Goal: Contribute content: Contribute content

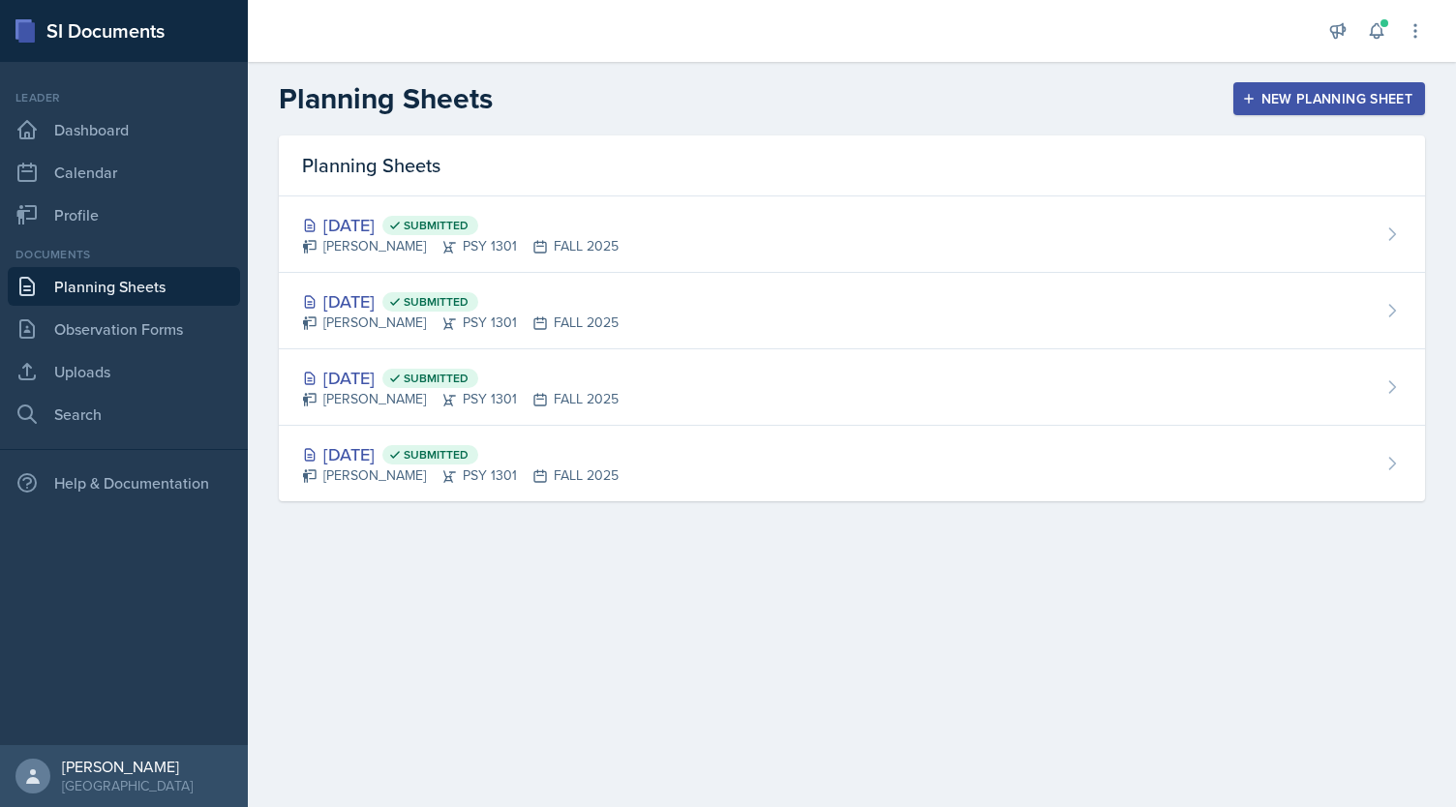
click at [1312, 104] on div "New Planning Sheet" at bounding box center [1329, 98] width 166 height 15
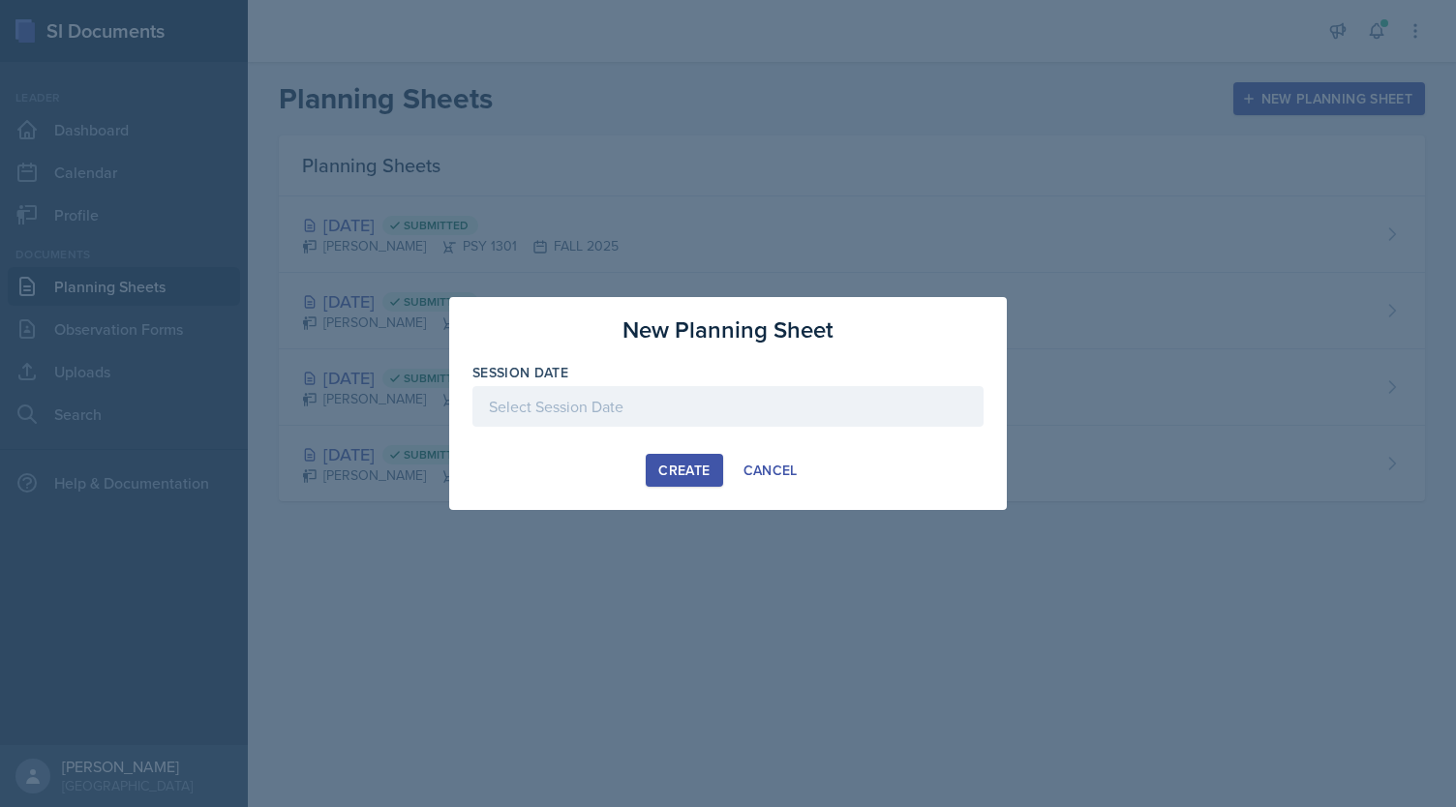
click at [706, 409] on div at bounding box center [727, 406] width 511 height 41
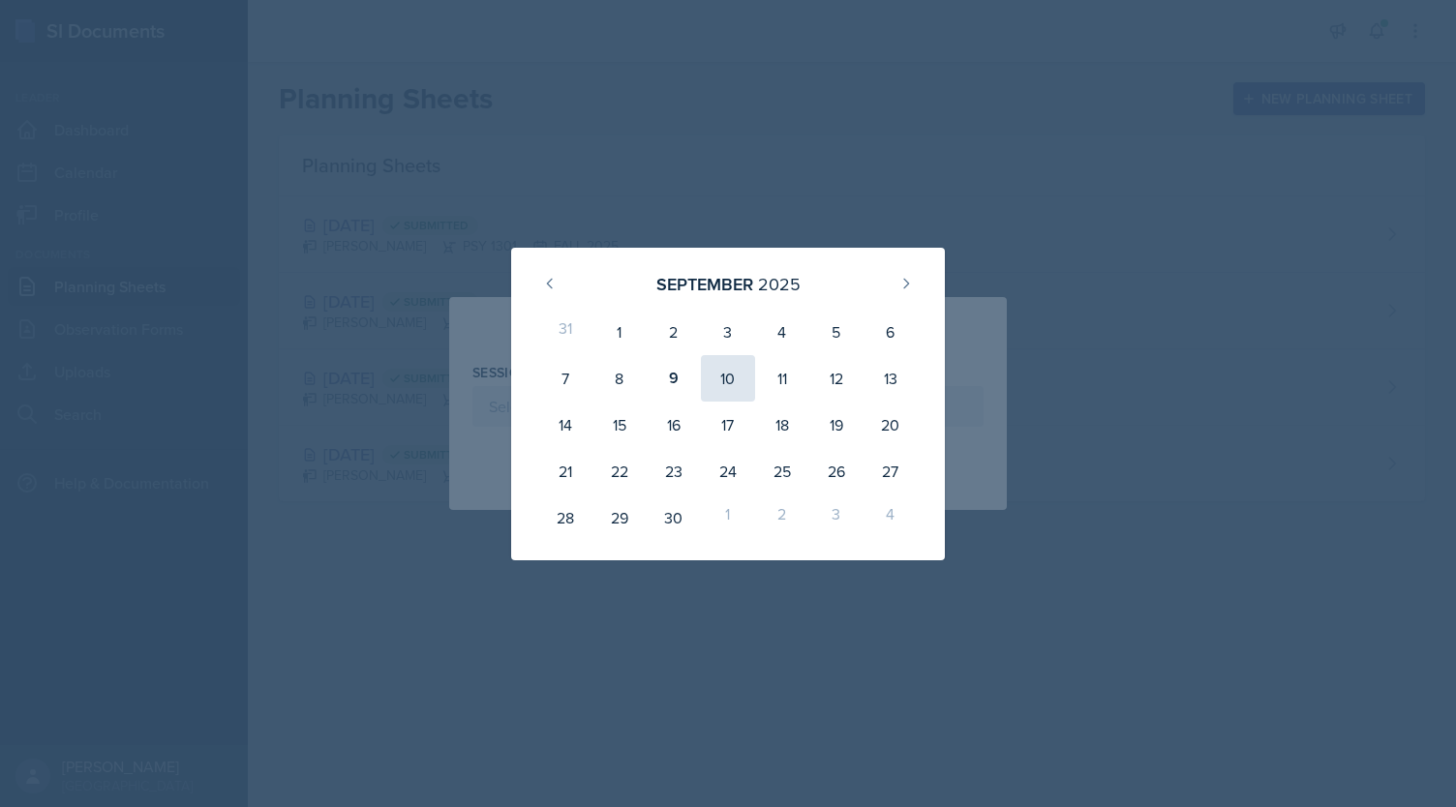
click at [714, 374] on div "10" at bounding box center [728, 378] width 54 height 46
type input "[DATE]"
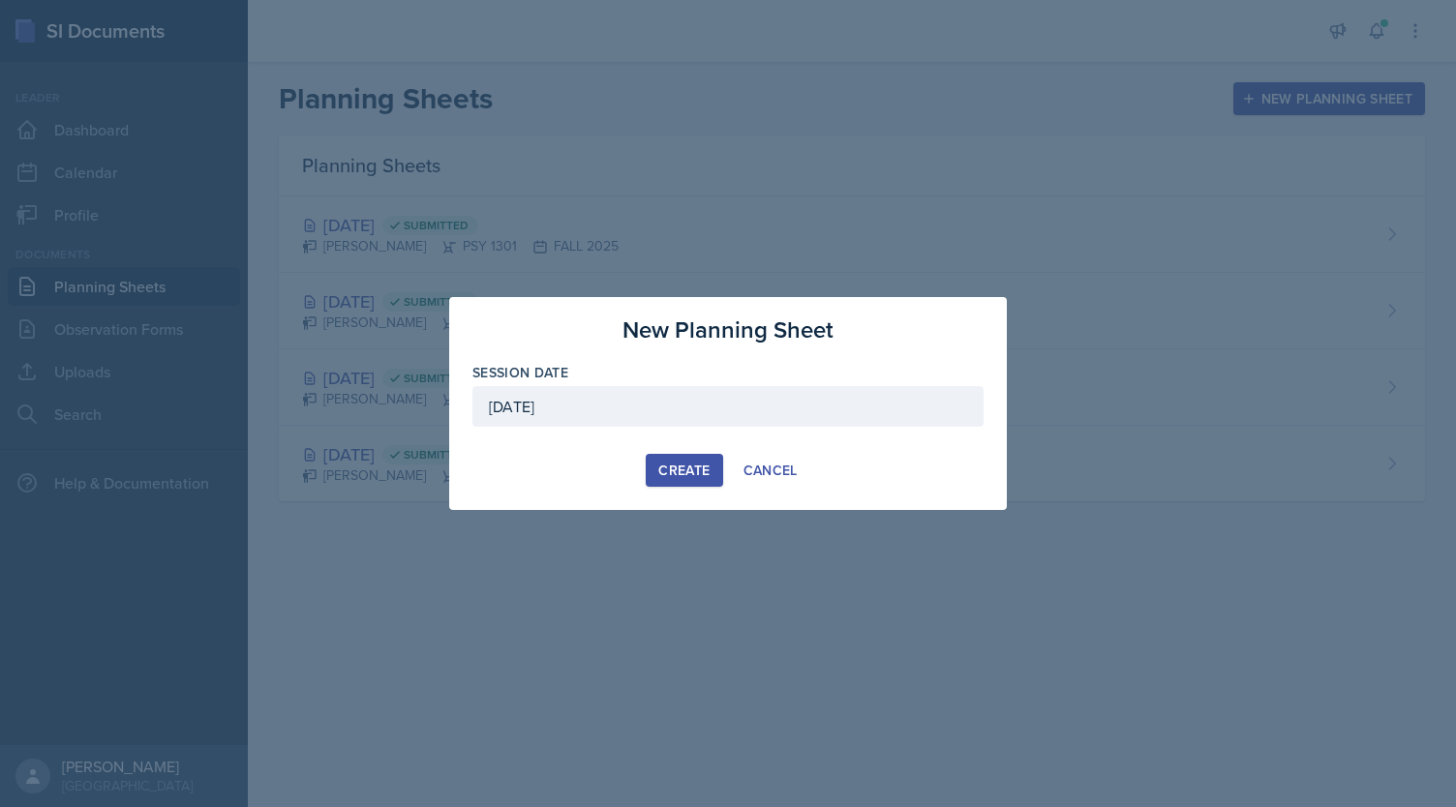
click at [690, 463] on div "Create" at bounding box center [683, 470] width 51 height 15
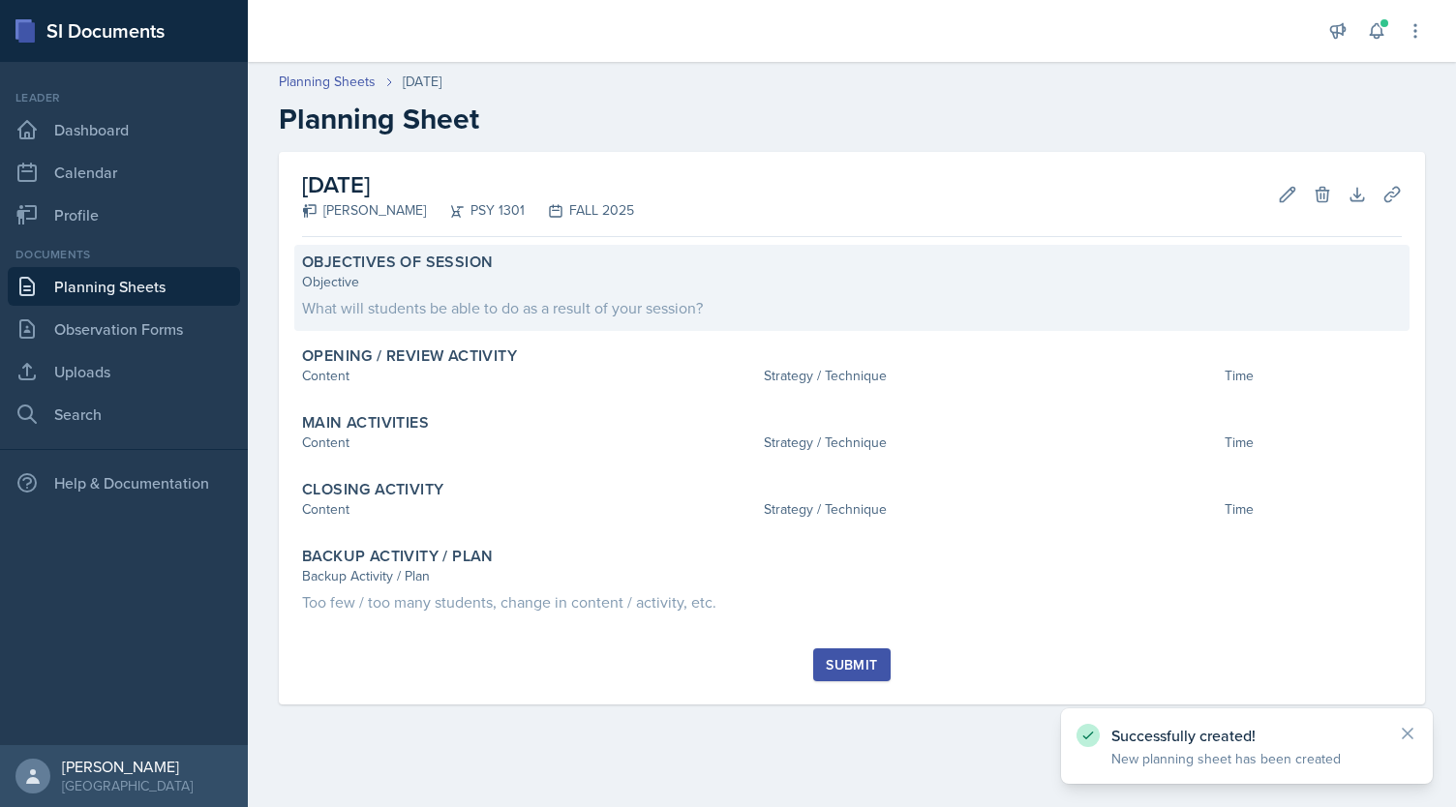
click at [530, 272] on div "Objective" at bounding box center [852, 282] width 1100 height 20
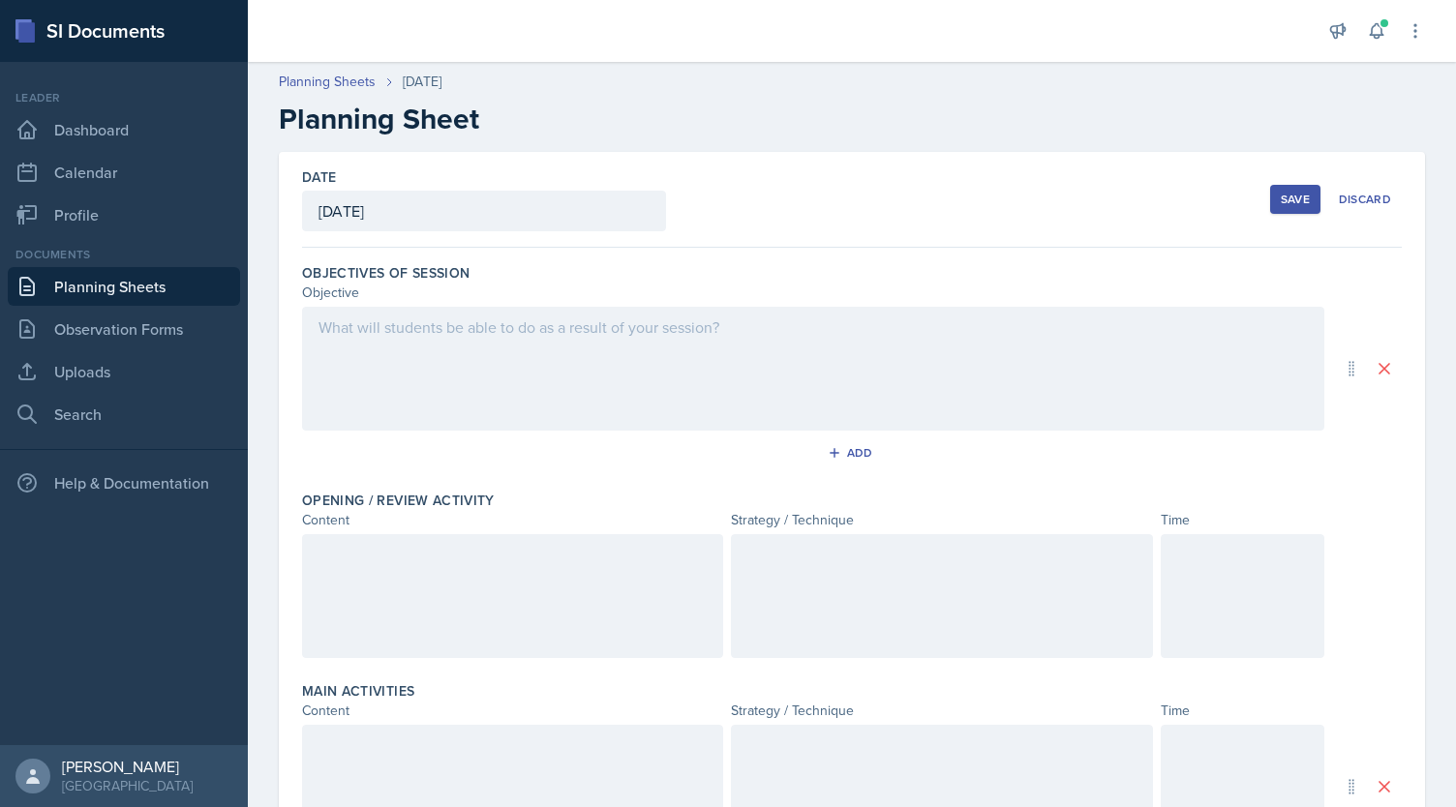
click at [449, 328] on div at bounding box center [813, 369] width 1022 height 124
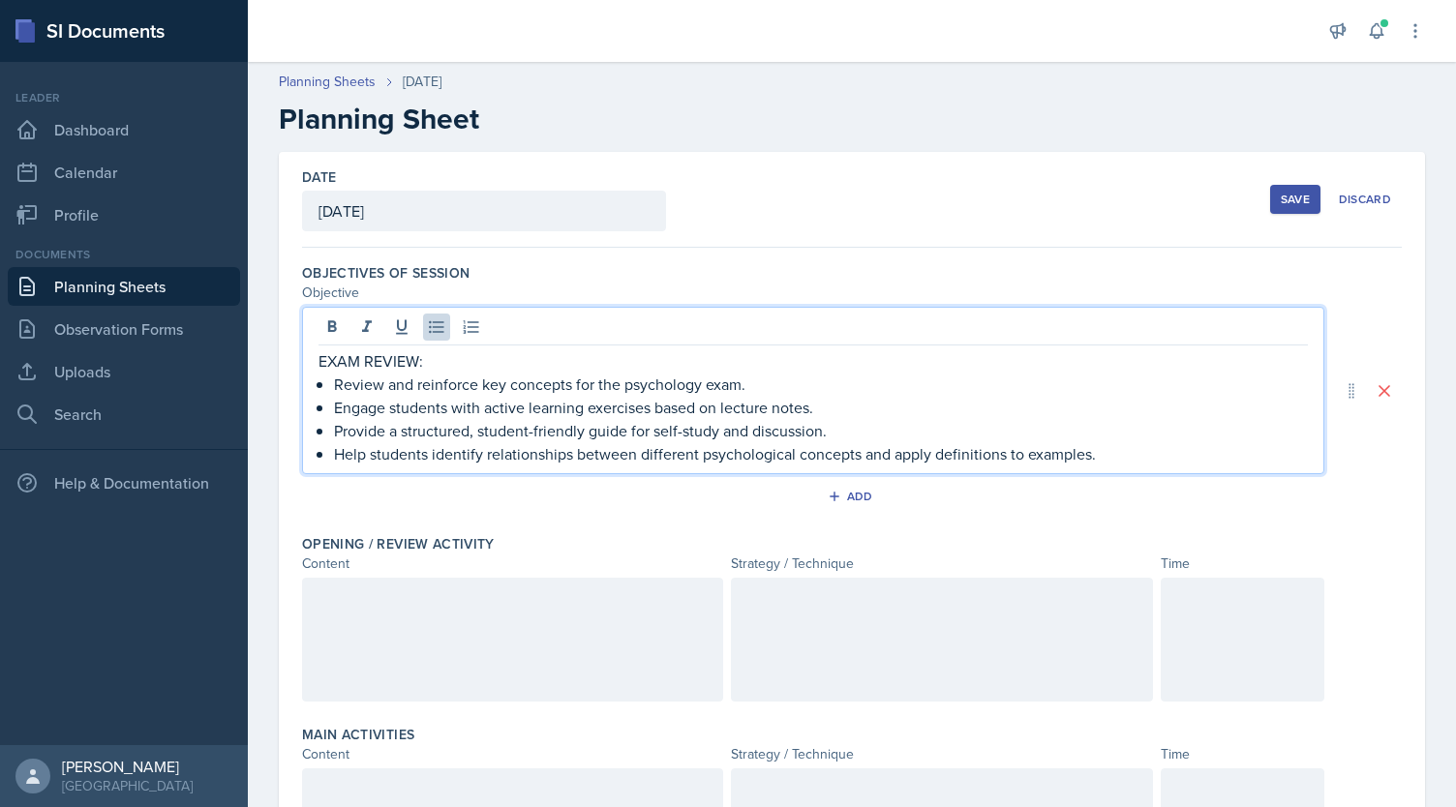
click at [460, 363] on p "EXAM REVIEW:" at bounding box center [812, 360] width 989 height 23
click at [337, 382] on p "Review and reinforce key concepts for the psychology exam." at bounding box center [821, 384] width 974 height 23
click at [335, 400] on p "Engage students with active learning exercises based on lecture notes." at bounding box center [821, 407] width 974 height 23
click at [331, 425] on div "EXAM REVIEW: Students will be able to: -Review and reinforce key concepts for t…" at bounding box center [812, 407] width 989 height 116
click at [330, 458] on div "EXAM REVIEW: Students will be able to: -Review and reinforce key concepts for t…" at bounding box center [812, 407] width 989 height 116
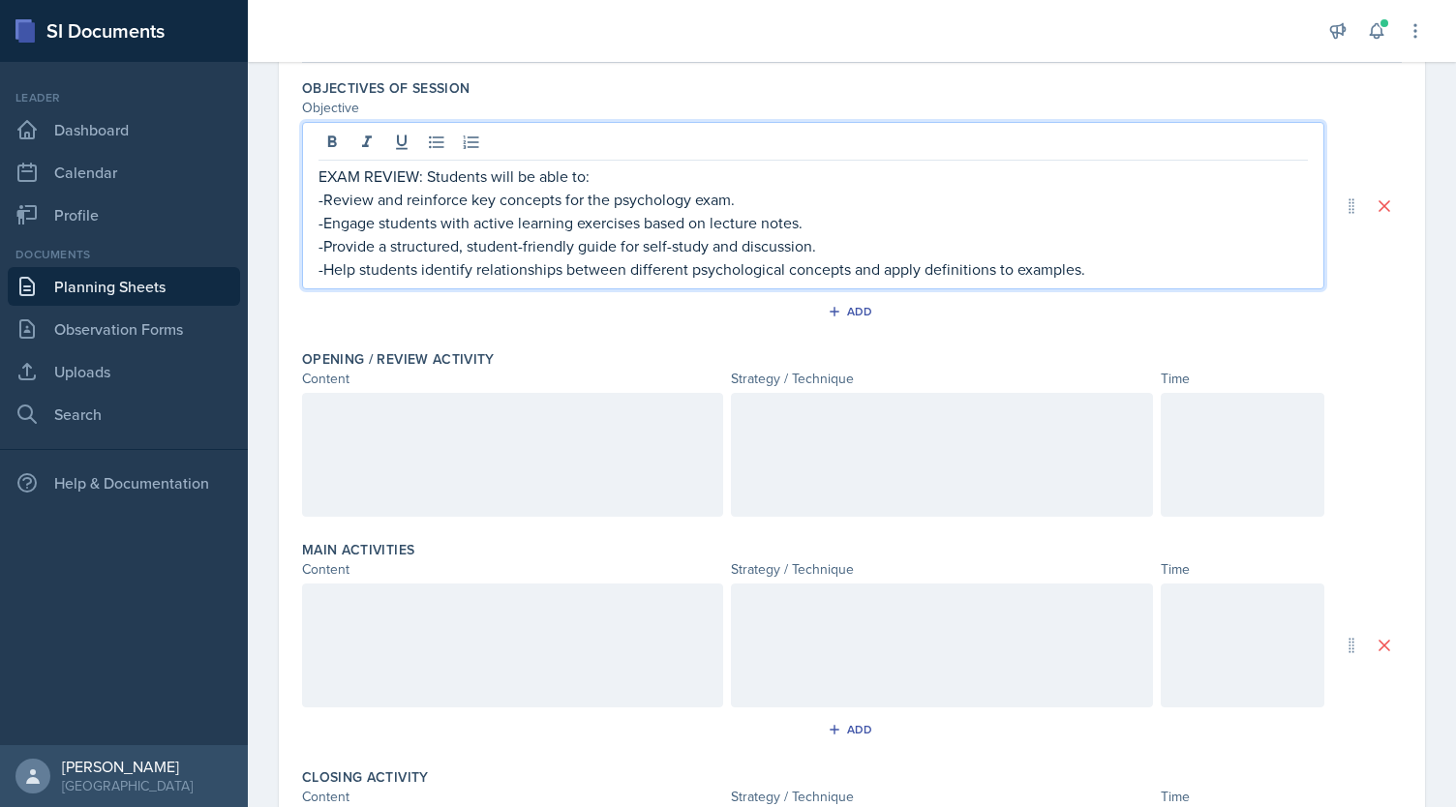
scroll to position [186, 0]
click at [578, 435] on div at bounding box center [512, 454] width 421 height 124
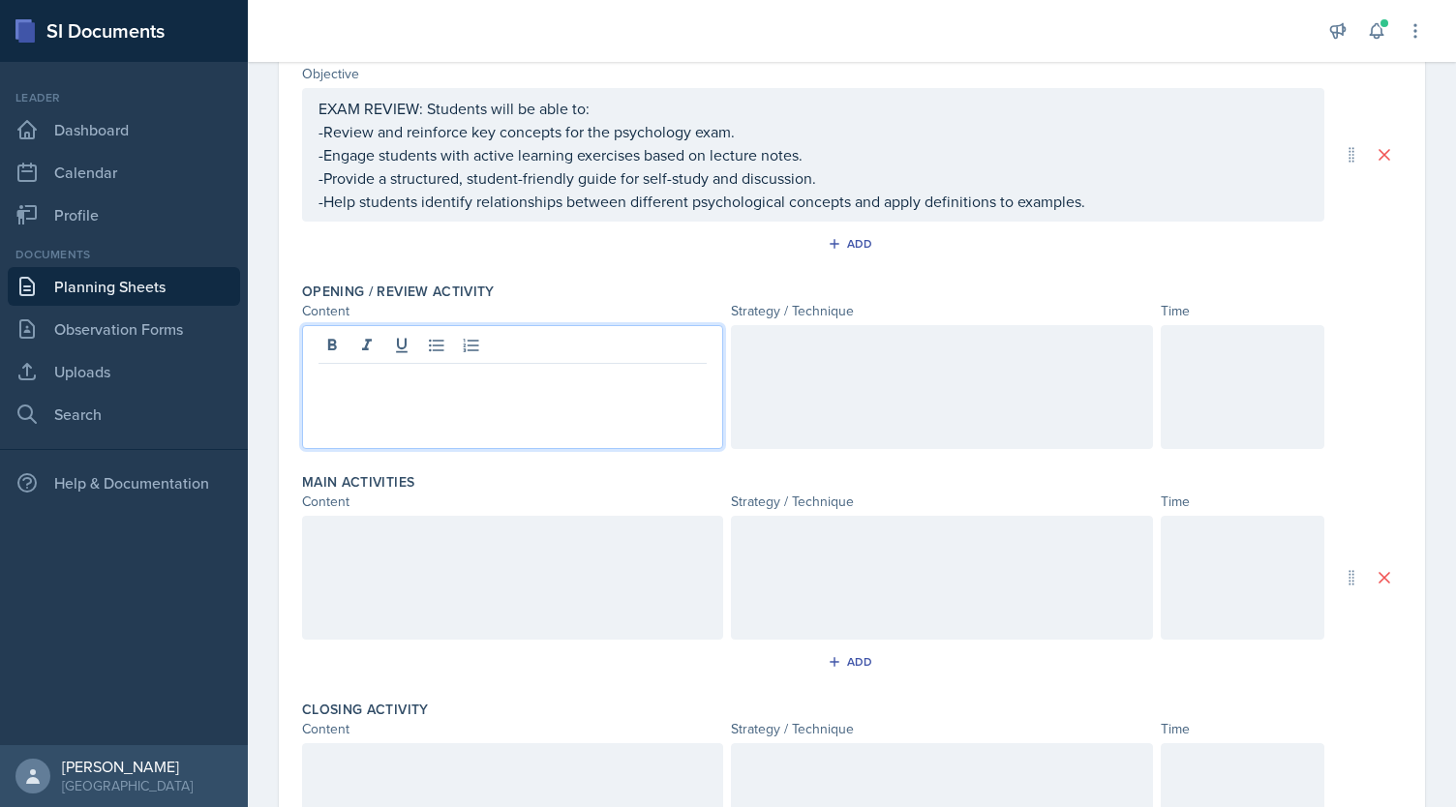
click at [452, 381] on p at bounding box center [512, 379] width 388 height 23
click at [752, 362] on div at bounding box center [941, 387] width 421 height 124
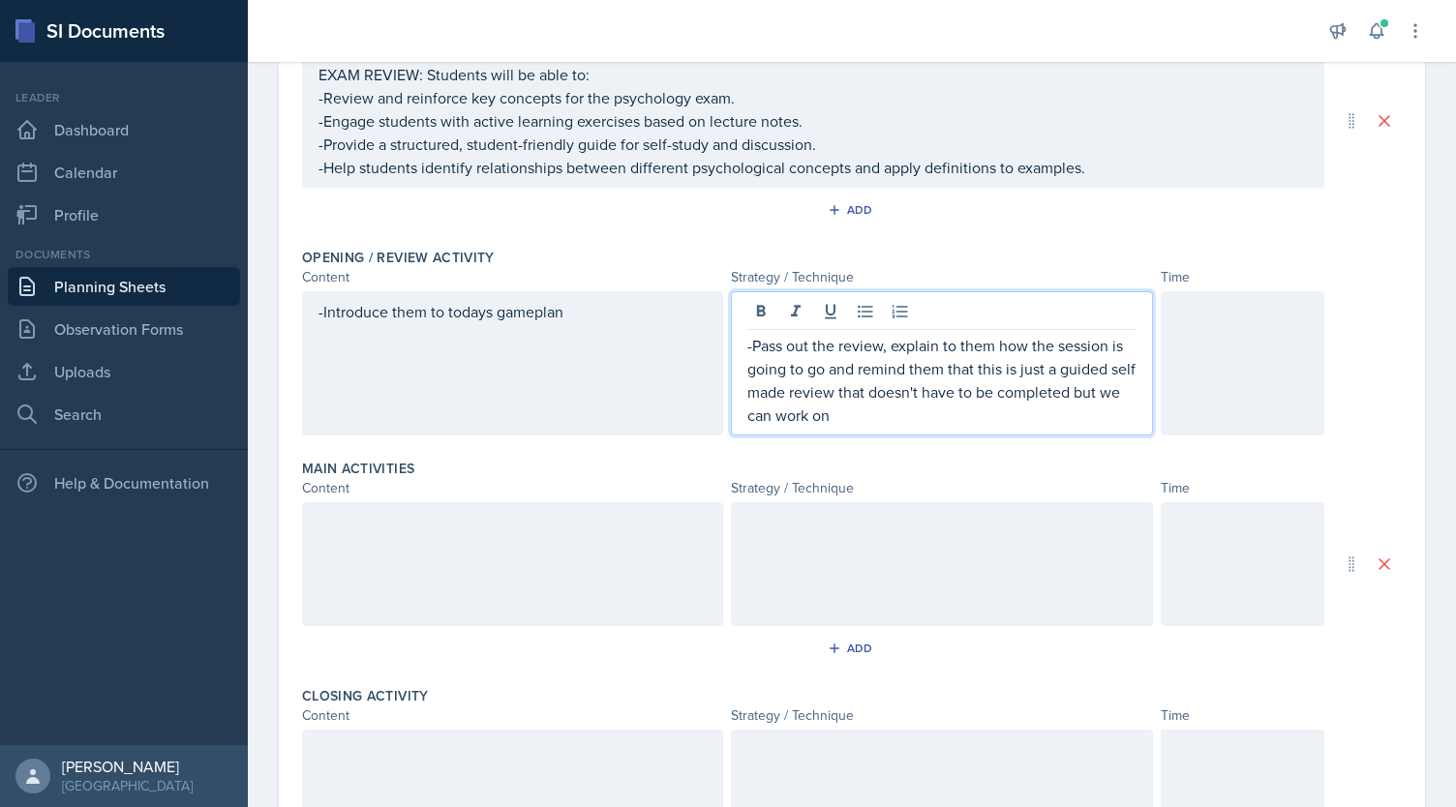
click at [881, 431] on div "-Pass out the review, explain to them how the session is going to go and remind…" at bounding box center [941, 363] width 421 height 144
click at [884, 419] on p "-Pass out the review, explain to them how the session is going to go and remind…" at bounding box center [941, 380] width 388 height 93
click at [941, 413] on p "-Pass out the review, explain to them how the session is going to go and remind…" at bounding box center [941, 380] width 388 height 93
click at [1195, 361] on div at bounding box center [1243, 363] width 164 height 144
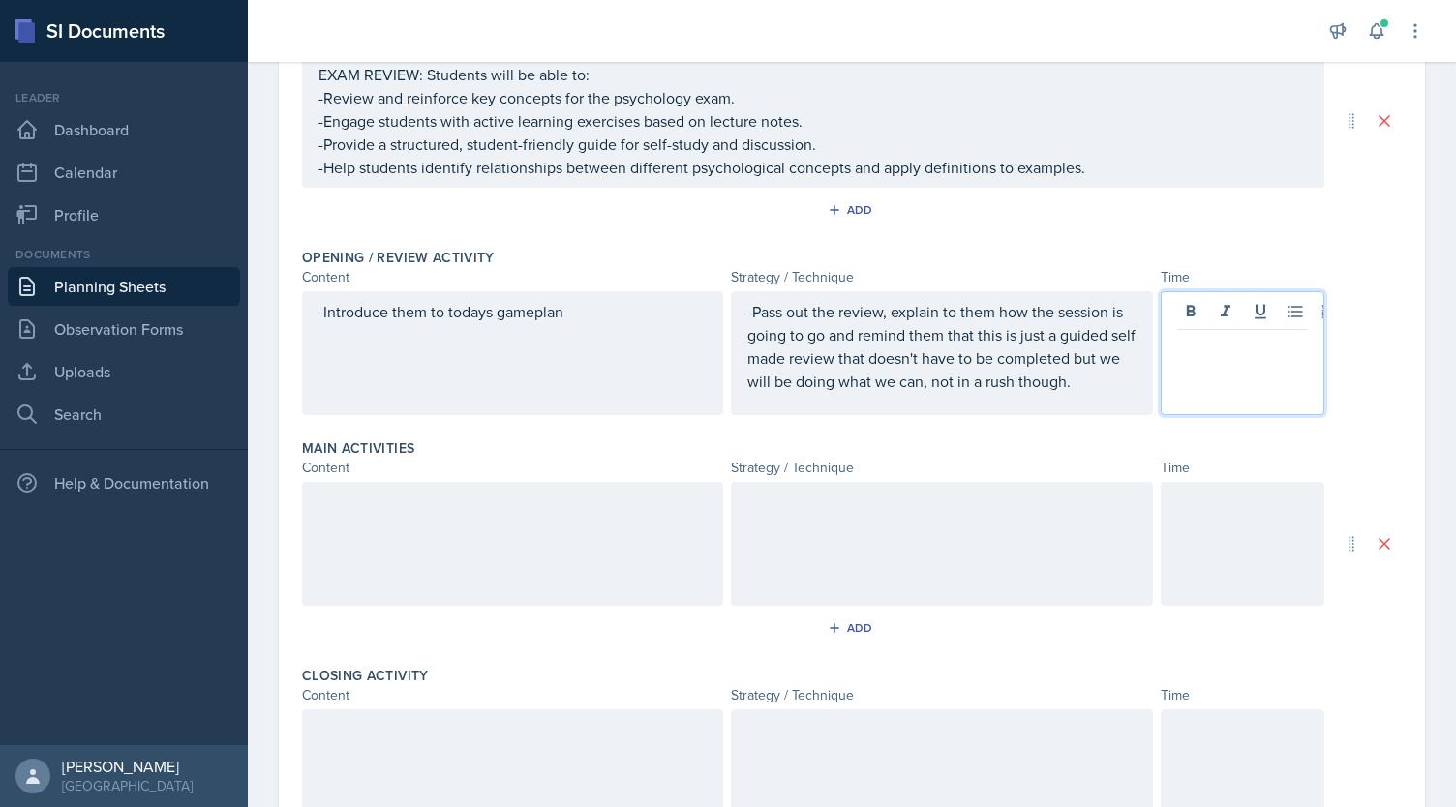
scroll to position [287, 0]
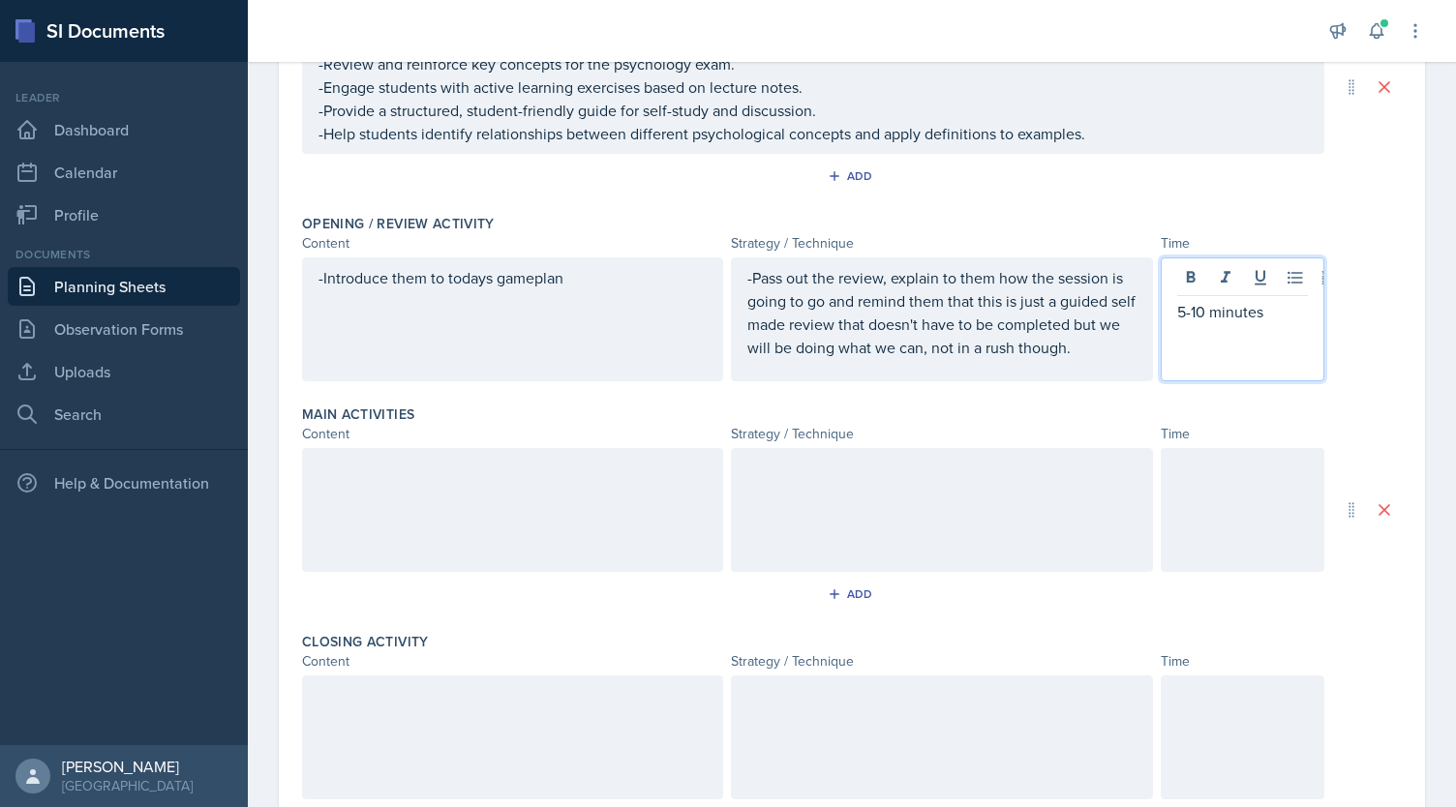
click at [484, 504] on div at bounding box center [512, 510] width 421 height 124
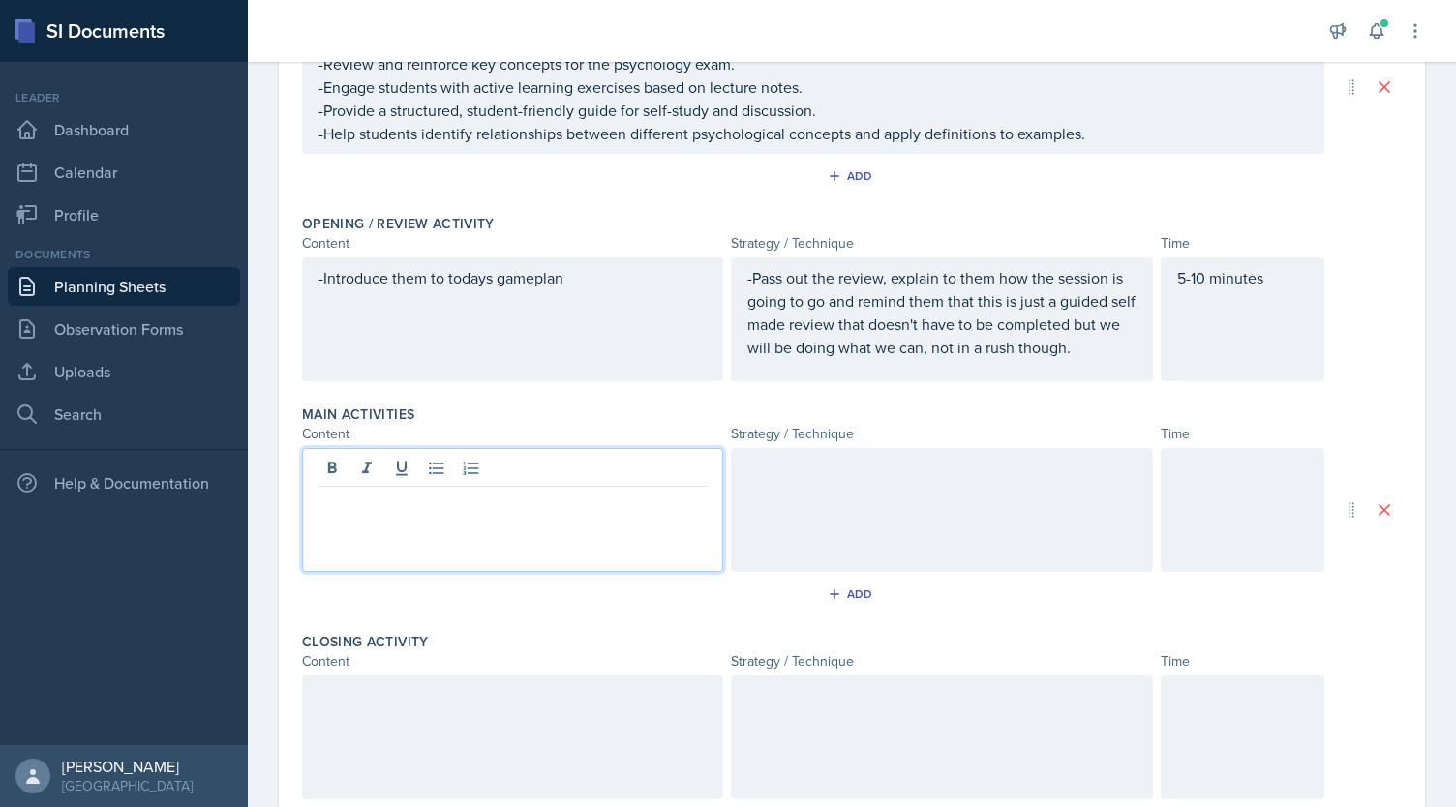
scroll to position [319, 0]
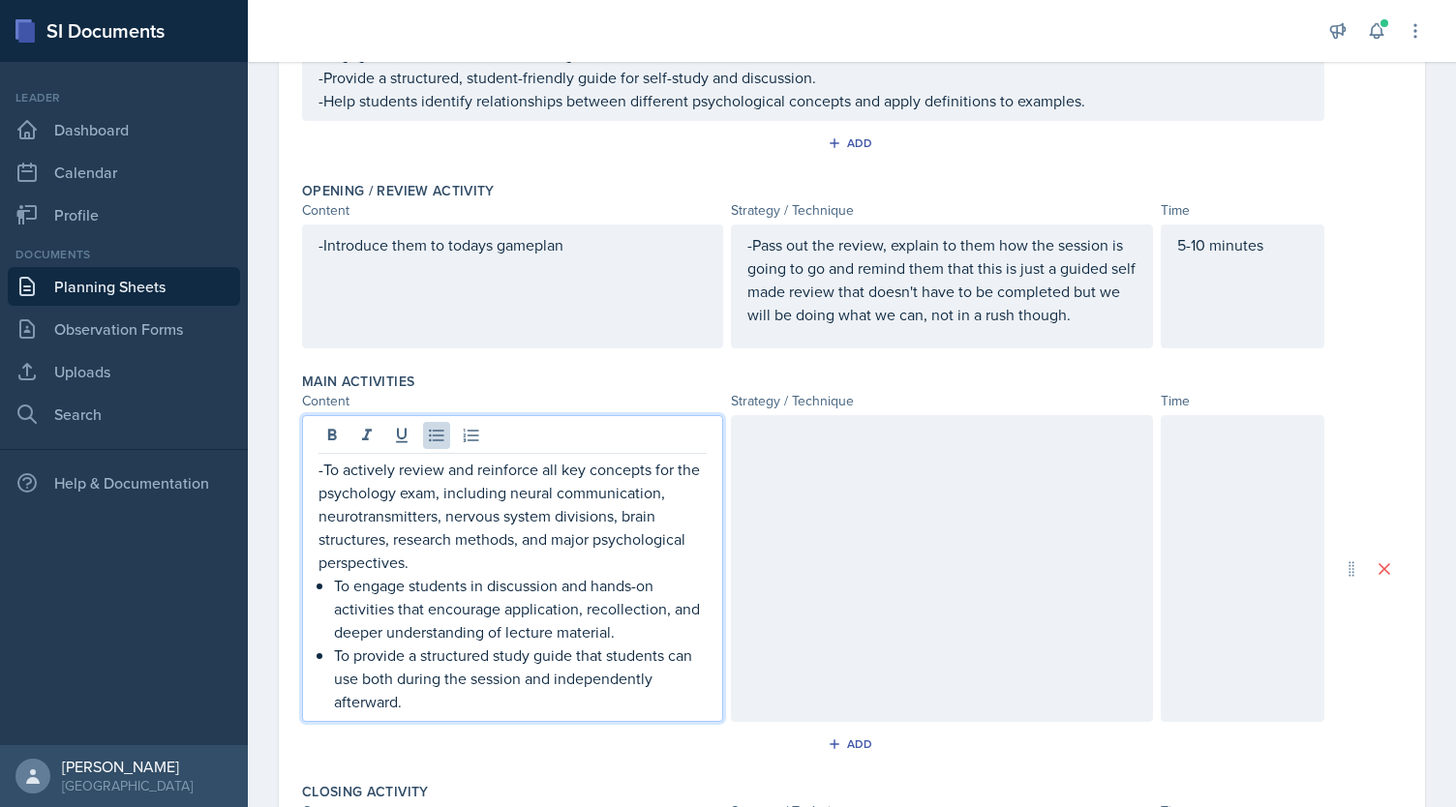
click at [438, 490] on p "-To actively review and reinforce all key concepts for the psychology exam, inc…" at bounding box center [512, 516] width 388 height 116
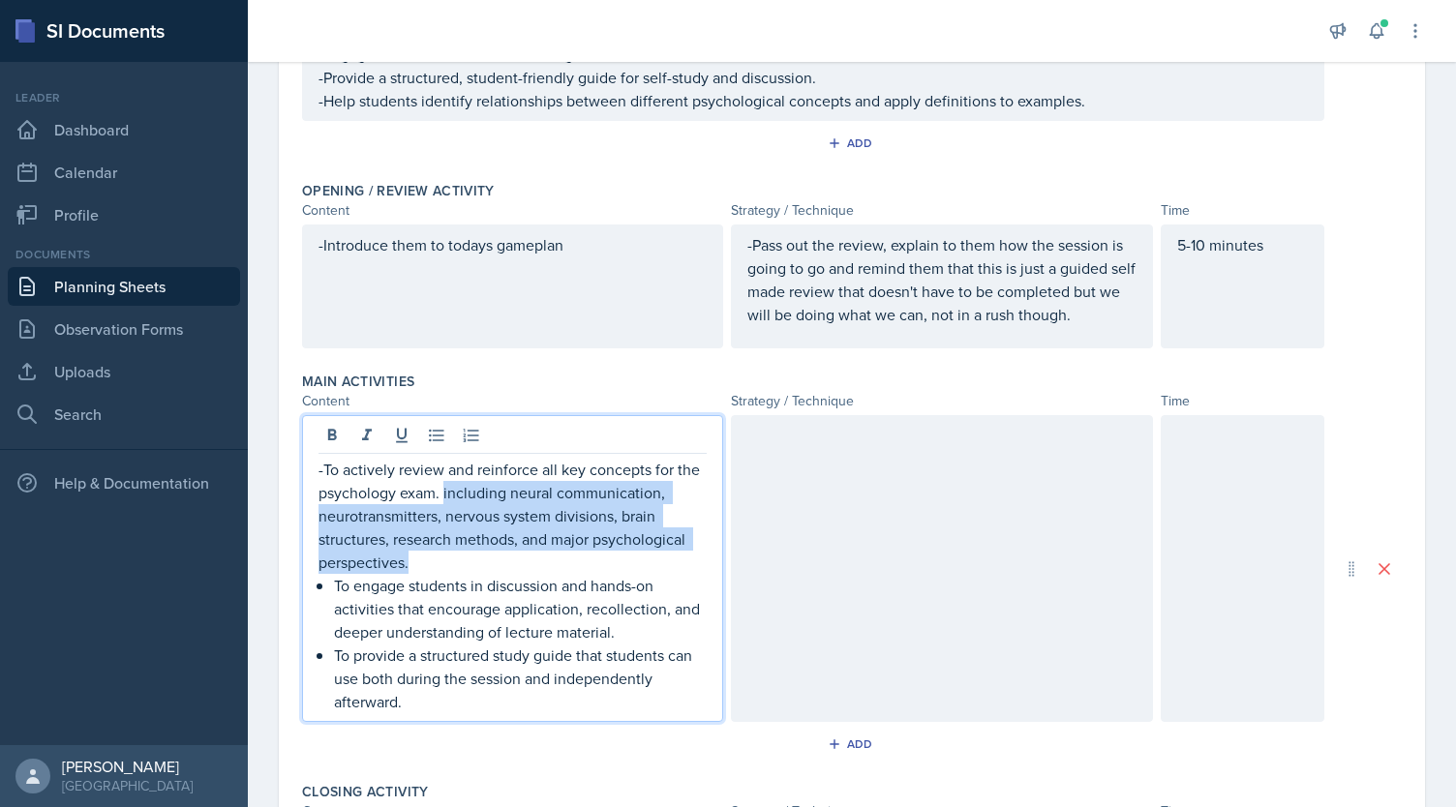
drag, startPoint x: 442, startPoint y: 485, endPoint x: 472, endPoint y: 555, distance: 75.9
click at [472, 555] on p "-To actively review and reinforce all key concepts for the psychology exam. inc…" at bounding box center [512, 516] width 388 height 116
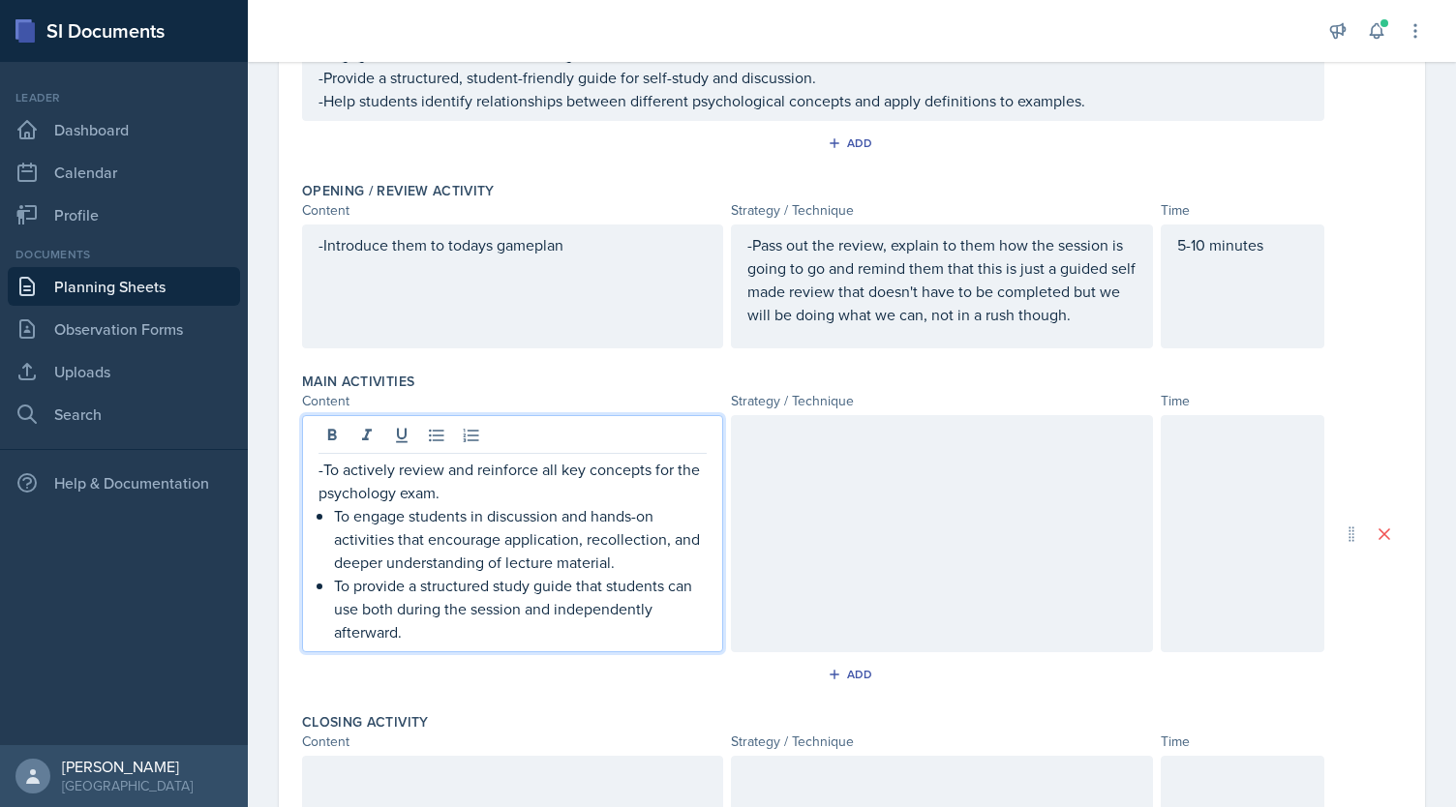
click at [333, 516] on div "-To actively review and reinforce all key concepts for the psychology exam. To …" at bounding box center [512, 551] width 388 height 186
click at [627, 512] on p "-To engage students in discussion and hands-on activities that encourage applic…" at bounding box center [512, 539] width 388 height 70
drag, startPoint x: 658, startPoint y: 536, endPoint x: 369, endPoint y: 562, distance: 290.6
click at [369, 562] on p "-To engage students in discussion and hands on activities that encourage applic…" at bounding box center [512, 539] width 388 height 70
click at [439, 560] on p "-To engage students in discussion and hands on activities that encourage applic…" at bounding box center [512, 539] width 388 height 70
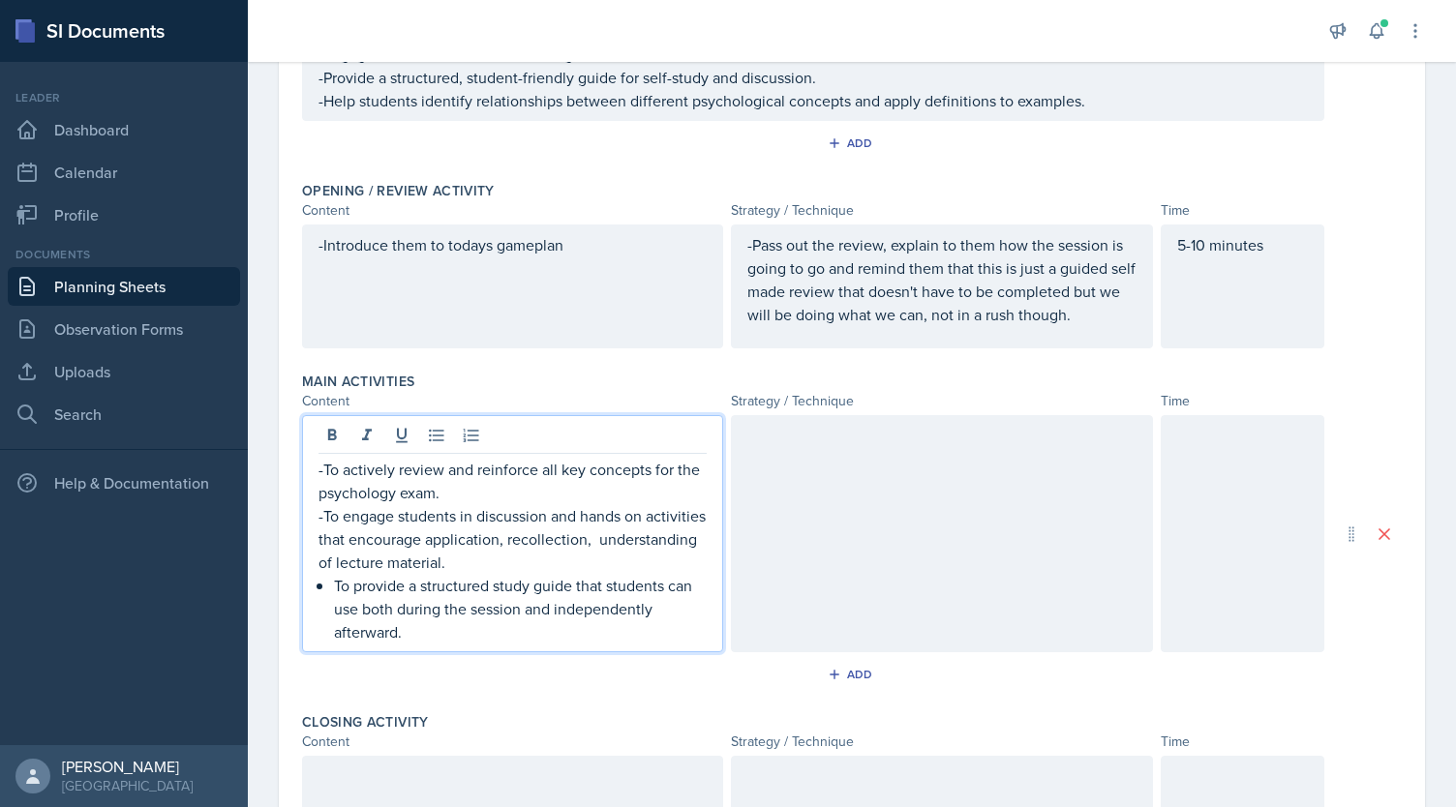
click at [438, 560] on p "-To engage students in discussion and hands on activities that encourage applic…" at bounding box center [512, 539] width 388 height 70
click at [338, 586] on p "To provide a structured study guide that students can use both during the sessi…" at bounding box center [520, 609] width 373 height 70
click at [334, 583] on p "To provide a structured study guide that students can use both during the sessi…" at bounding box center [520, 609] width 373 height 70
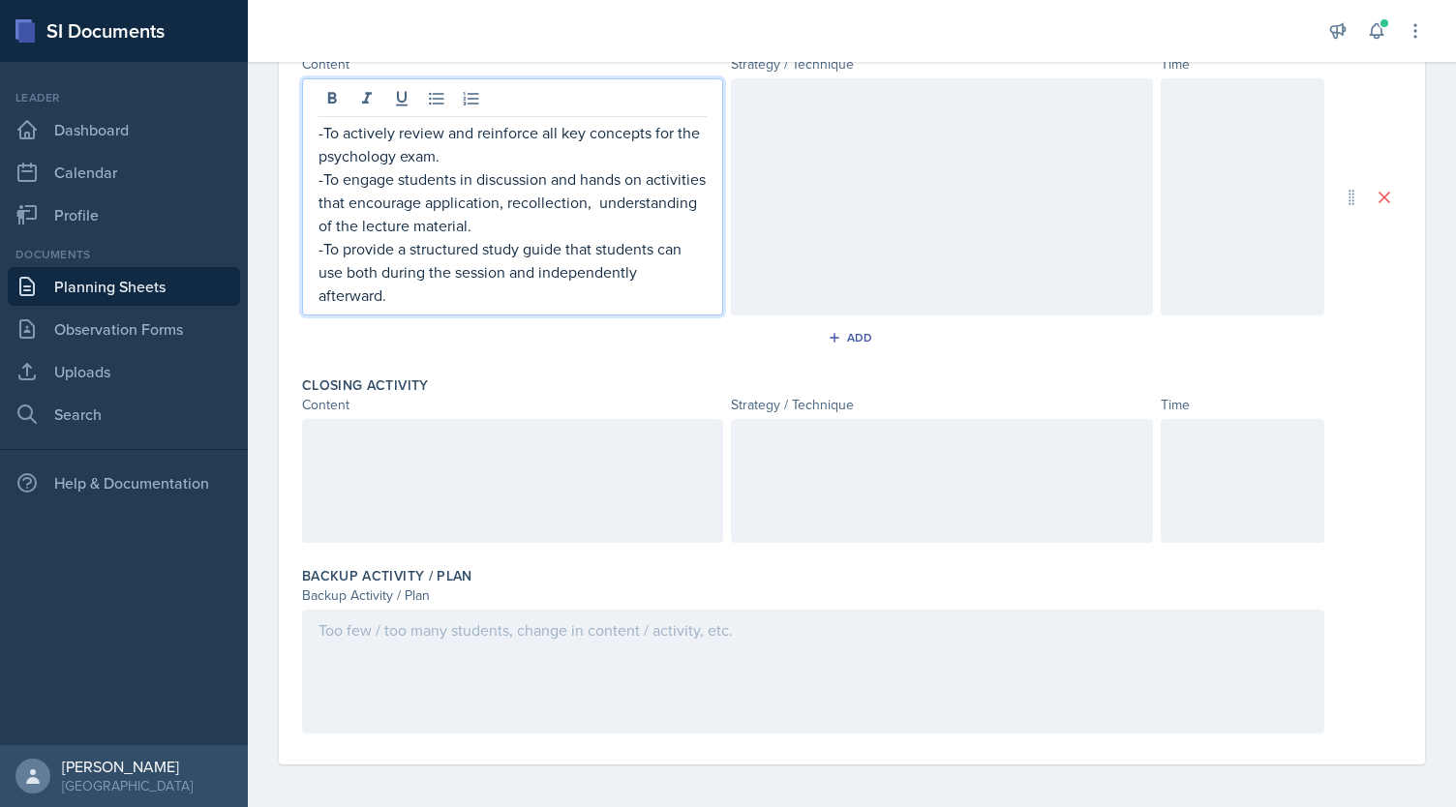
click at [623, 645] on div at bounding box center [813, 672] width 1022 height 124
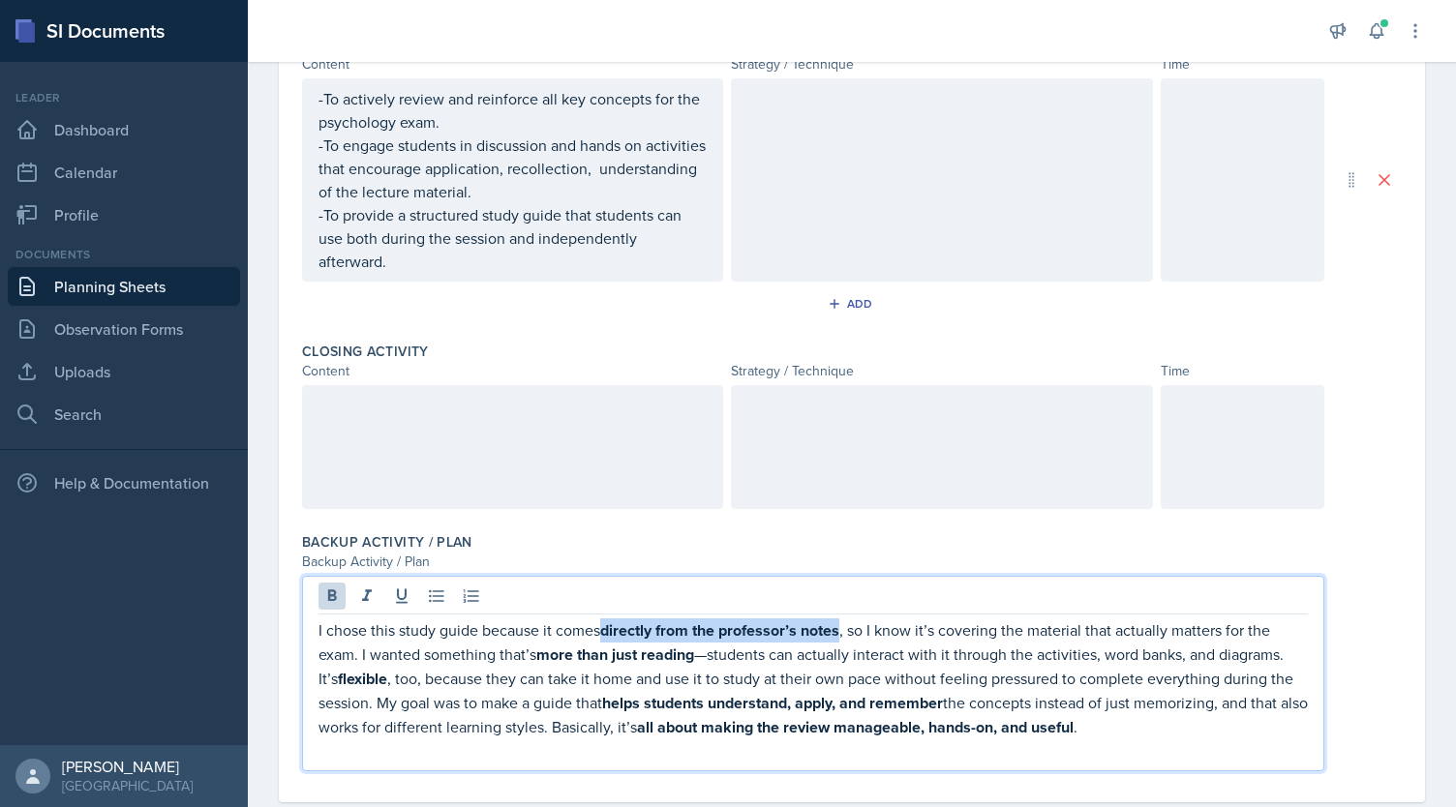
drag, startPoint x: 606, startPoint y: 625, endPoint x: 844, endPoint y: 626, distance: 238.1
click at [844, 626] on p "I chose this study guide because it comes directly from the professor’s notes ,…" at bounding box center [812, 679] width 989 height 121
click at [334, 590] on icon at bounding box center [332, 596] width 9 height 12
click at [543, 647] on strong "more than just reading" at bounding box center [615, 654] width 158 height 22
drag, startPoint x: 544, startPoint y: 647, endPoint x: 688, endPoint y: 654, distance: 144.4
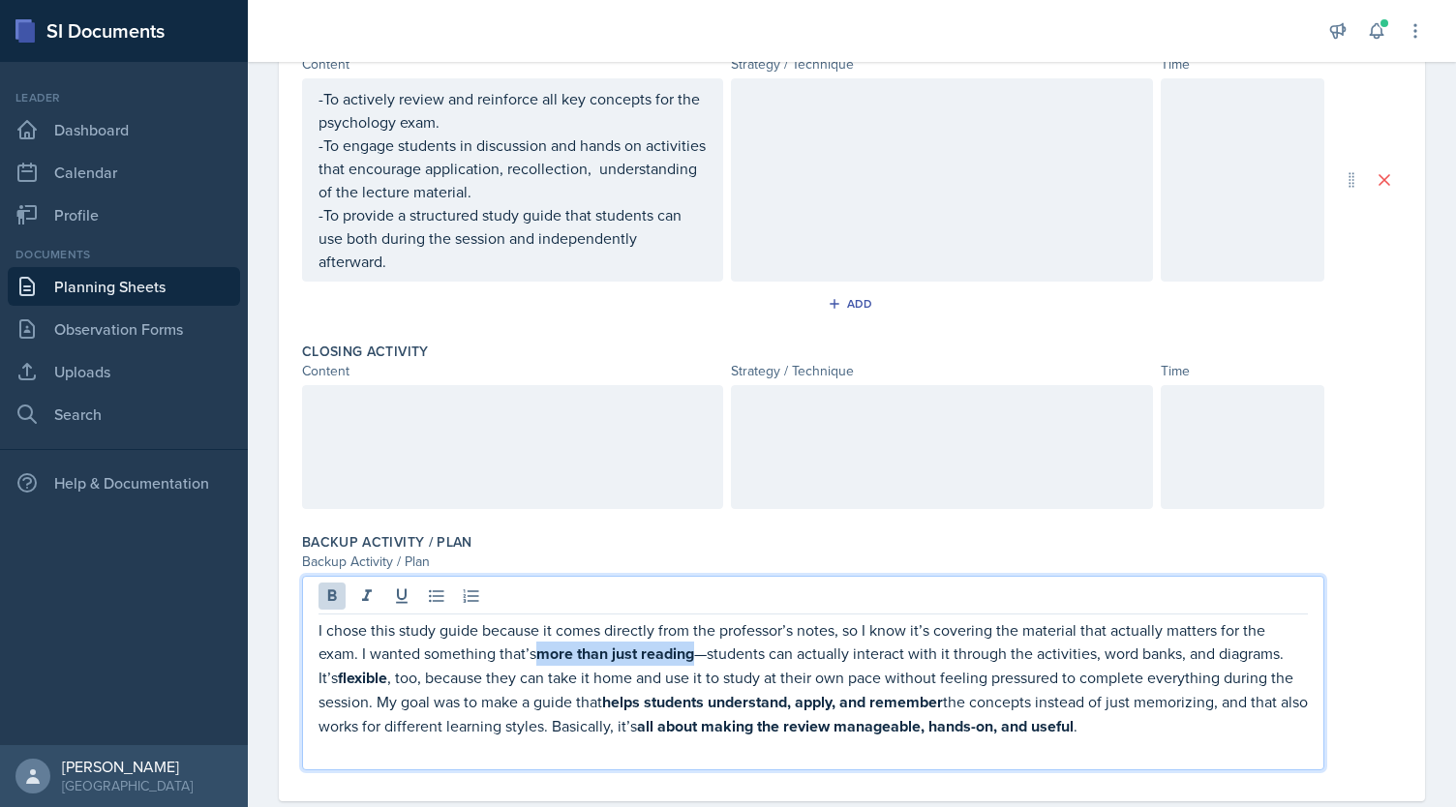
click at [688, 654] on strong "more than just reading" at bounding box center [615, 654] width 158 height 22
click at [331, 593] on icon at bounding box center [331, 596] width 19 height 19
click at [705, 654] on p "I chose this study guide because it comes directly from the professor’s notes, …" at bounding box center [812, 678] width 989 height 119
drag, startPoint x: 340, startPoint y: 673, endPoint x: 394, endPoint y: 678, distance: 54.4
click at [394, 678] on p "I chose this study guide because it comes directly from the professor’s notes, …" at bounding box center [812, 678] width 989 height 119
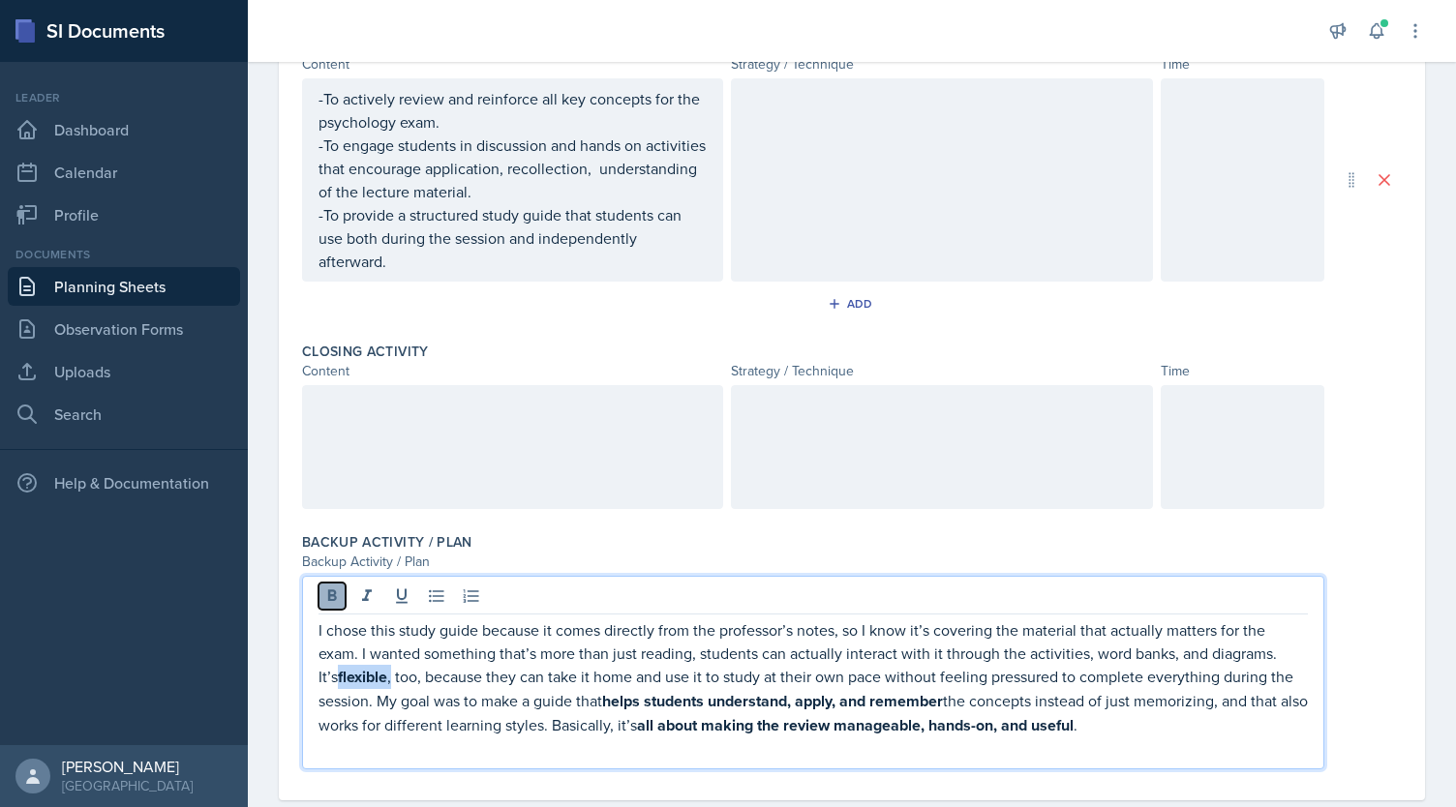
click at [327, 594] on icon at bounding box center [331, 596] width 19 height 19
click at [730, 721] on strong "all about making the review manageable, hands-on, and useful" at bounding box center [855, 724] width 437 height 22
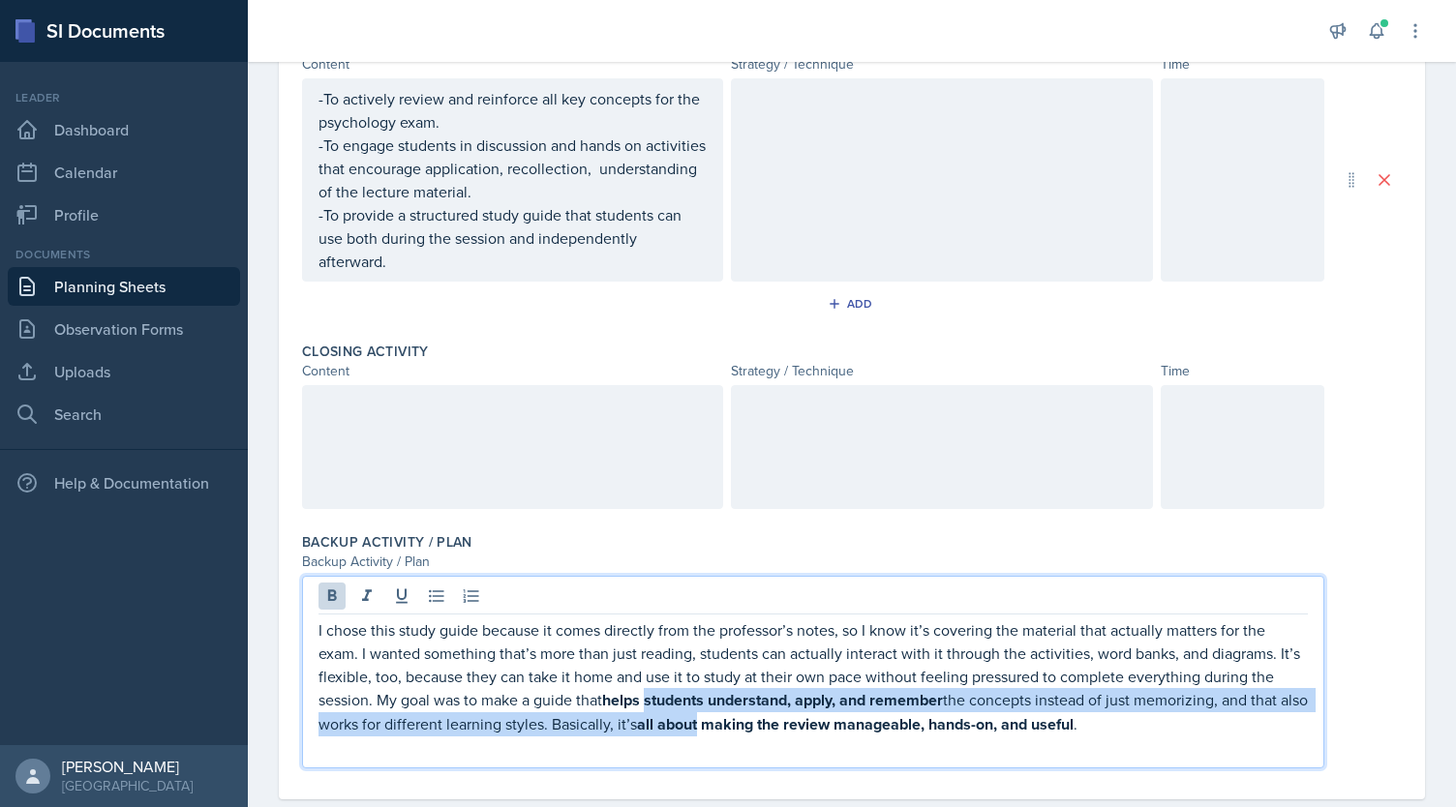
drag, startPoint x: 730, startPoint y: 721, endPoint x: 684, endPoint y: 706, distance: 48.1
click at [684, 706] on p "I chose this study guide because it comes directly from the professor’s notes, …" at bounding box center [812, 678] width 989 height 118
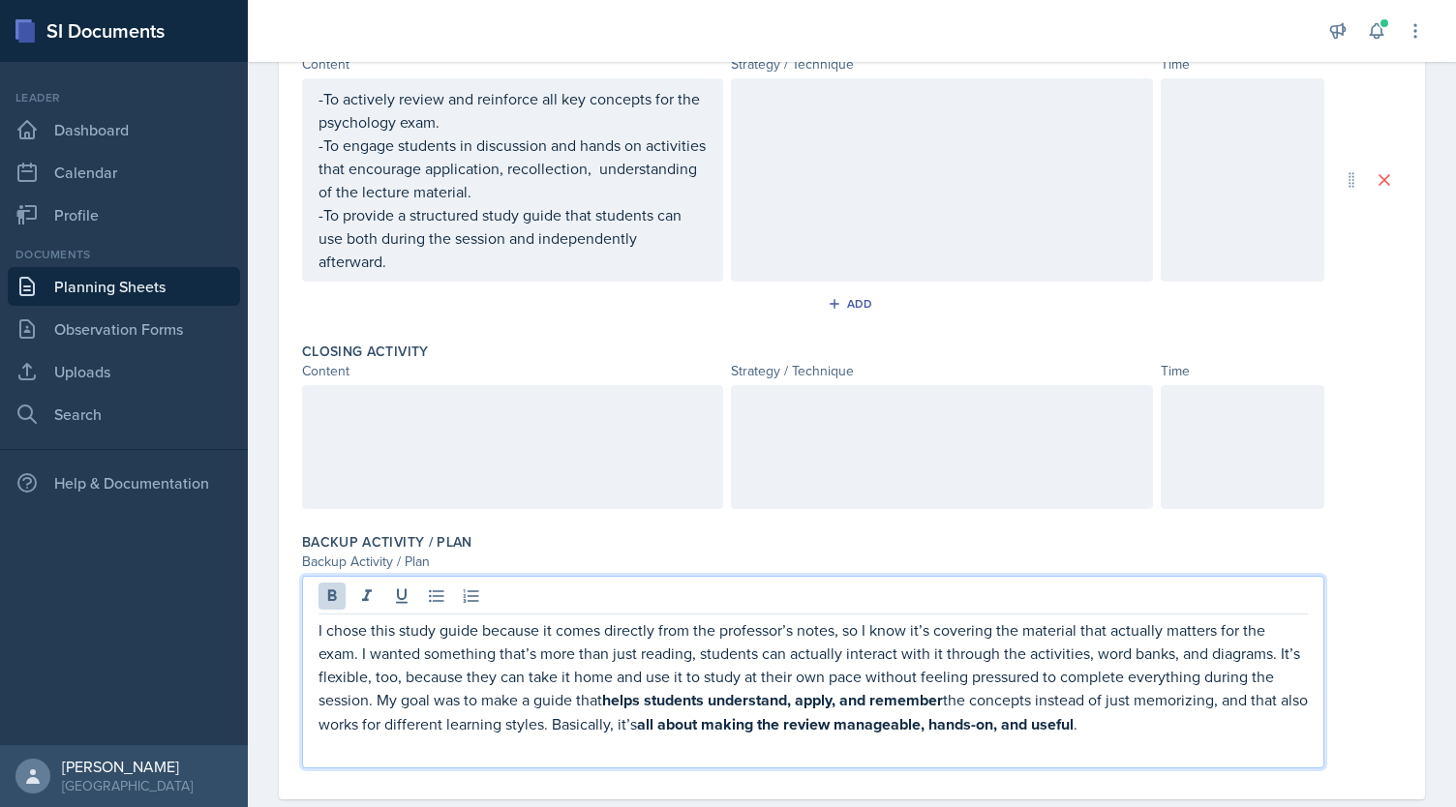
click at [631, 697] on p "I chose this study guide because it comes directly from the professor’s notes, …" at bounding box center [812, 678] width 989 height 118
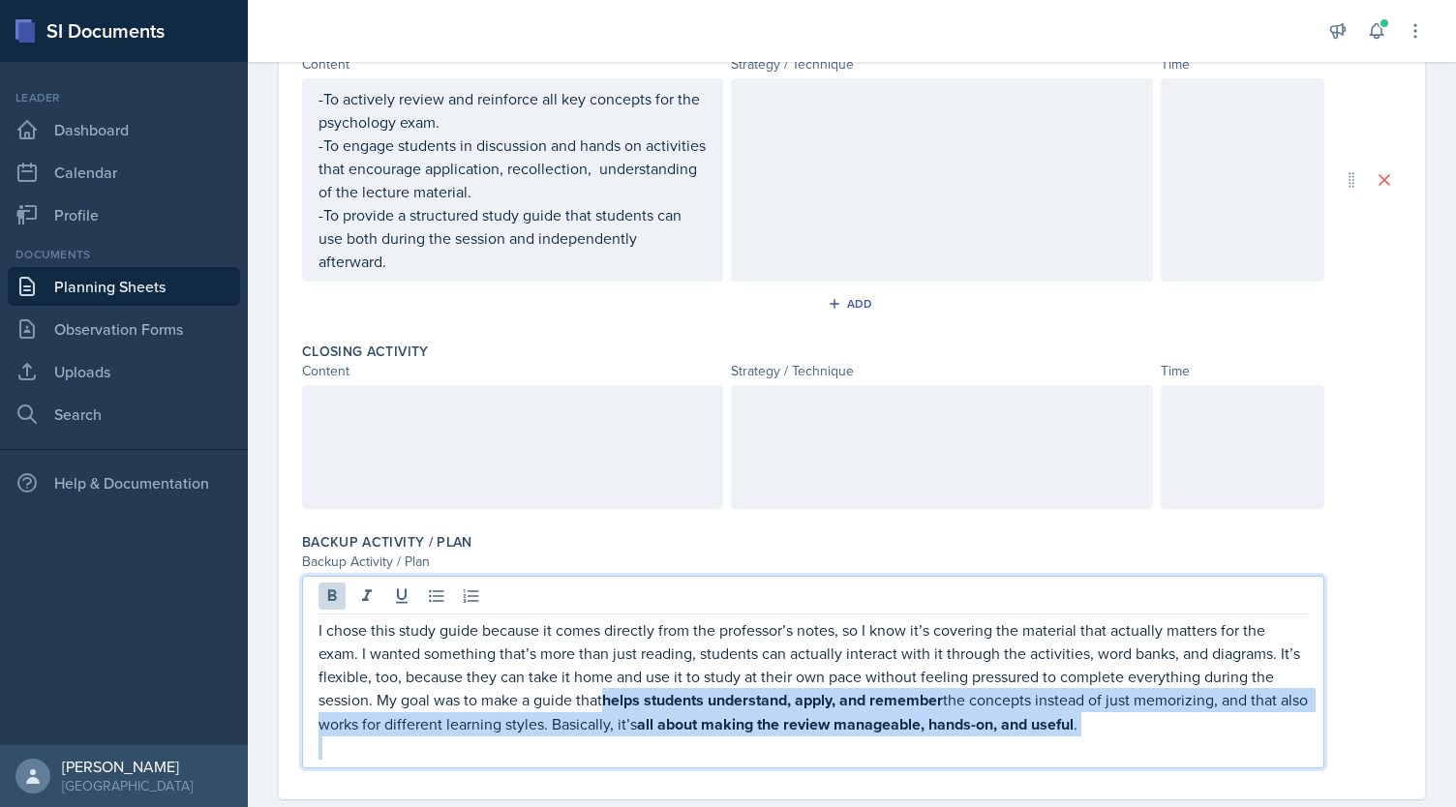
drag, startPoint x: 635, startPoint y: 697, endPoint x: 1136, endPoint y: 739, distance: 503.2
click at [1136, 739] on div "I chose this study guide because it comes directly from the professor’s notes, …" at bounding box center [812, 689] width 989 height 141
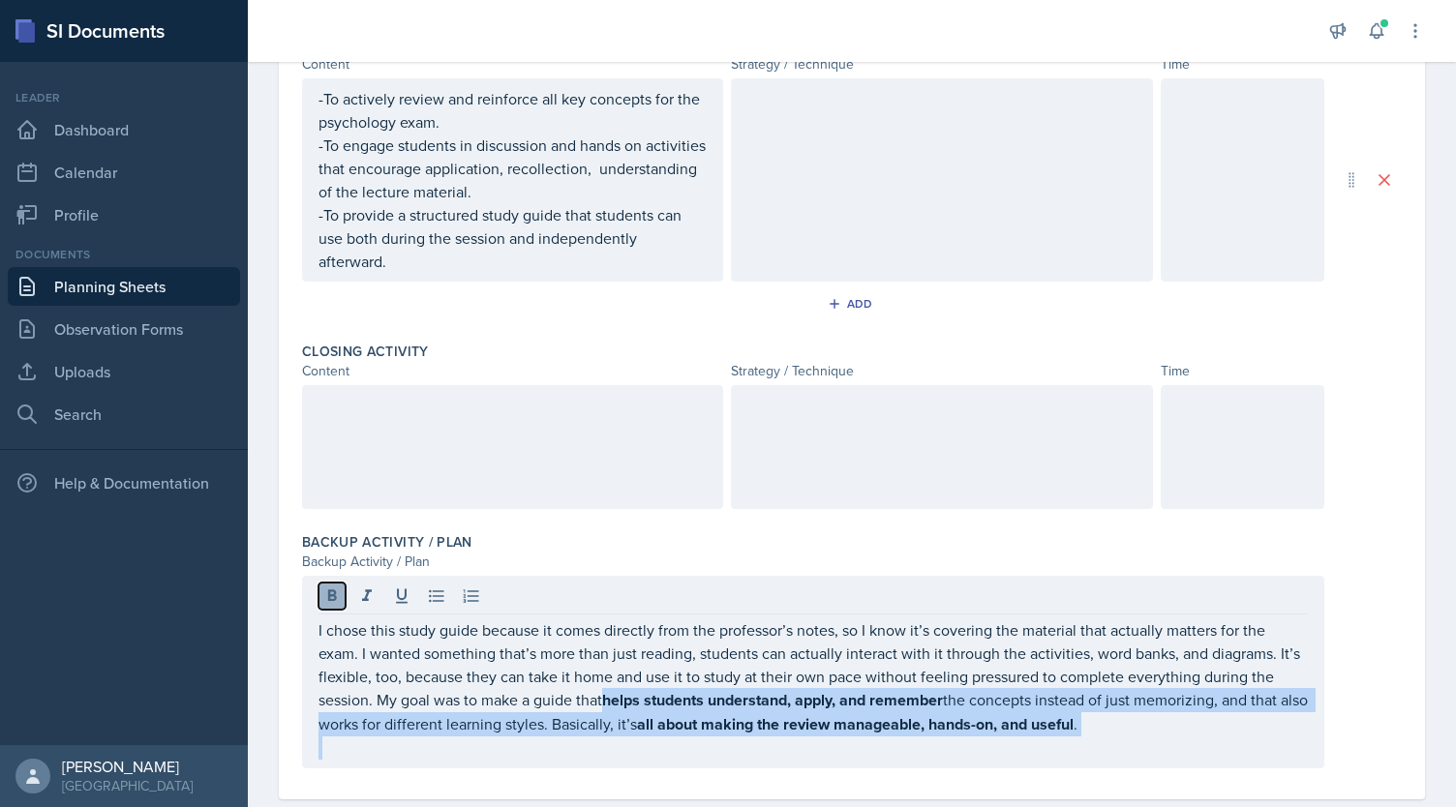
click at [333, 590] on icon at bounding box center [332, 596] width 9 height 12
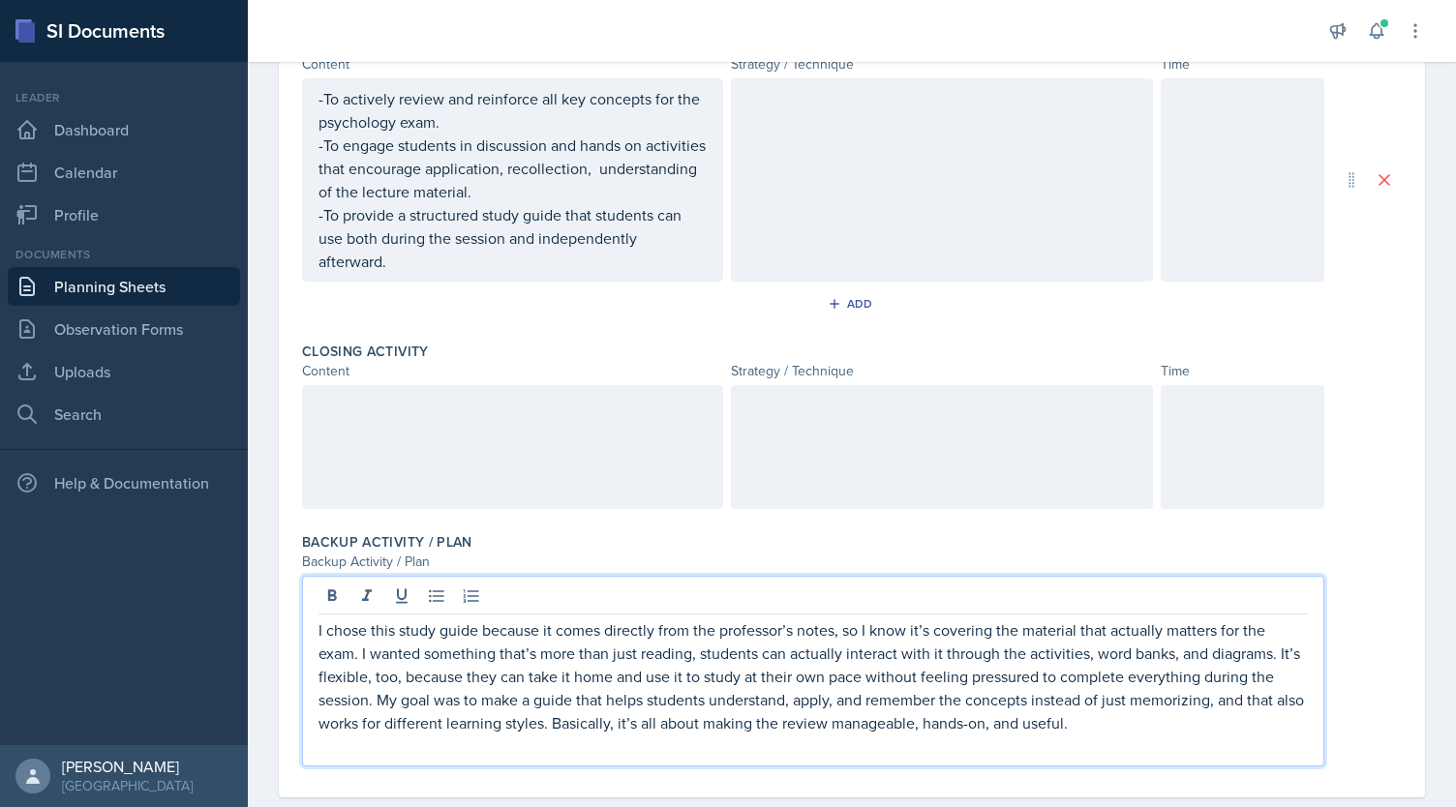
click at [992, 671] on p "I chose this study guide because it comes directly from the professor’s notes, …" at bounding box center [812, 677] width 989 height 116
click at [1030, 723] on p "I chose this study guide because it comes directly from the professor’s notes, …" at bounding box center [812, 677] width 989 height 116
click at [1150, 725] on p "I chose this study guide because it comes directly from the professor’s notes, …" at bounding box center [812, 677] width 989 height 116
click at [1022, 415] on div at bounding box center [941, 447] width 421 height 124
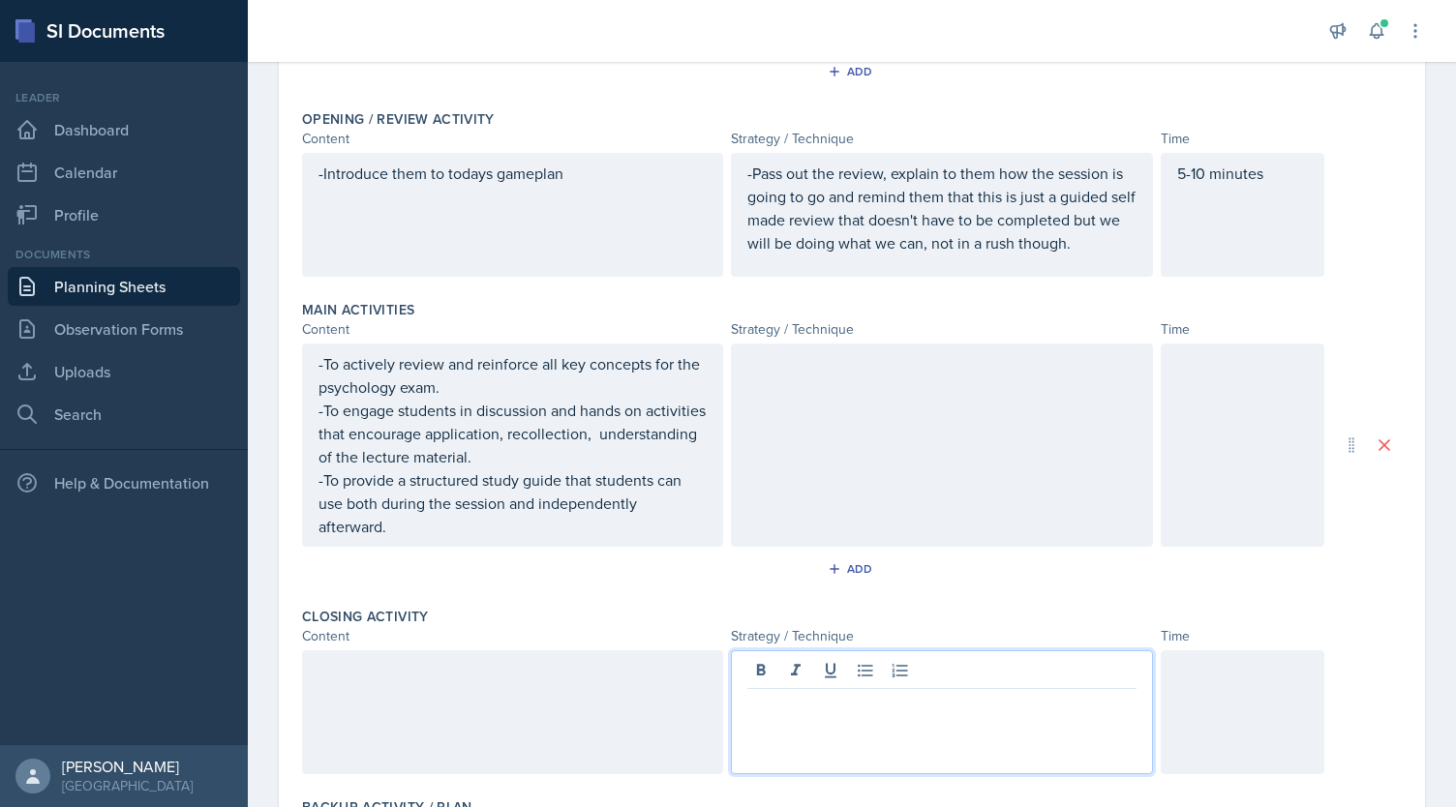
click at [1022, 415] on div at bounding box center [941, 445] width 421 height 203
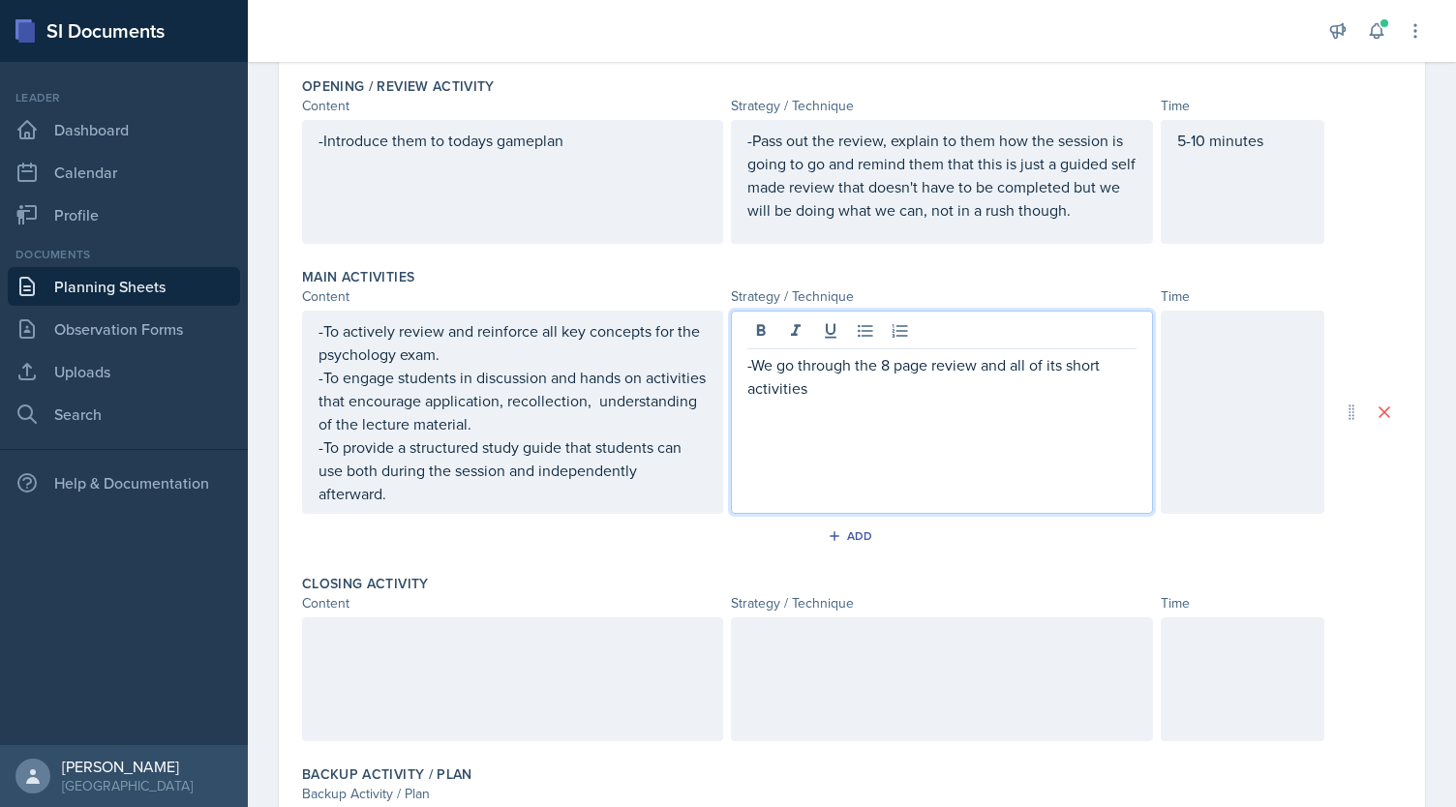
click at [1195, 654] on div at bounding box center [1243, 680] width 164 height 124
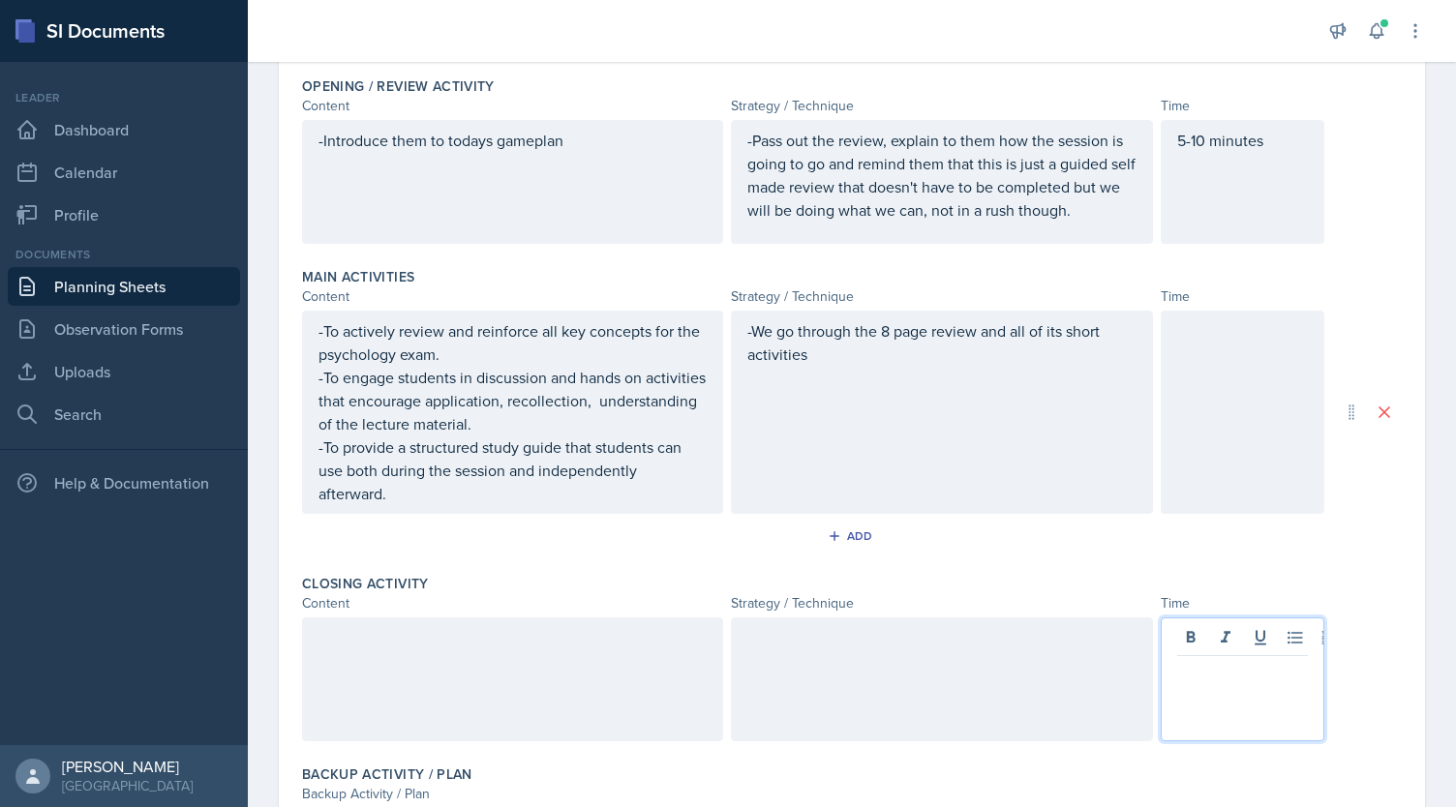
scroll to position [458, 0]
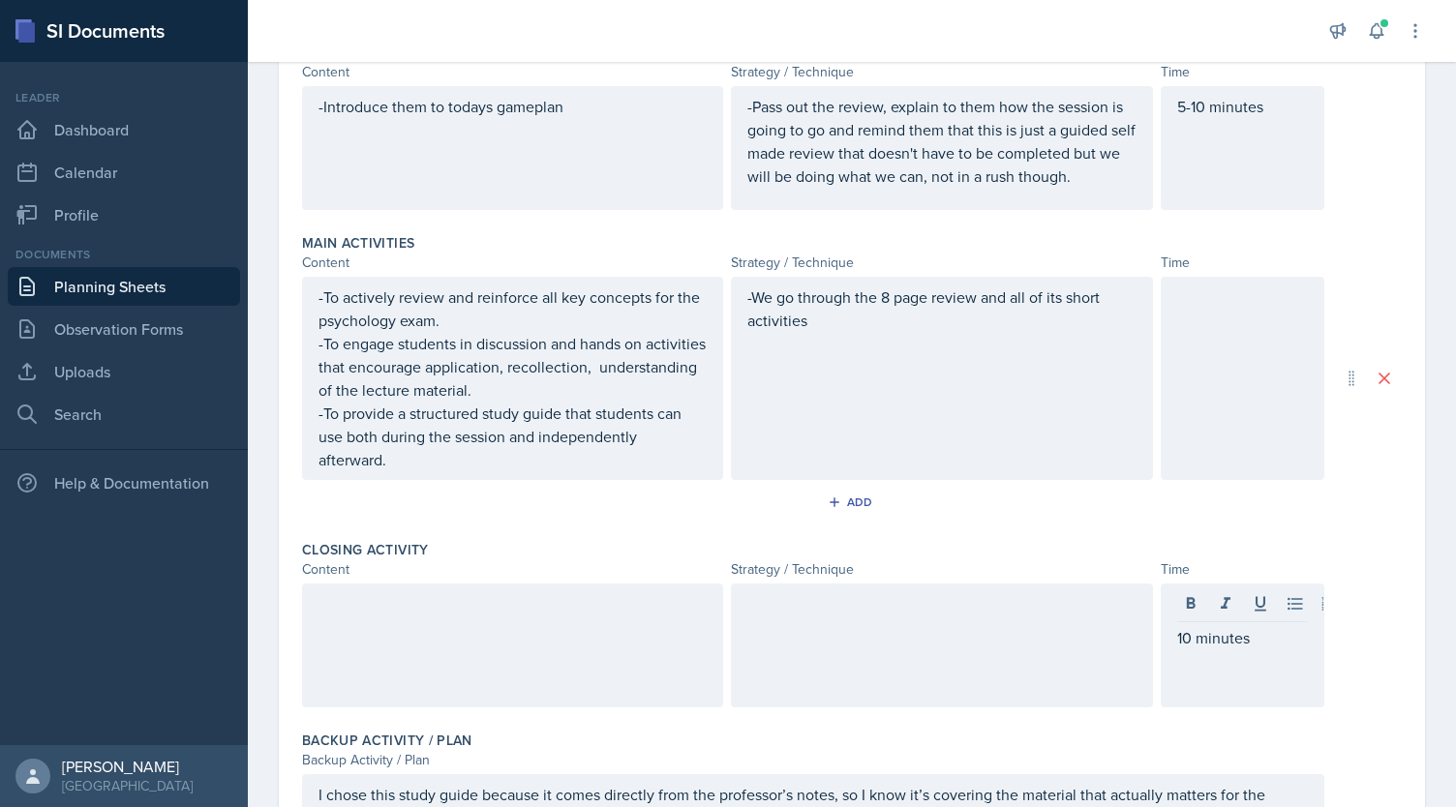
click at [1182, 415] on div at bounding box center [1243, 378] width 164 height 203
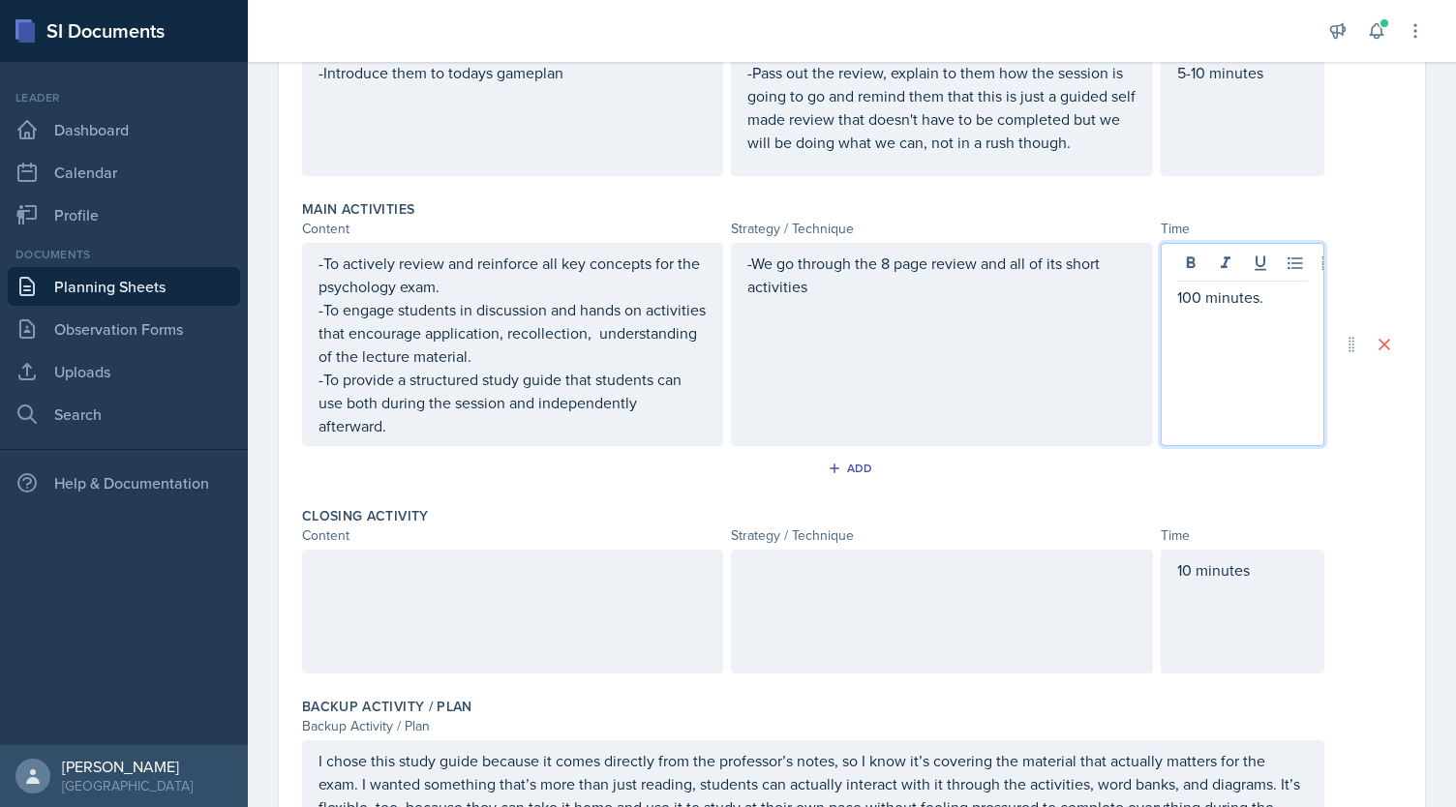
click at [596, 568] on div at bounding box center [512, 612] width 421 height 124
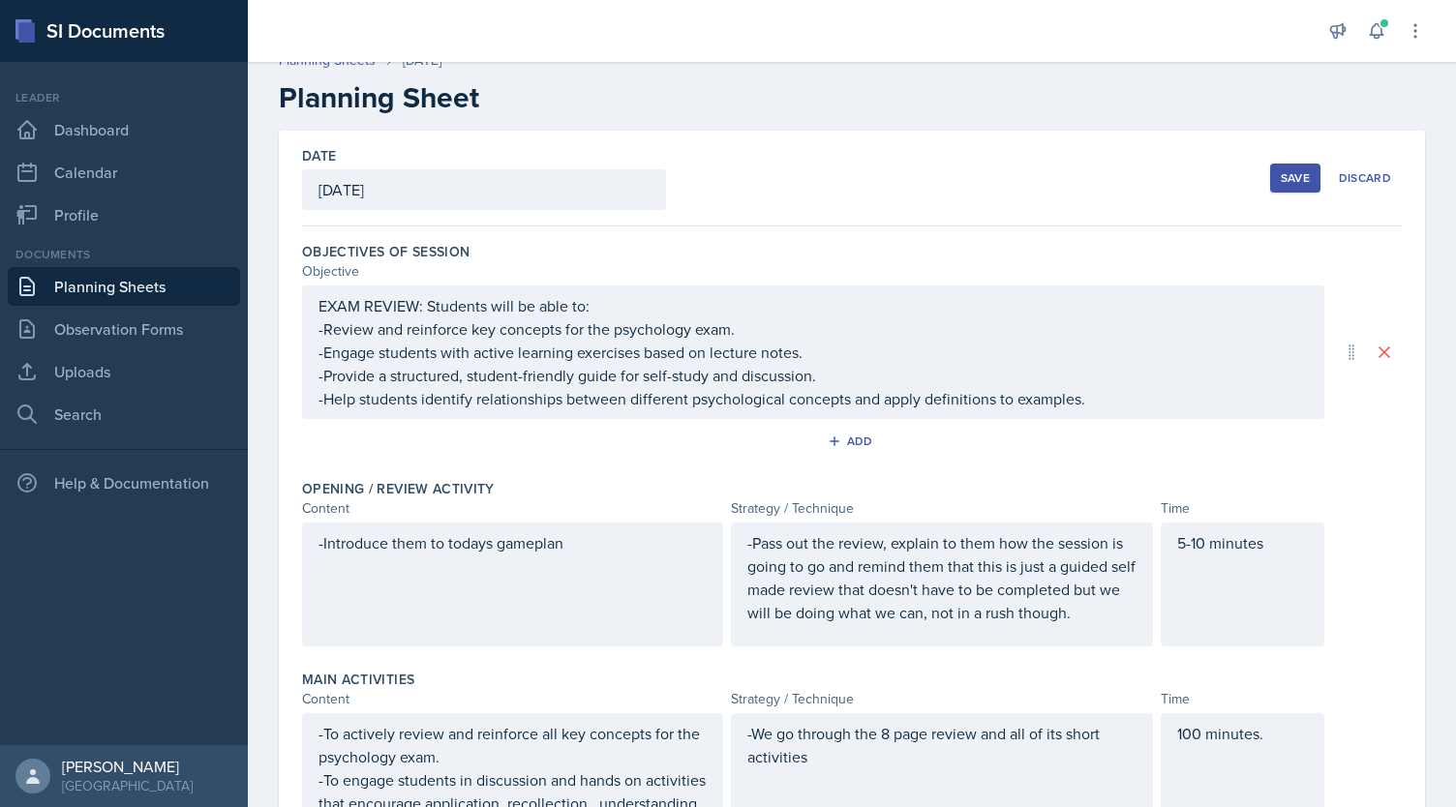
scroll to position [0, 0]
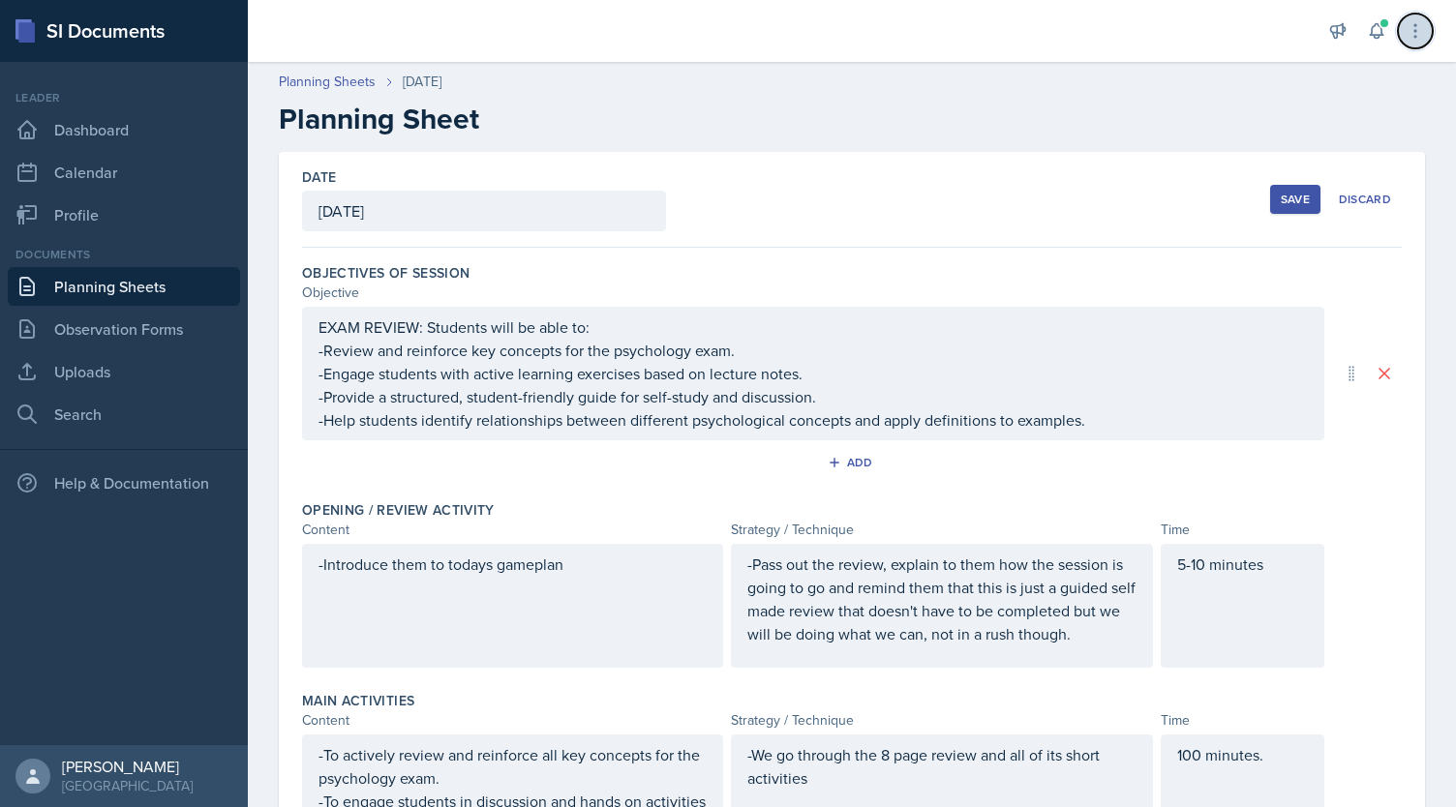
click at [1416, 30] on icon at bounding box center [1415, 30] width 2 height 13
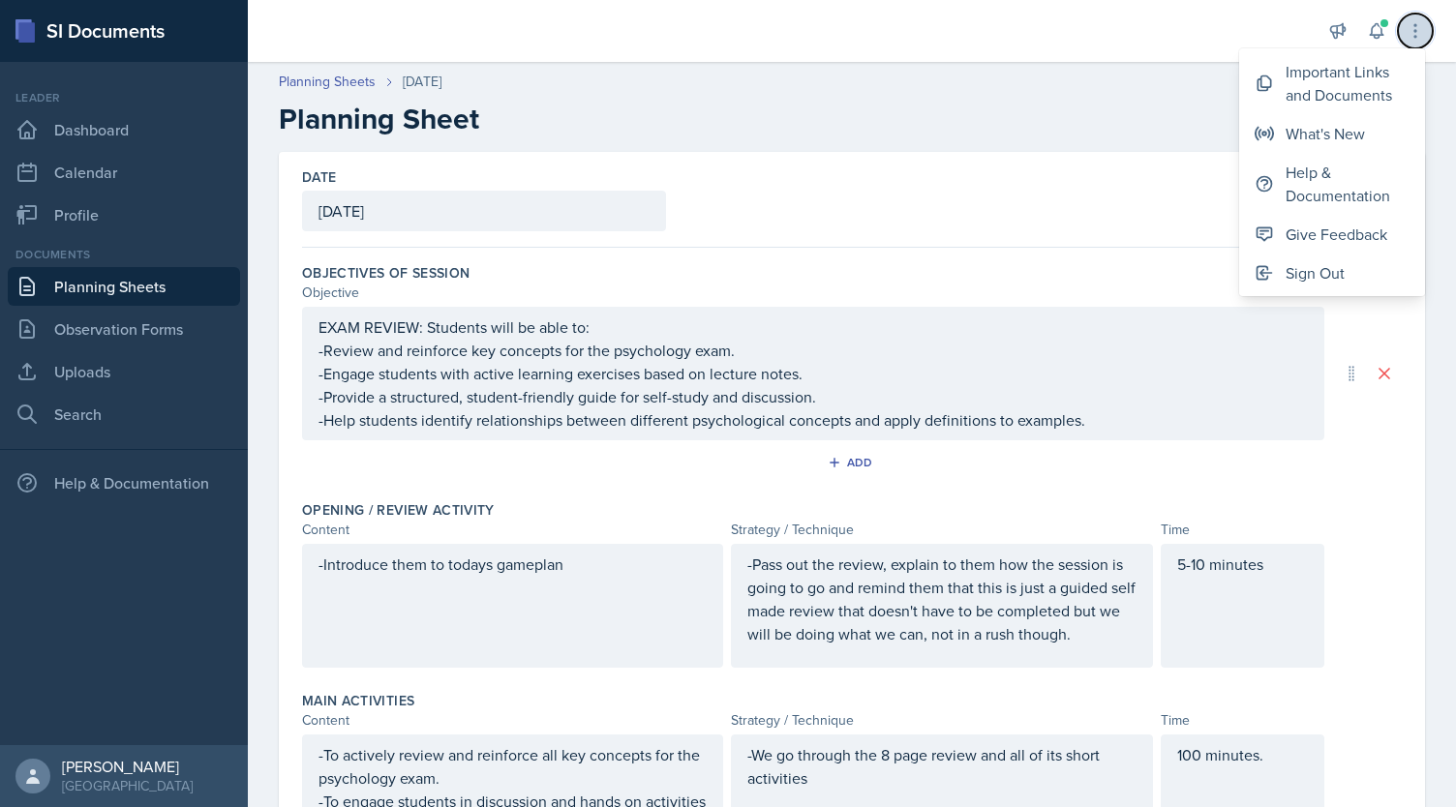
click at [1416, 28] on icon at bounding box center [1415, 30] width 19 height 19
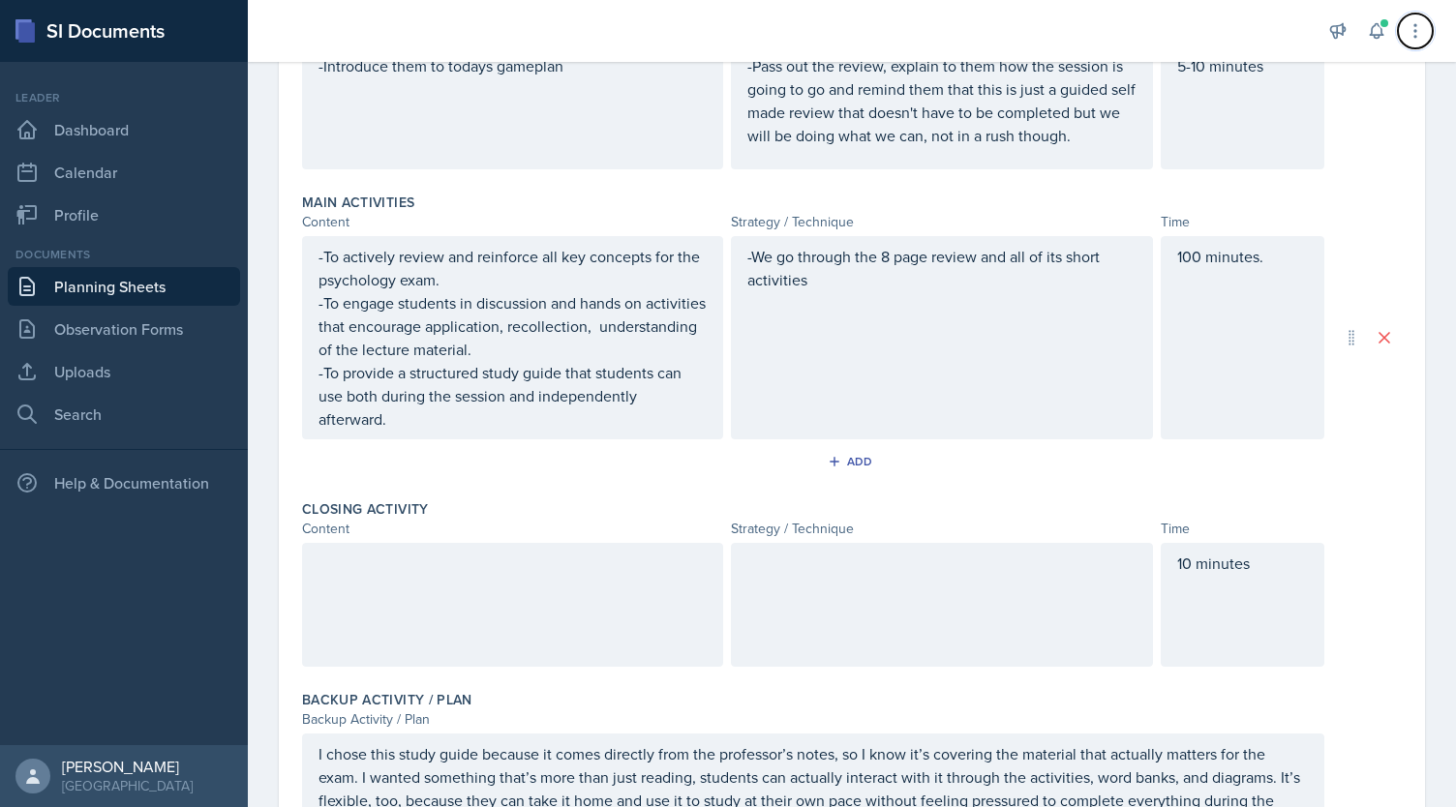
scroll to position [678, 0]
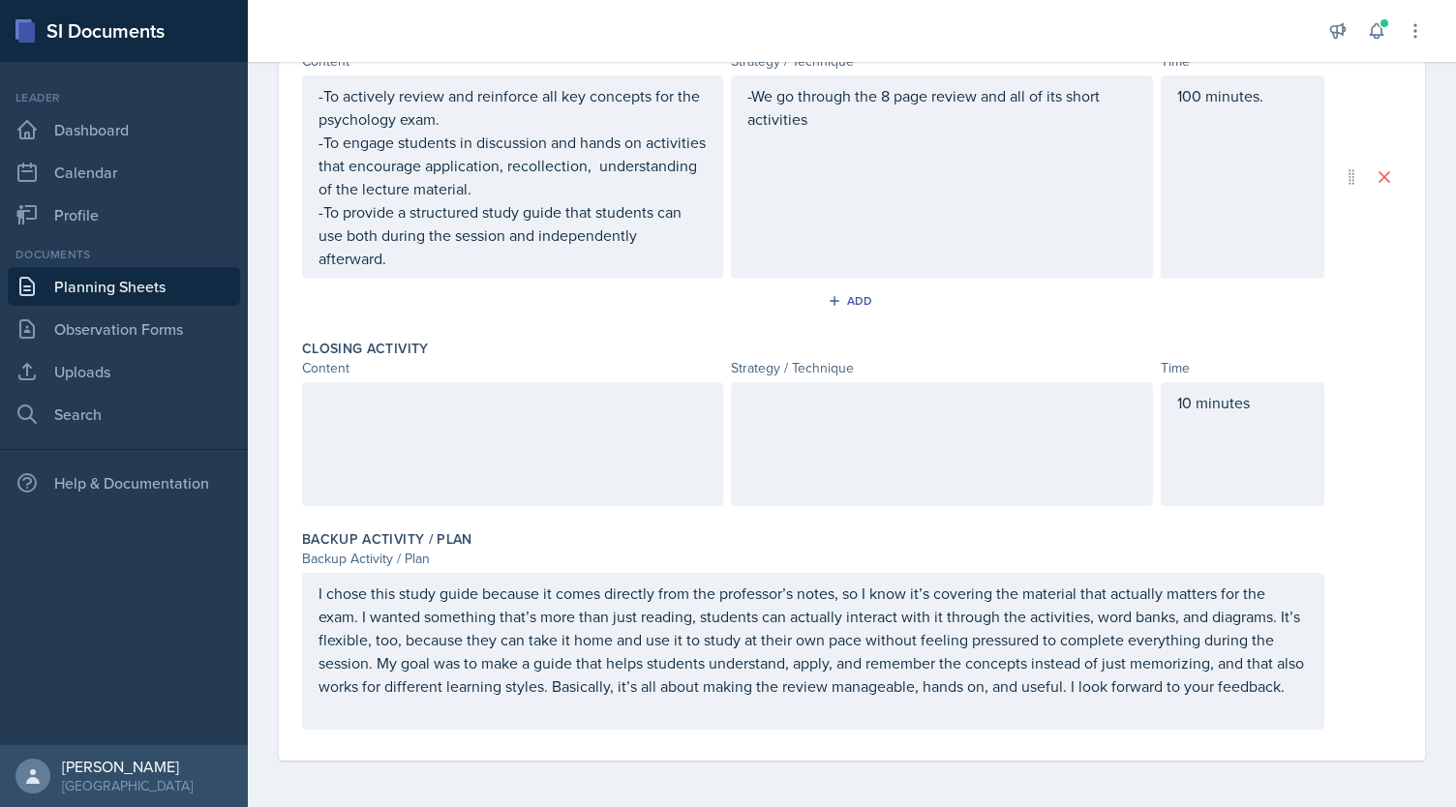
click at [615, 425] on div at bounding box center [512, 444] width 421 height 124
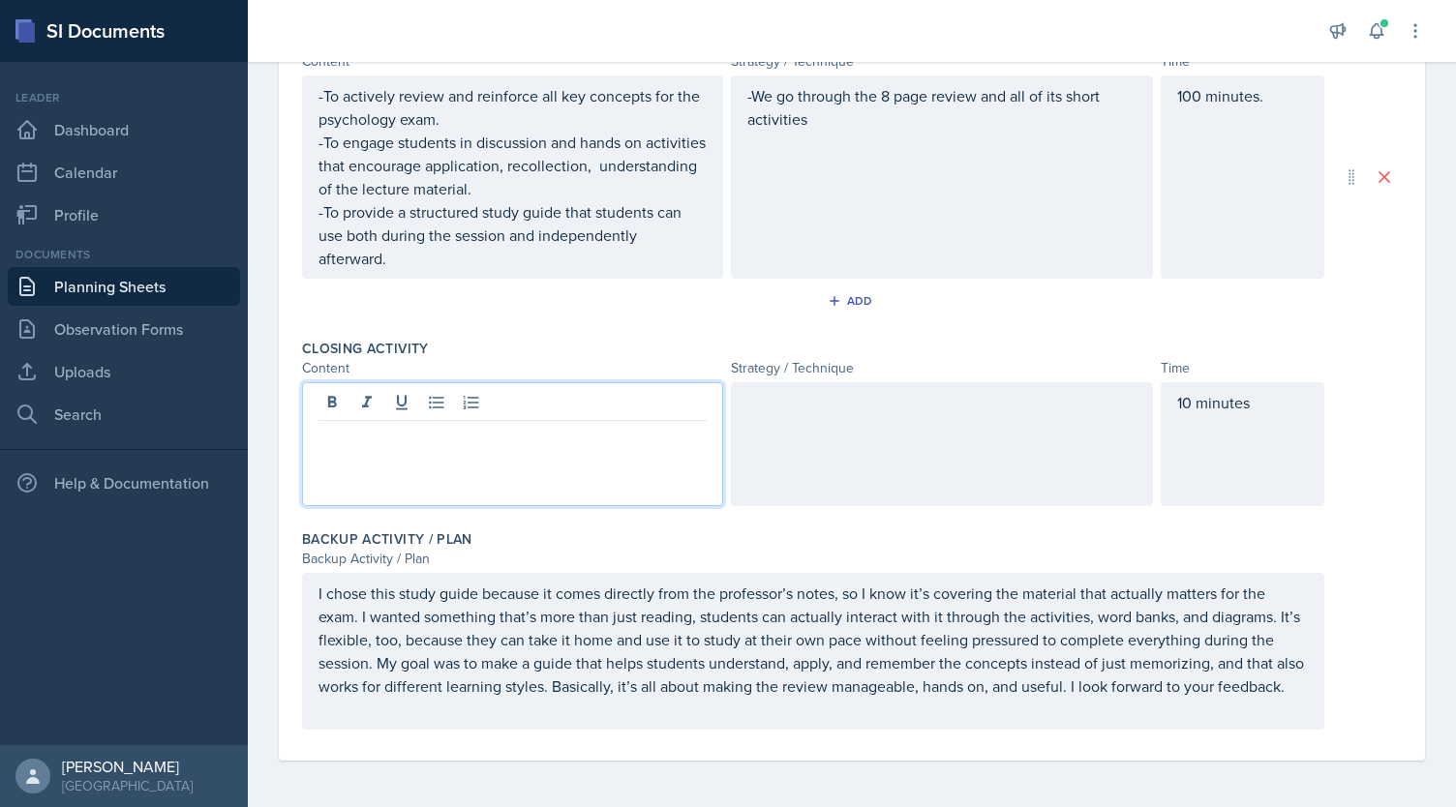
click at [660, 435] on div at bounding box center [512, 444] width 421 height 124
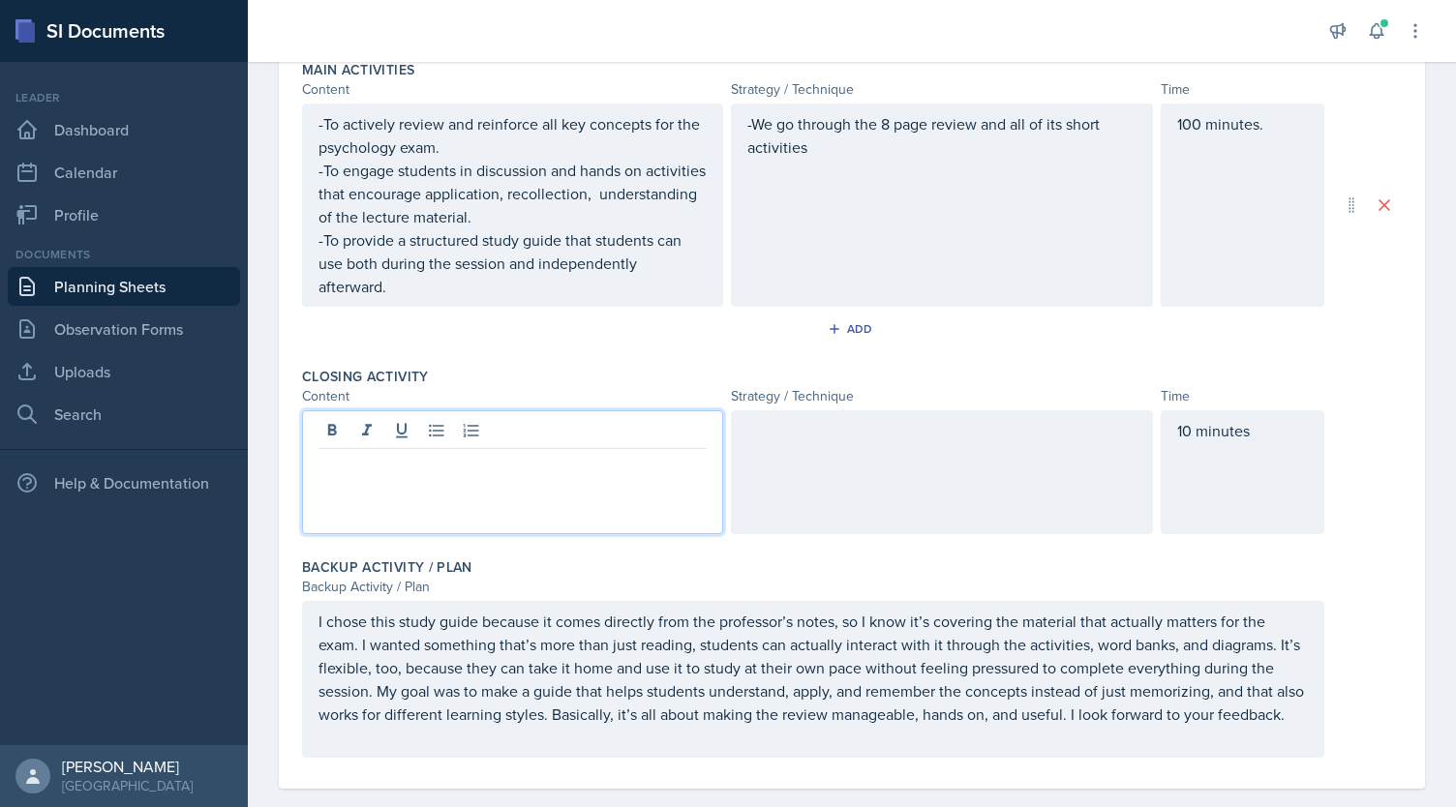
scroll to position [633, 0]
click at [576, 460] on p at bounding box center [512, 462] width 388 height 23
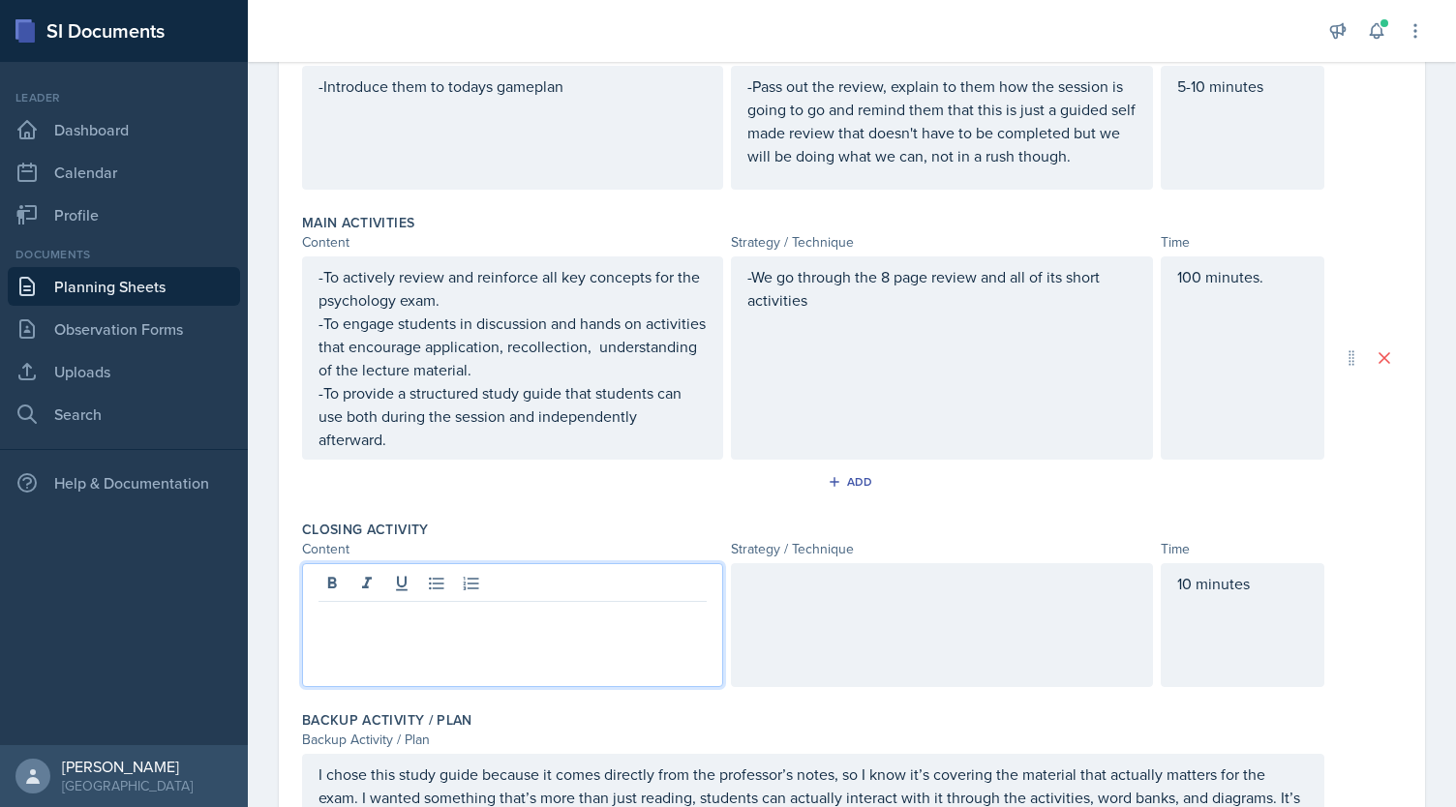
scroll to position [480, 0]
click at [497, 609] on p at bounding box center [512, 615] width 388 height 23
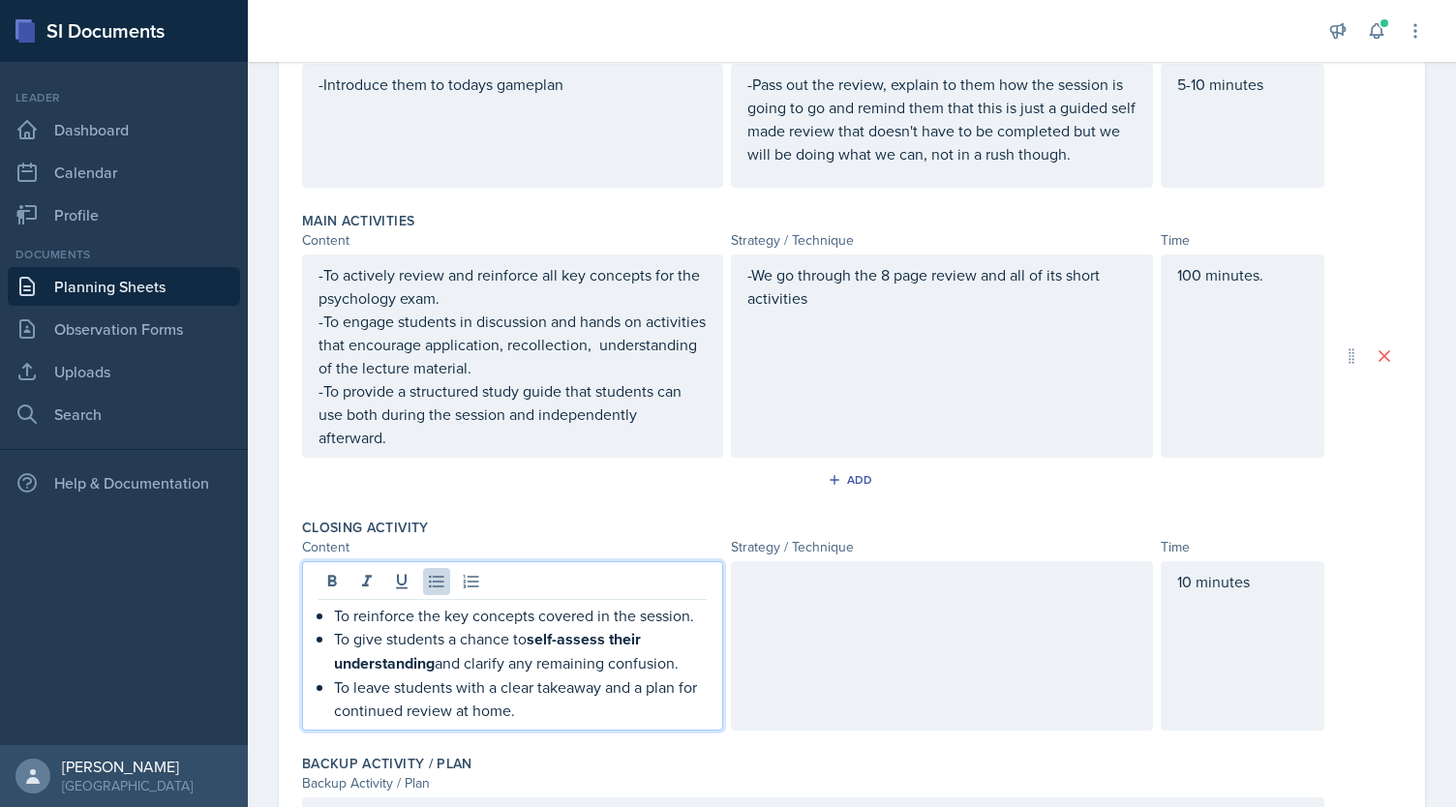
click at [334, 611] on p "To reinforce the key concepts covered in the session." at bounding box center [520, 615] width 373 height 23
click at [333, 644] on div "-To reinforce the key concepts covered in the session. To give students a chanc…" at bounding box center [512, 663] width 388 height 118
click at [330, 676] on div "-To reinforce the key concepts covered in the session. -To give students a chan…" at bounding box center [512, 663] width 388 height 118
drag, startPoint x: 420, startPoint y: 661, endPoint x: 512, endPoint y: 628, distance: 97.7
click at [512, 628] on p "-To give students a chance to self-assess their understanding and clarify any r…" at bounding box center [512, 651] width 388 height 48
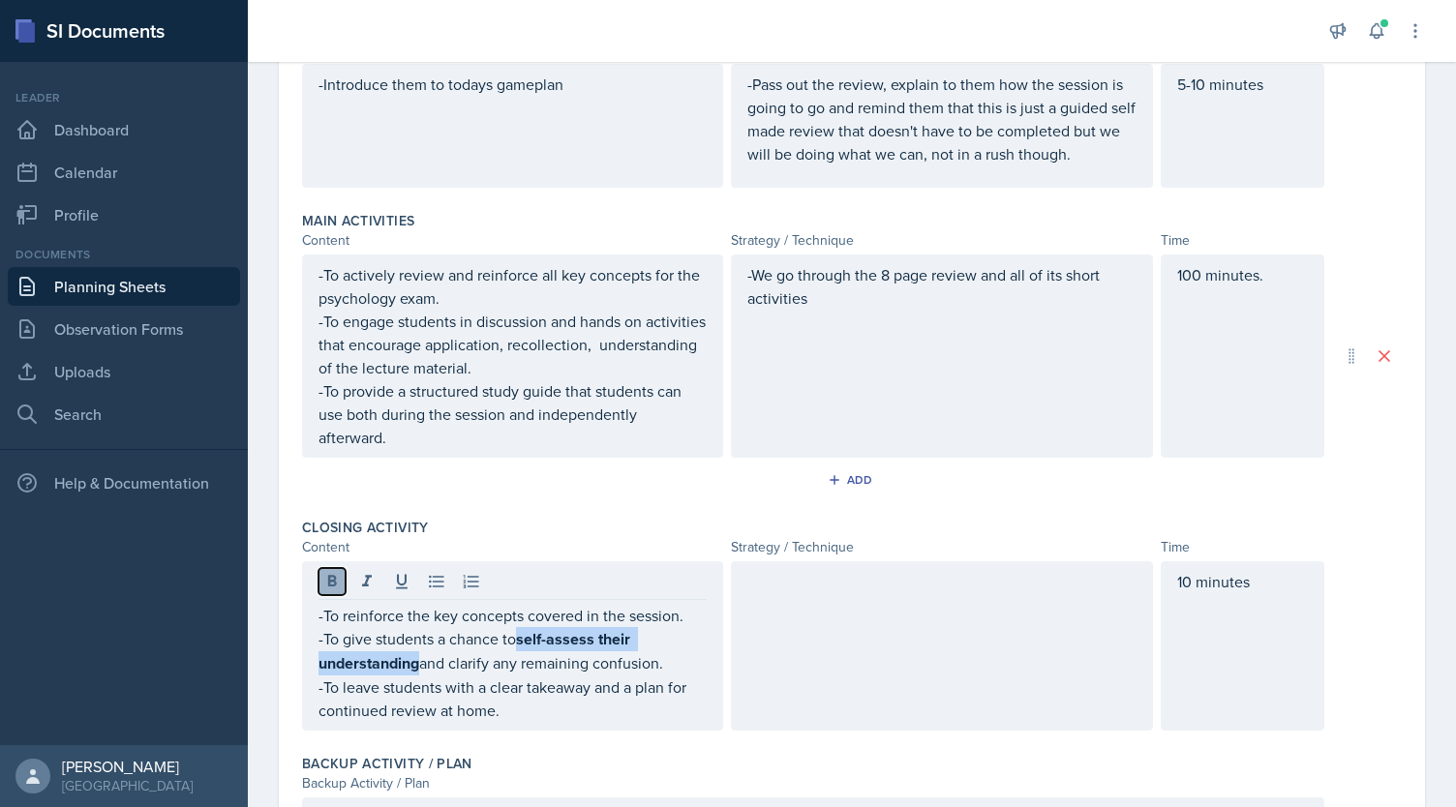
click at [327, 574] on icon at bounding box center [331, 581] width 19 height 19
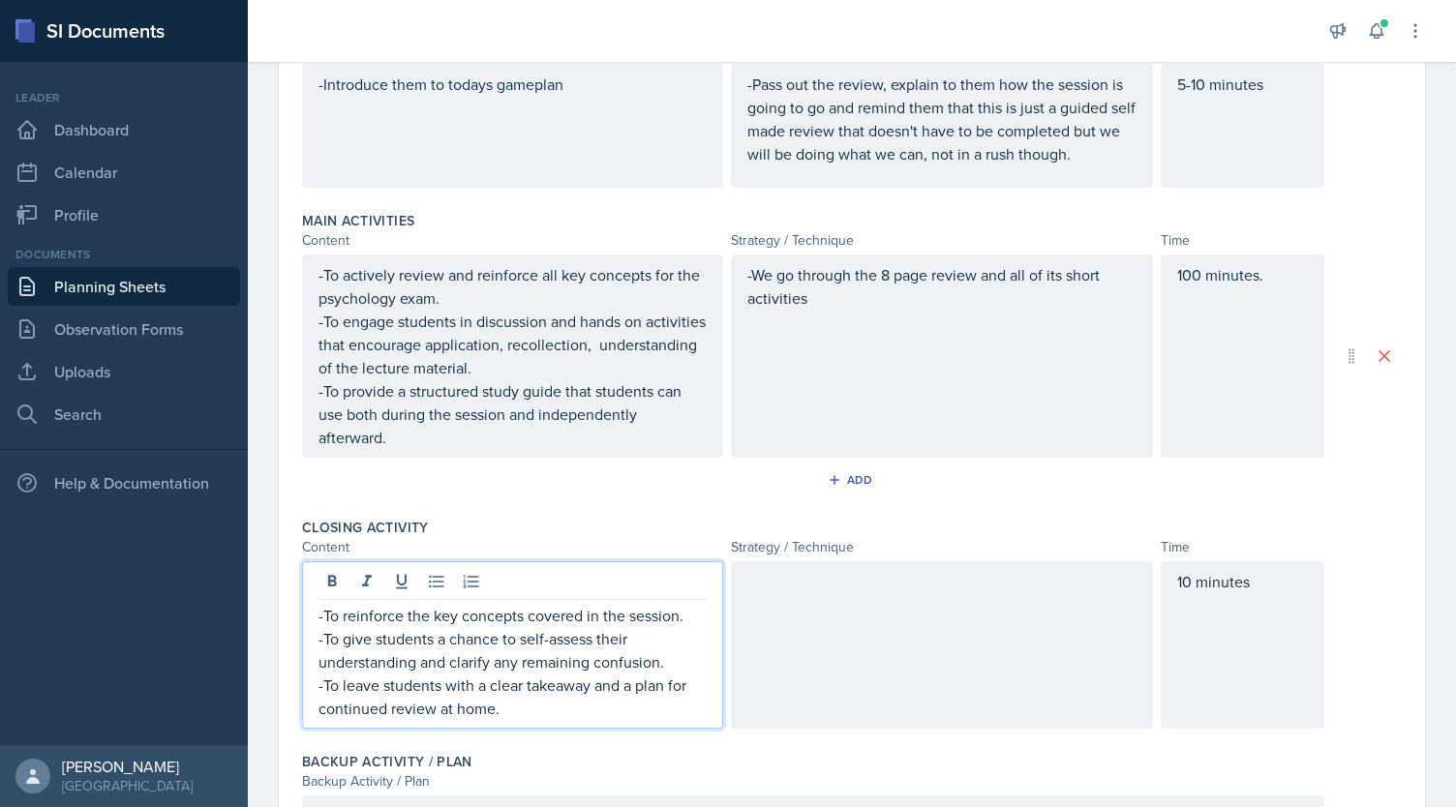
click at [457, 684] on p "-To leave students with a clear takeaway and a plan for continued review at hom…" at bounding box center [512, 697] width 388 height 46
click at [881, 654] on div at bounding box center [941, 644] width 421 height 167
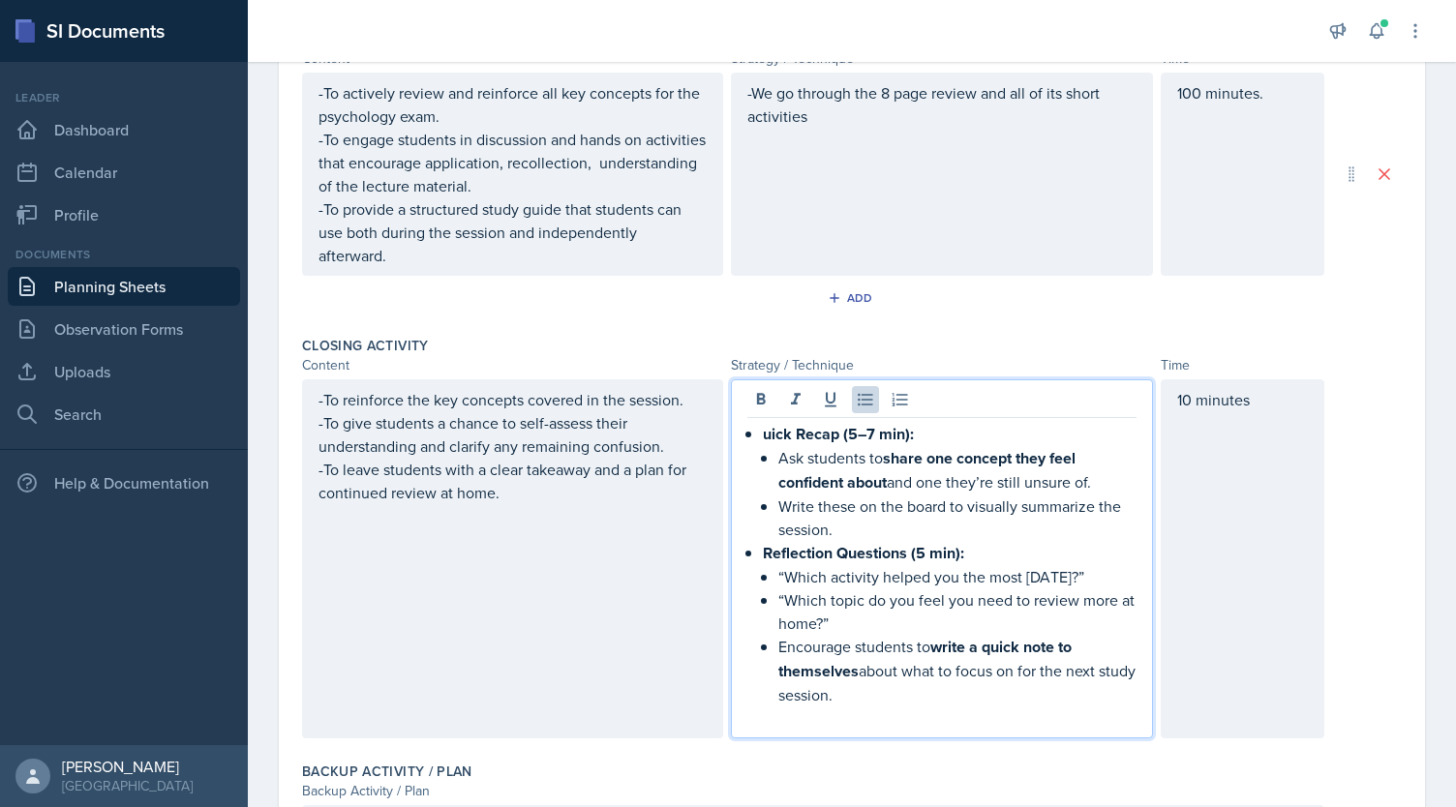
scroll to position [664, 0]
click at [763, 427] on strong "uick Recap (5–7 min):" at bounding box center [838, 432] width 151 height 22
drag, startPoint x: 742, startPoint y: 425, endPoint x: 948, endPoint y: 686, distance: 332.9
click at [948, 686] on ul "Quick Recap (5–7 min): Ask students to share one concept they feel confident ab…" at bounding box center [949, 562] width 373 height 285
click at [755, 391] on icon at bounding box center [760, 397] width 19 height 19
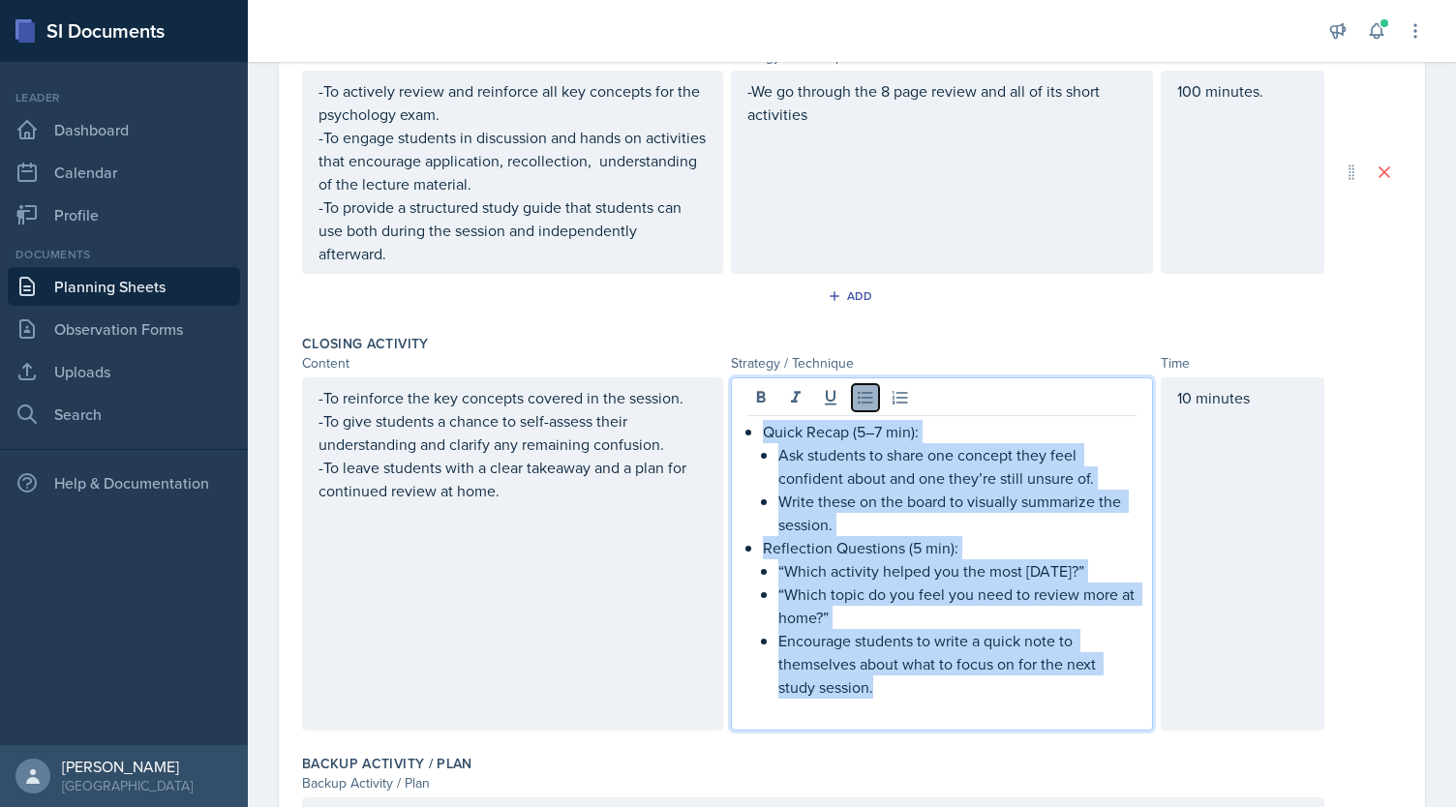
click at [856, 390] on icon at bounding box center [865, 397] width 19 height 19
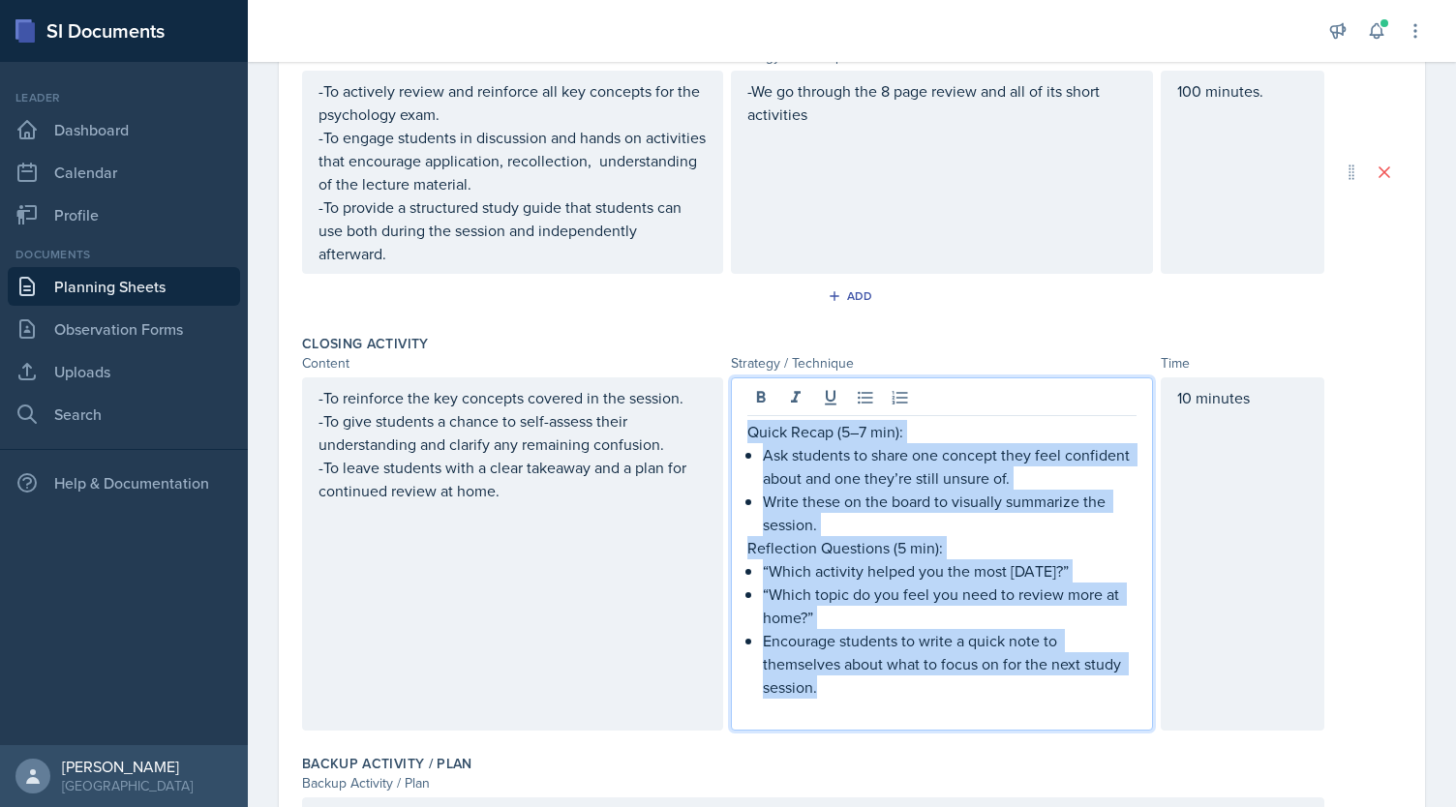
click at [750, 452] on div "Quick Recap (5–7 min): Ask students to share one concept they feel confident ab…" at bounding box center [941, 571] width 388 height 302
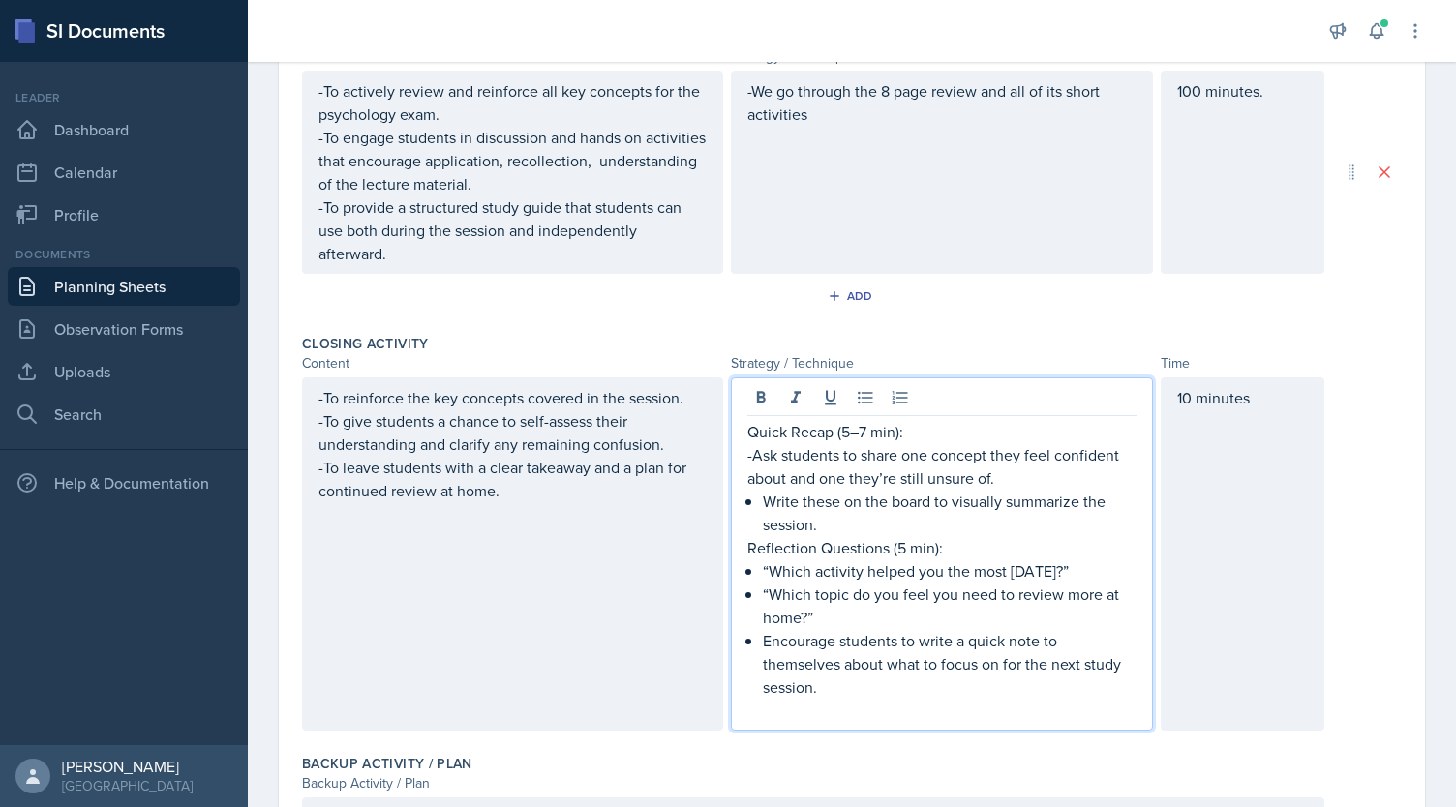
click at [752, 506] on div "Quick Recap (5–7 min): -Ask students to share one concept they feel confident a…" at bounding box center [941, 571] width 388 height 302
click at [755, 568] on div "Quick Recap (5–7 min): -Ask students to share one concept they feel confident a…" at bounding box center [941, 571] width 388 height 302
click at [755, 596] on div "Quick Recap (5–7 min): -Ask students to share one concept they feel confident a…" at bounding box center [941, 571] width 388 height 302
click at [763, 634] on p "Encourage students to write a quick note to themselves about what to focus on f…" at bounding box center [949, 664] width 373 height 70
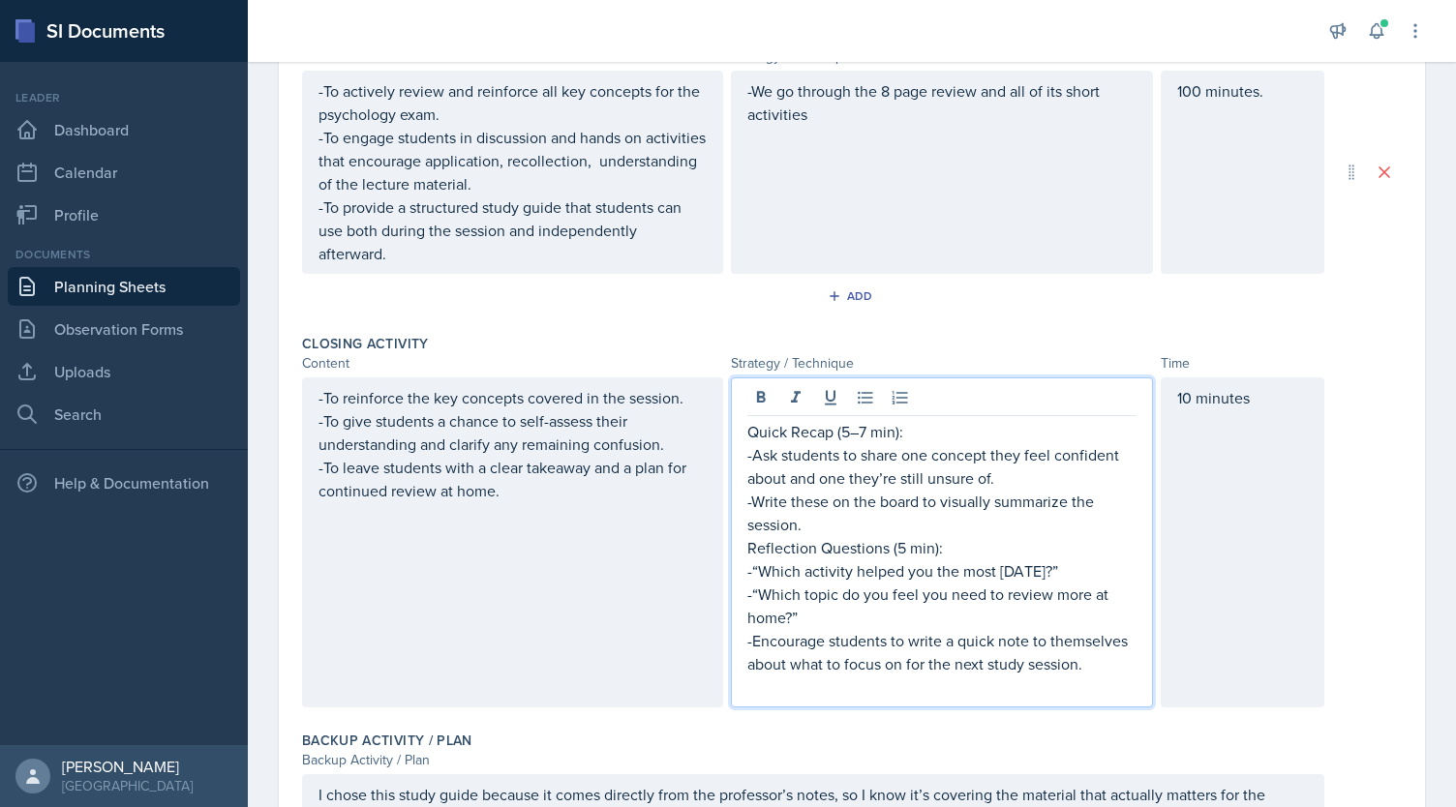
click at [991, 481] on p "-Ask students to share one concept they feel confident about and one they’re st…" at bounding box center [941, 466] width 388 height 46
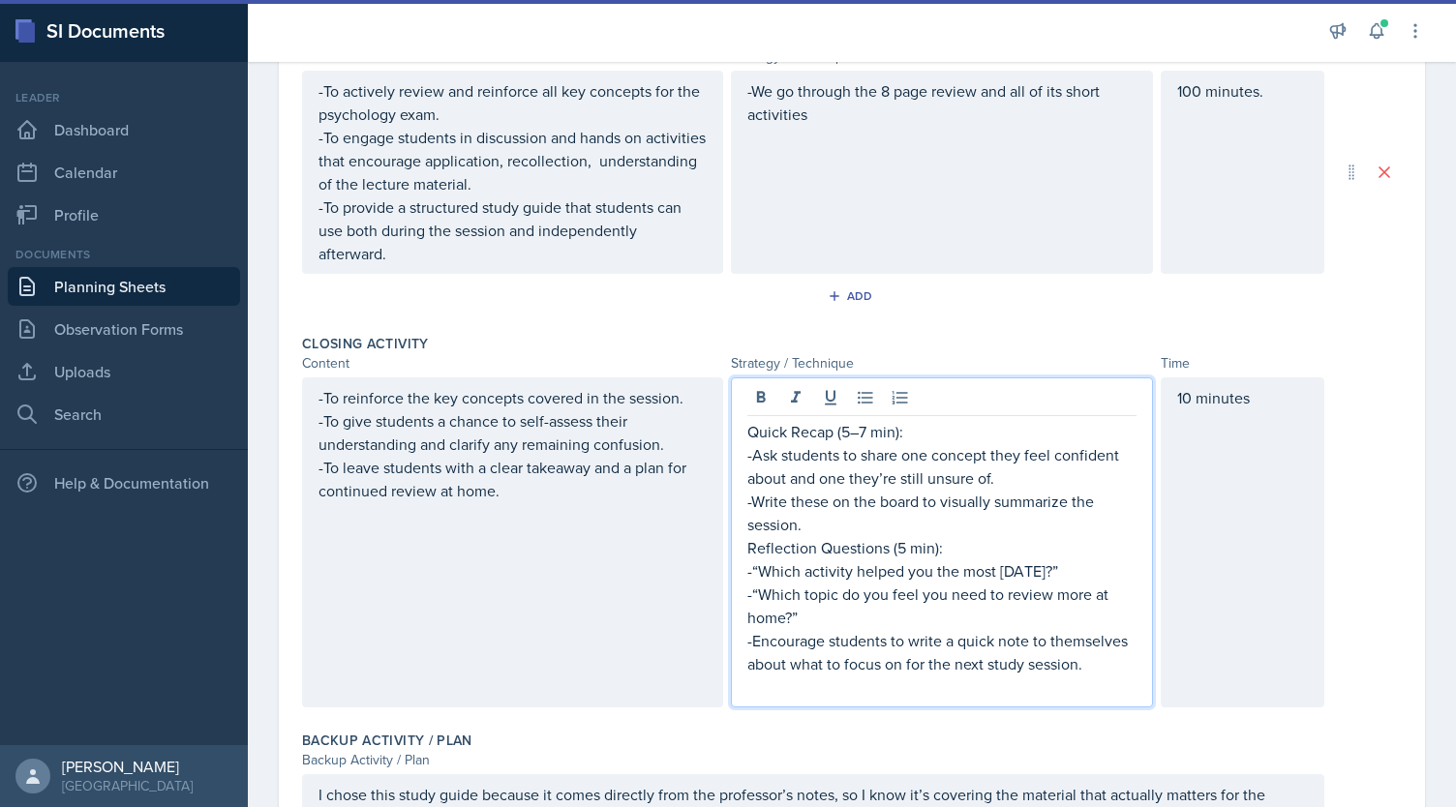
click at [900, 429] on p "Quick Recap (5–7 min):" at bounding box center [941, 431] width 388 height 23
drag, startPoint x: 938, startPoint y: 549, endPoint x: 886, endPoint y: 551, distance: 52.3
click at [886, 551] on p "Reflection Questions (5 min):" at bounding box center [941, 547] width 388 height 23
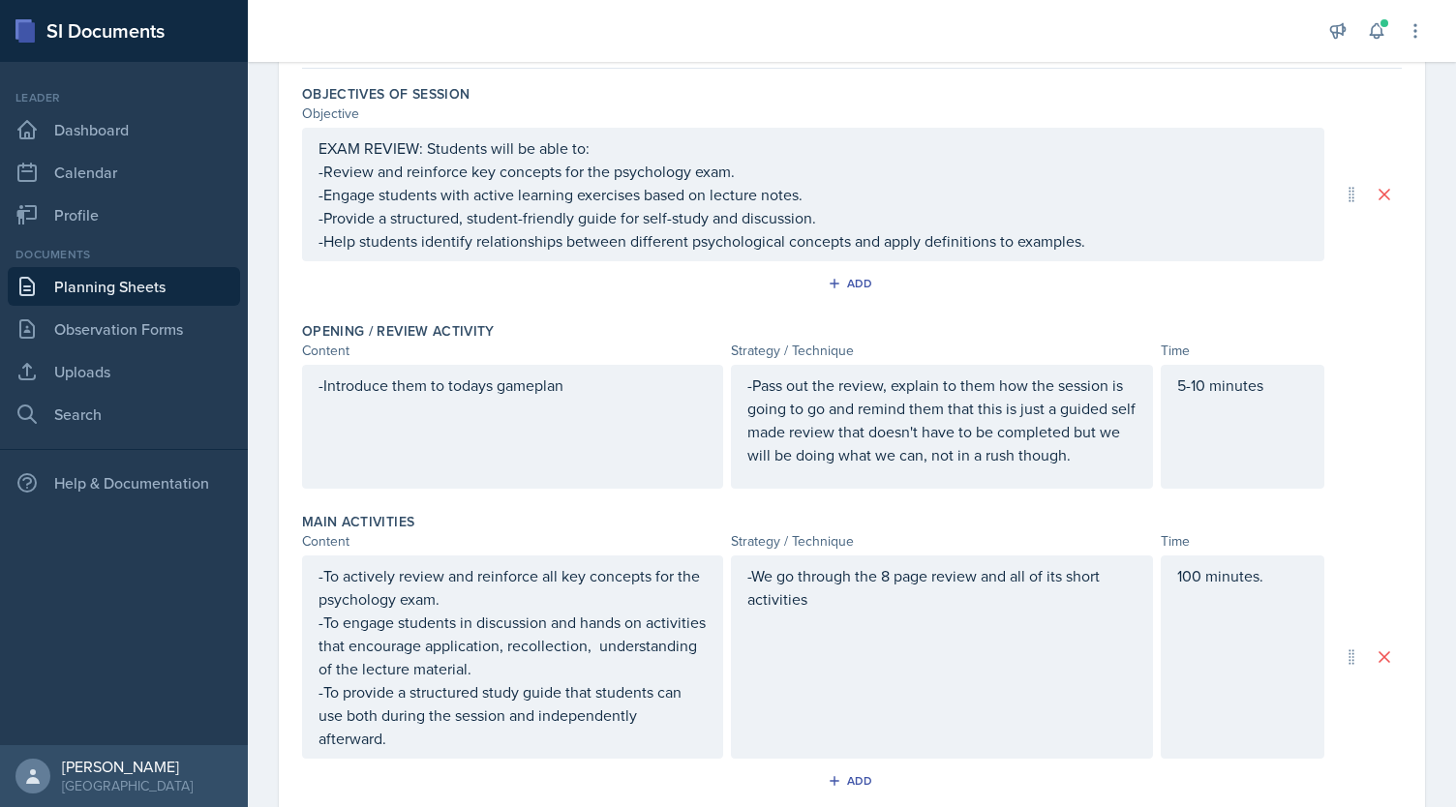
scroll to position [0, 0]
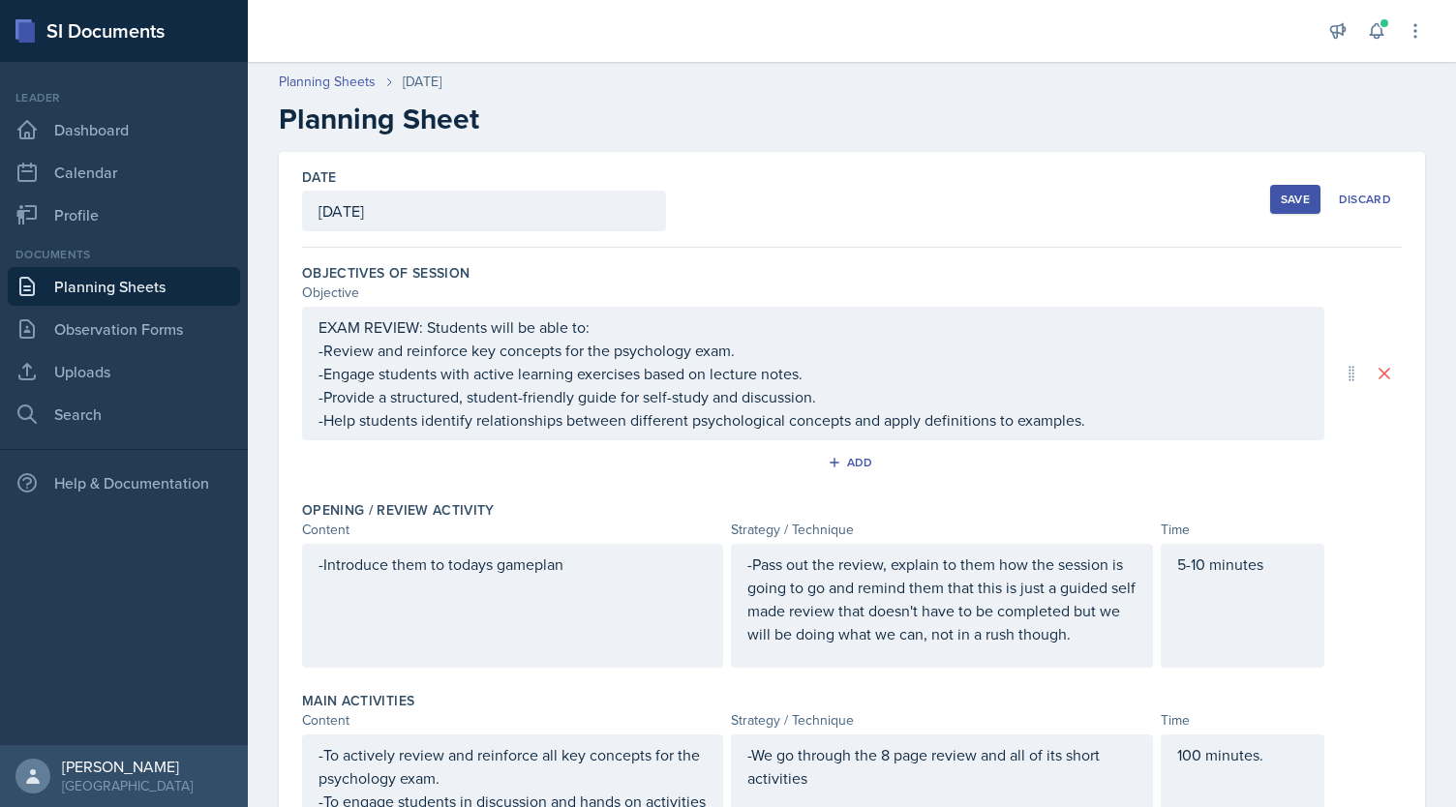
click at [1284, 198] on div "Save" at bounding box center [1295, 199] width 29 height 15
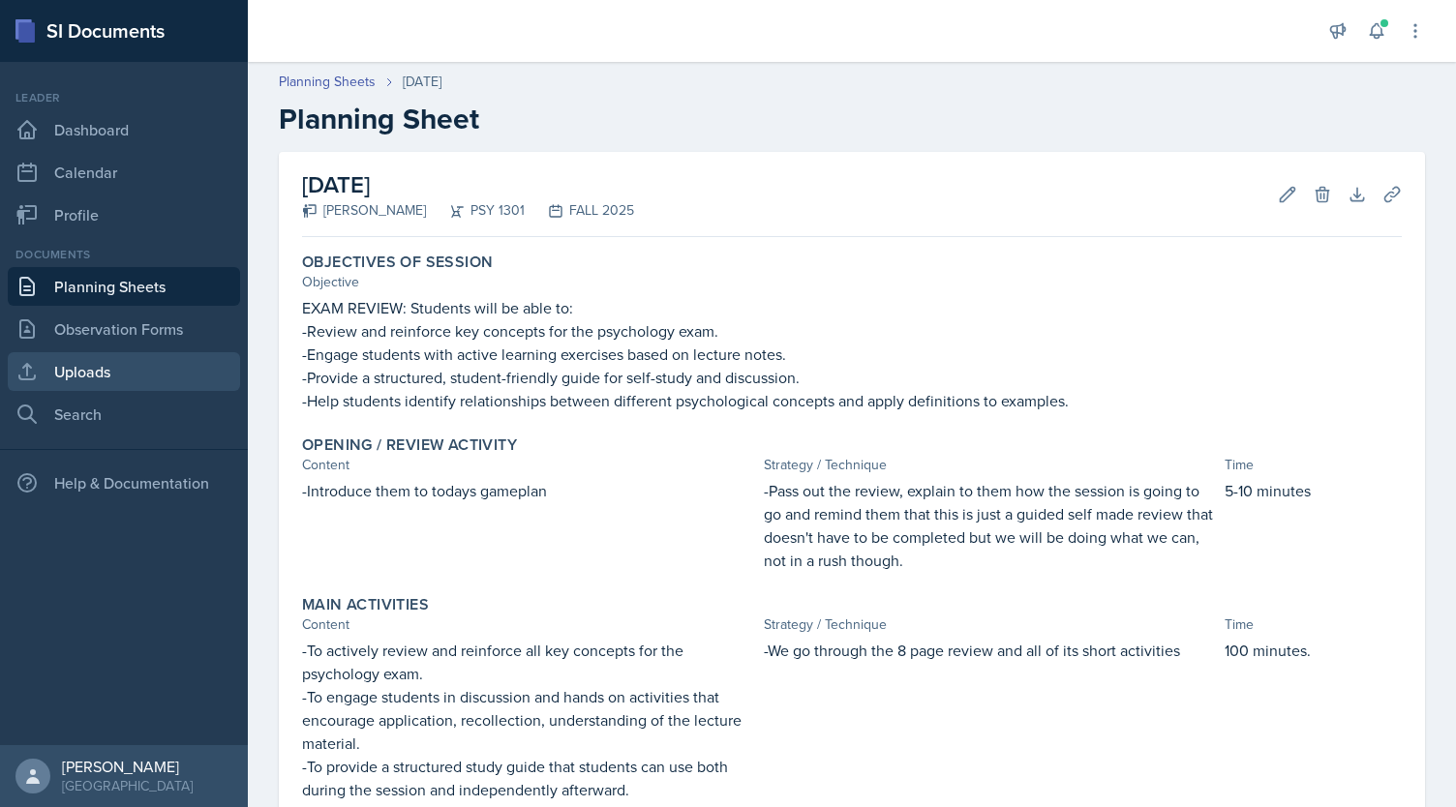
click at [137, 370] on link "Uploads" at bounding box center [124, 371] width 232 height 39
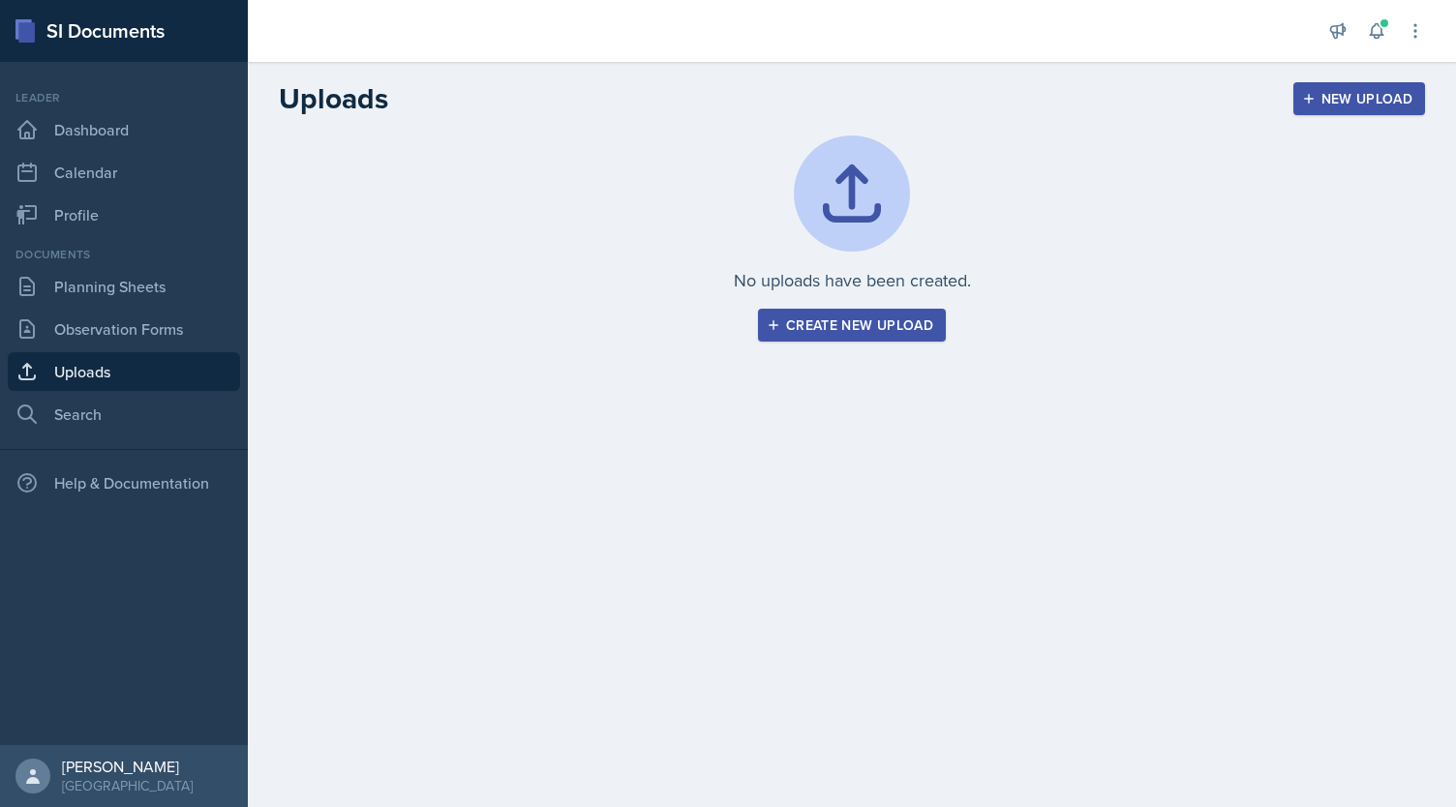
click at [839, 324] on div "Create new upload" at bounding box center [852, 325] width 163 height 15
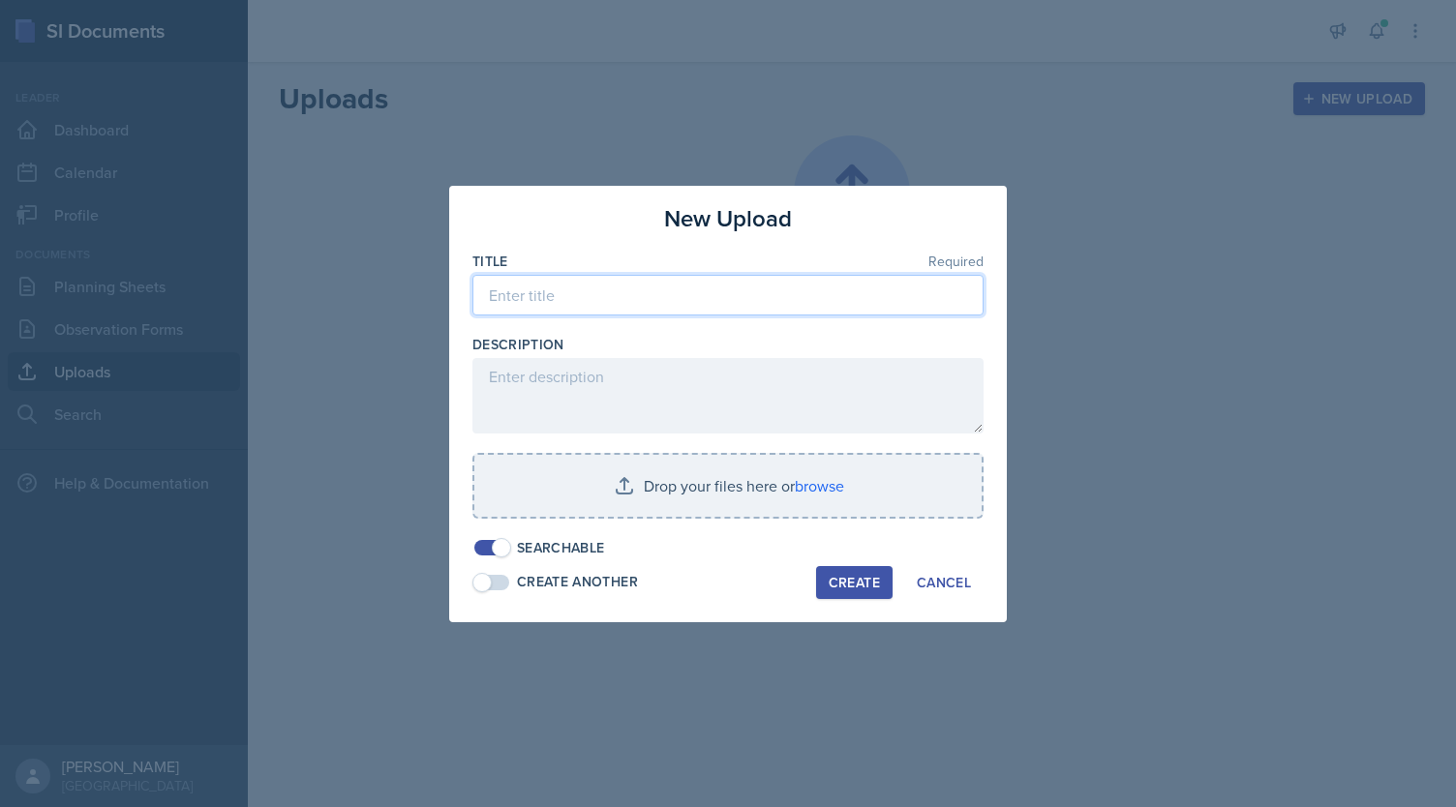
click at [638, 289] on input at bounding box center [727, 295] width 511 height 41
type input "Exam 1 Review psych 1303"
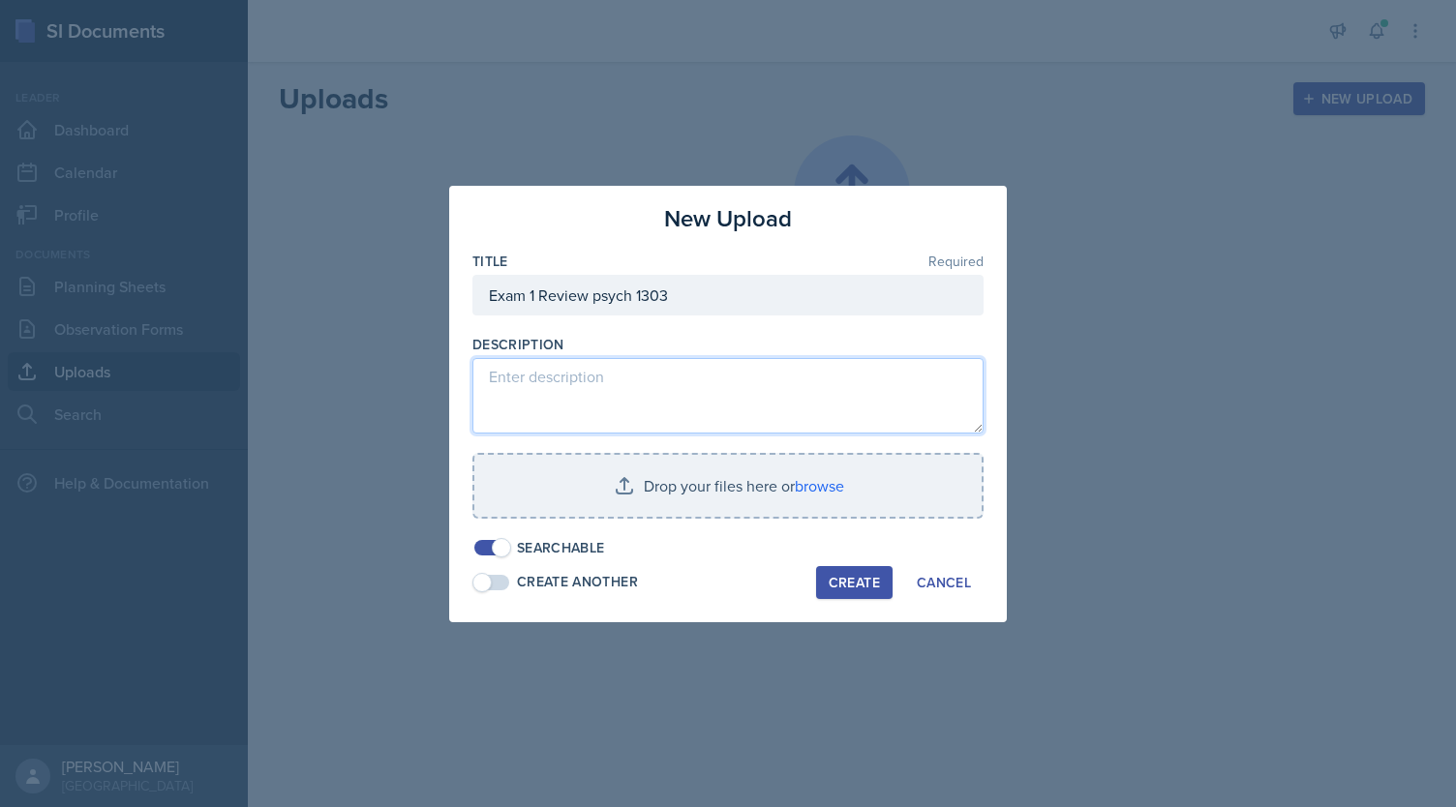
click at [610, 380] on textarea at bounding box center [727, 396] width 511 height 76
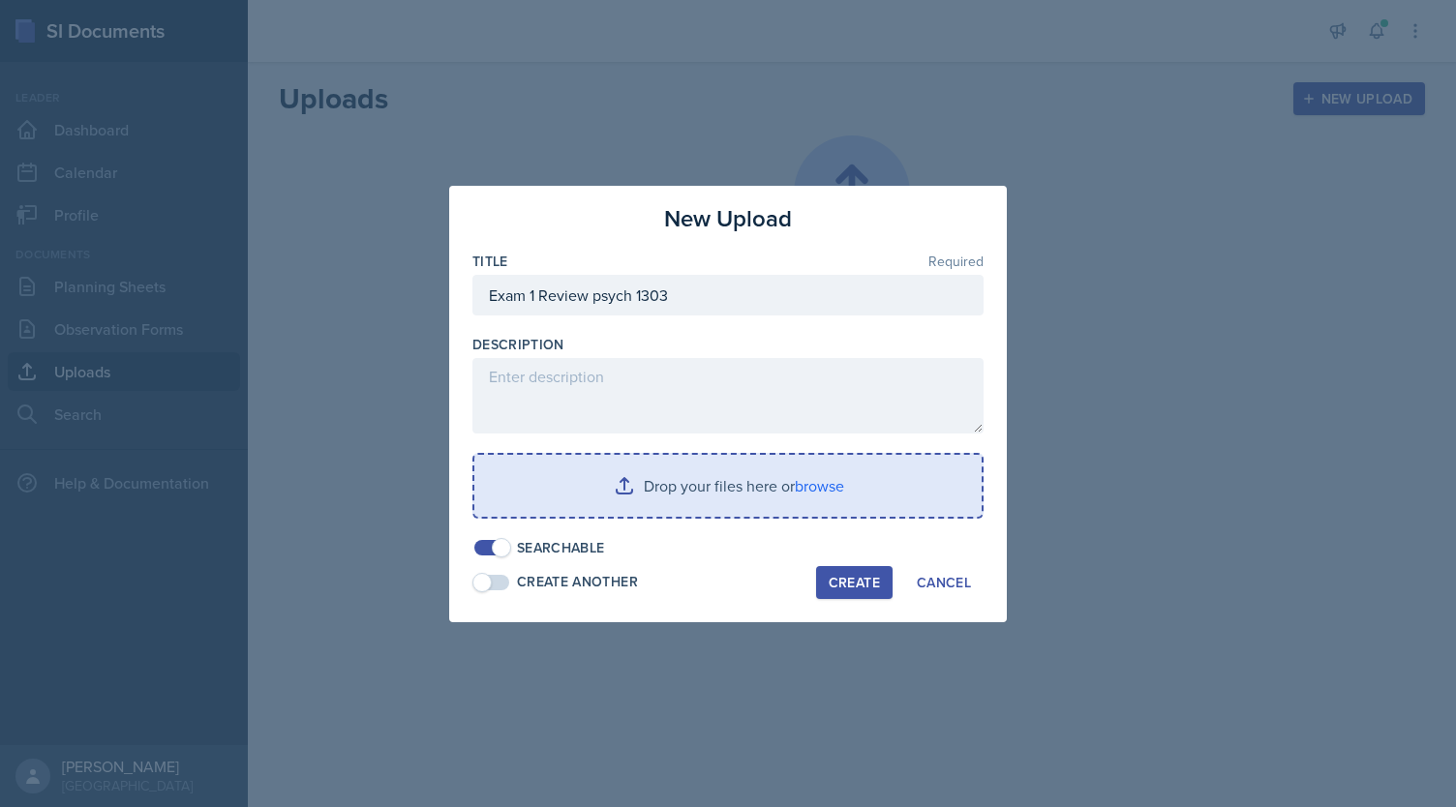
click at [683, 477] on input "file" at bounding box center [727, 486] width 507 height 62
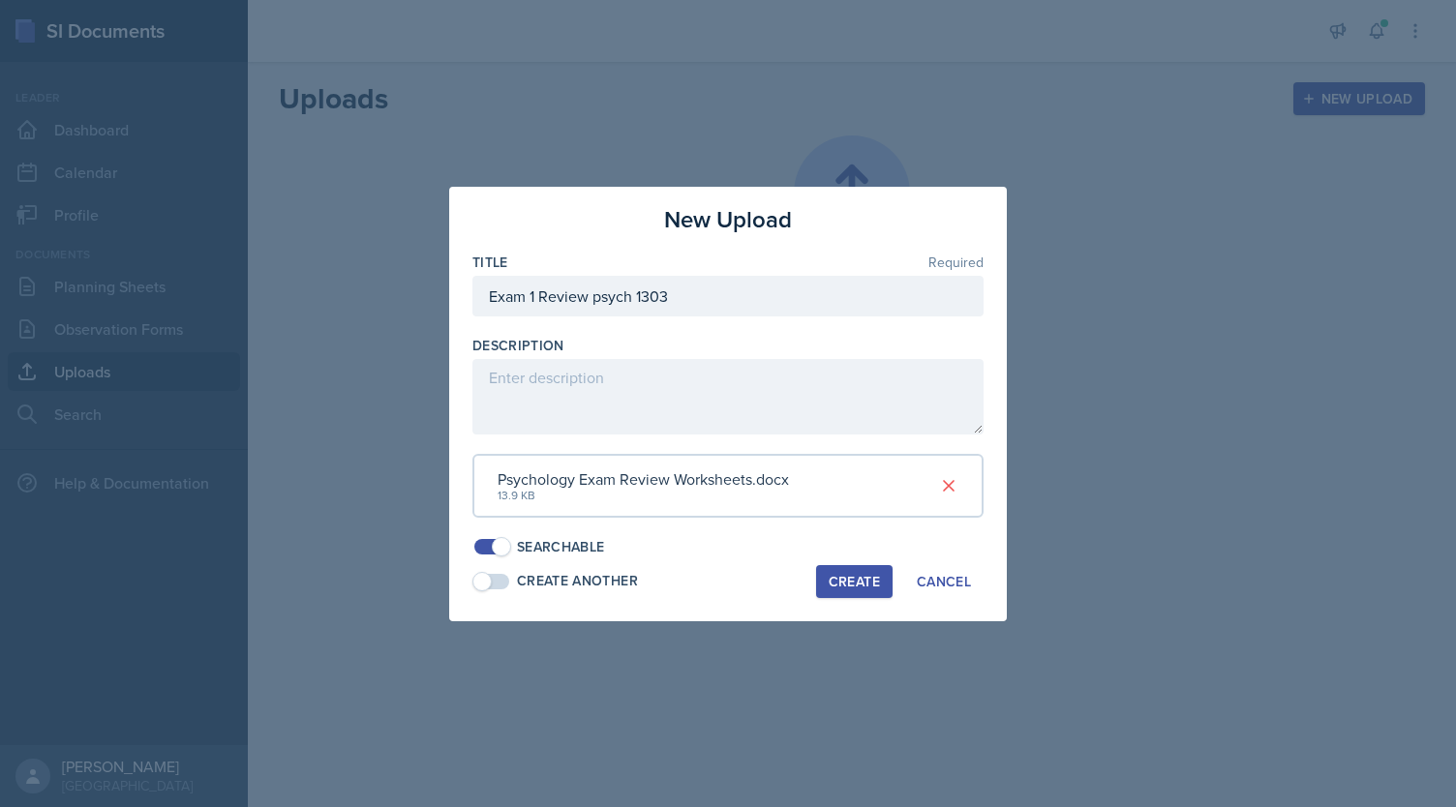
click at [621, 479] on div "Psychology Exam Review Worksheets.docx" at bounding box center [643, 479] width 291 height 23
click at [831, 491] on div "Psychology Exam Review Worksheets.docx 13.9 KB" at bounding box center [727, 486] width 511 height 64
click at [852, 578] on div "Create" at bounding box center [854, 581] width 51 height 15
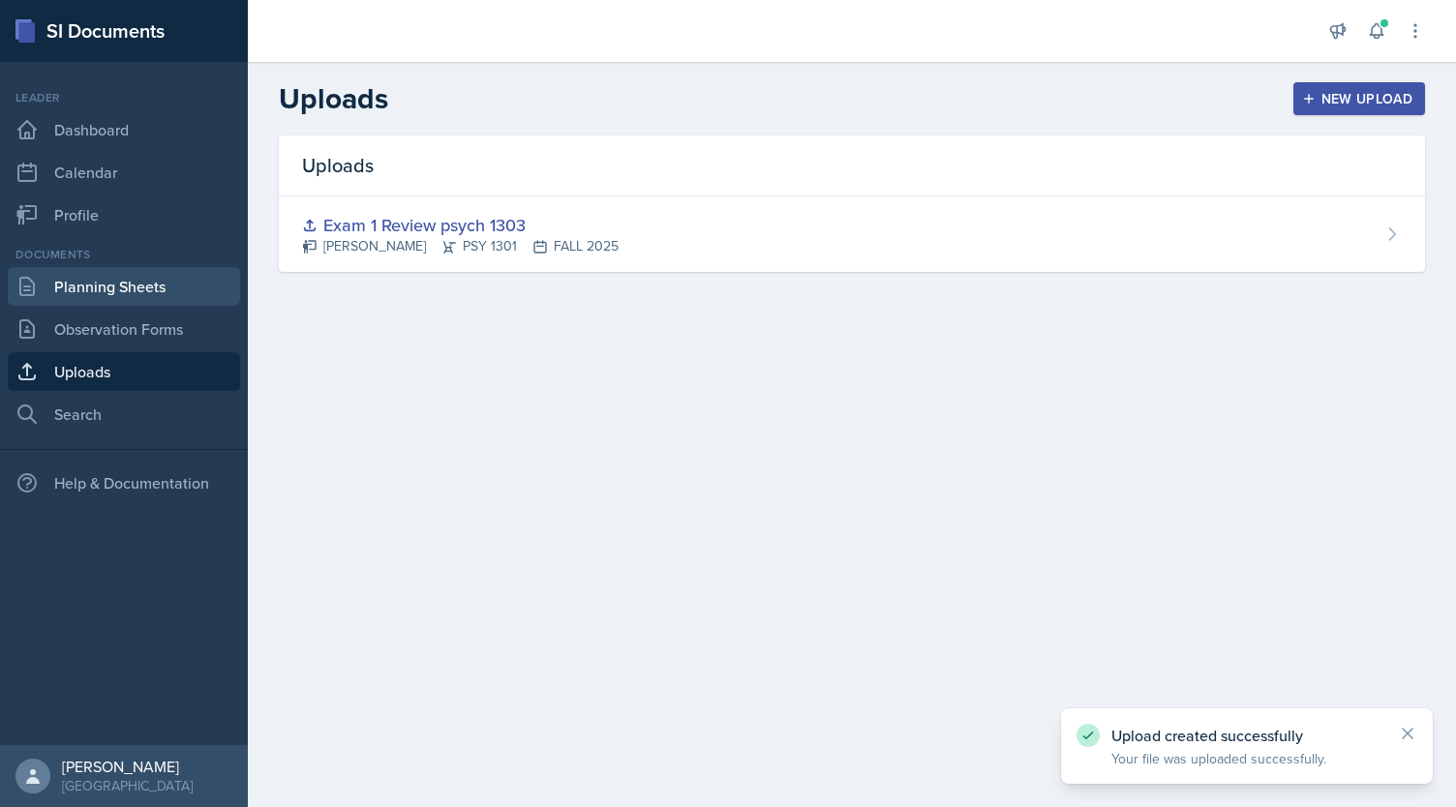
click at [149, 283] on link "Planning Sheets" at bounding box center [124, 286] width 232 height 39
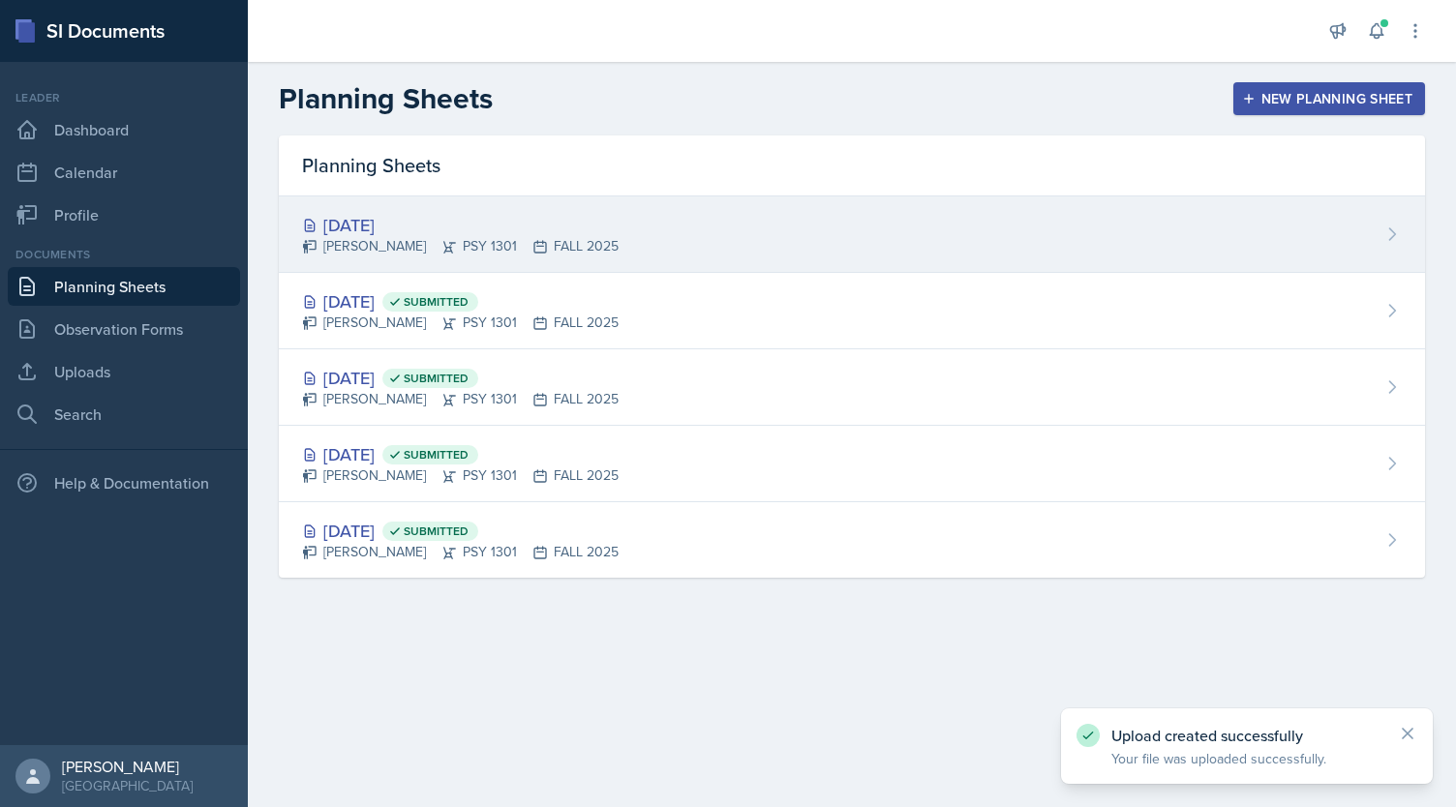
click at [634, 221] on div "[DATE] [PERSON_NAME] PSY 1301 FALL 2025" at bounding box center [852, 235] width 1146 height 76
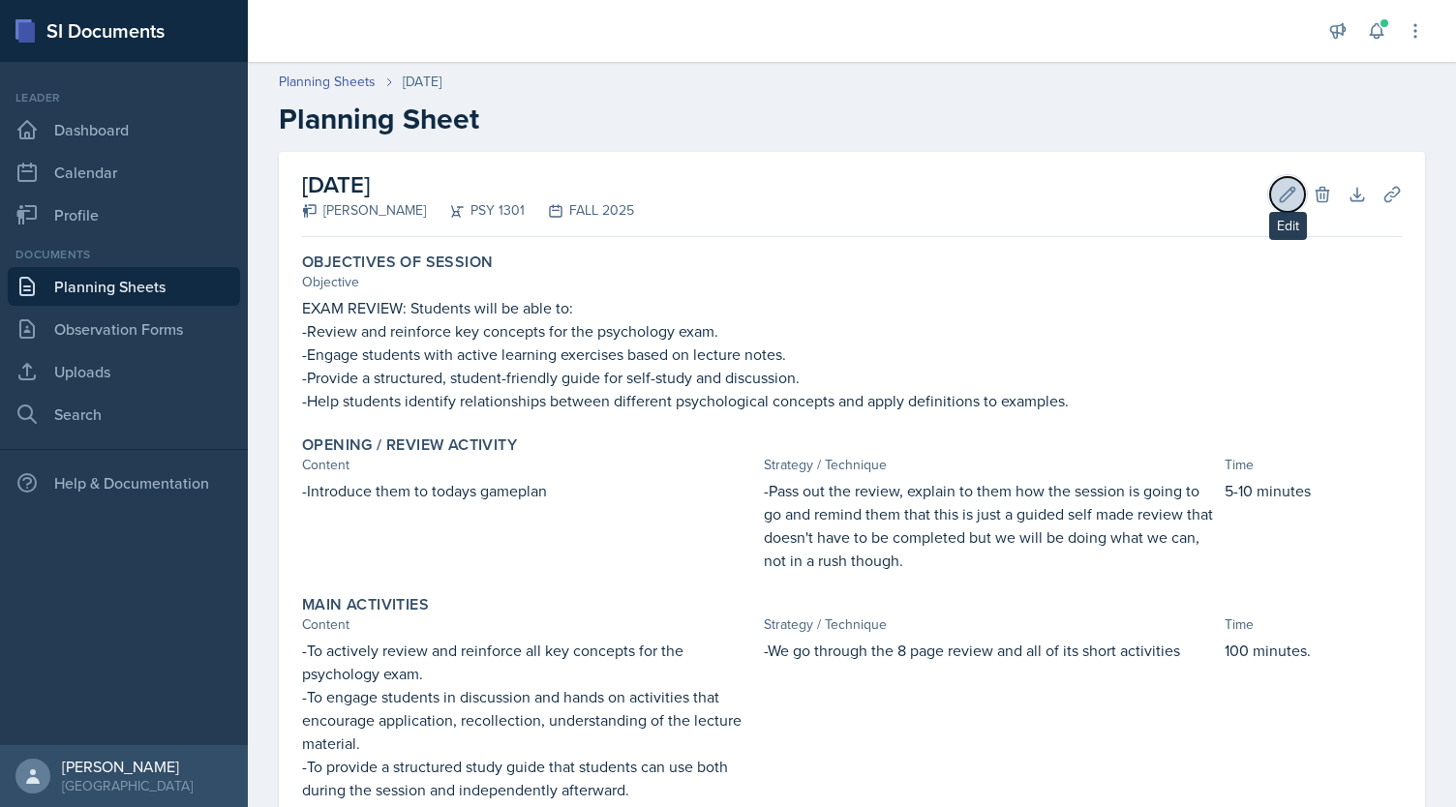
click at [1278, 193] on icon at bounding box center [1287, 194] width 19 height 19
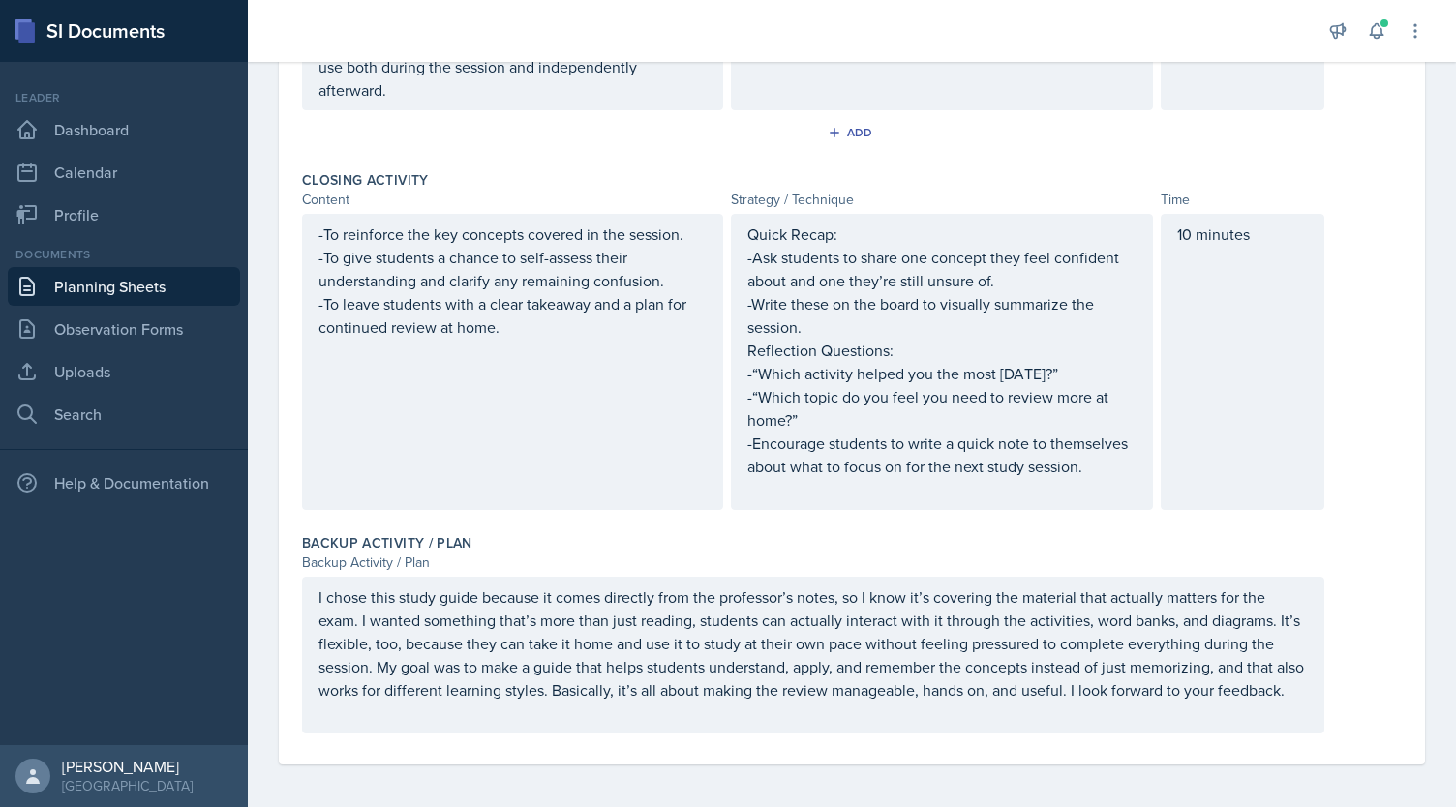
scroll to position [850, 0]
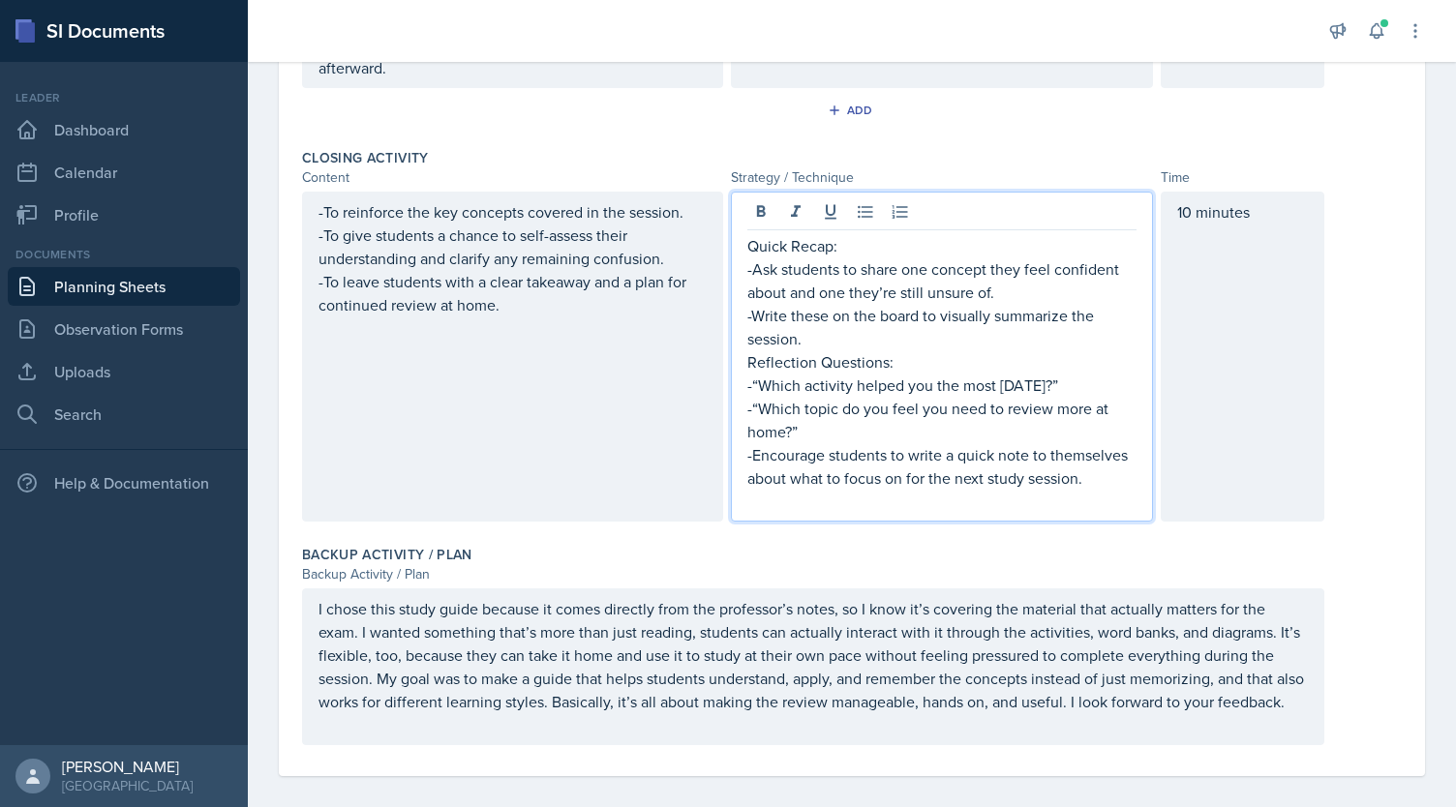
click at [748, 257] on p "-Ask students to share one concept they feel confident about and one they’re st…" at bounding box center [941, 280] width 388 height 46
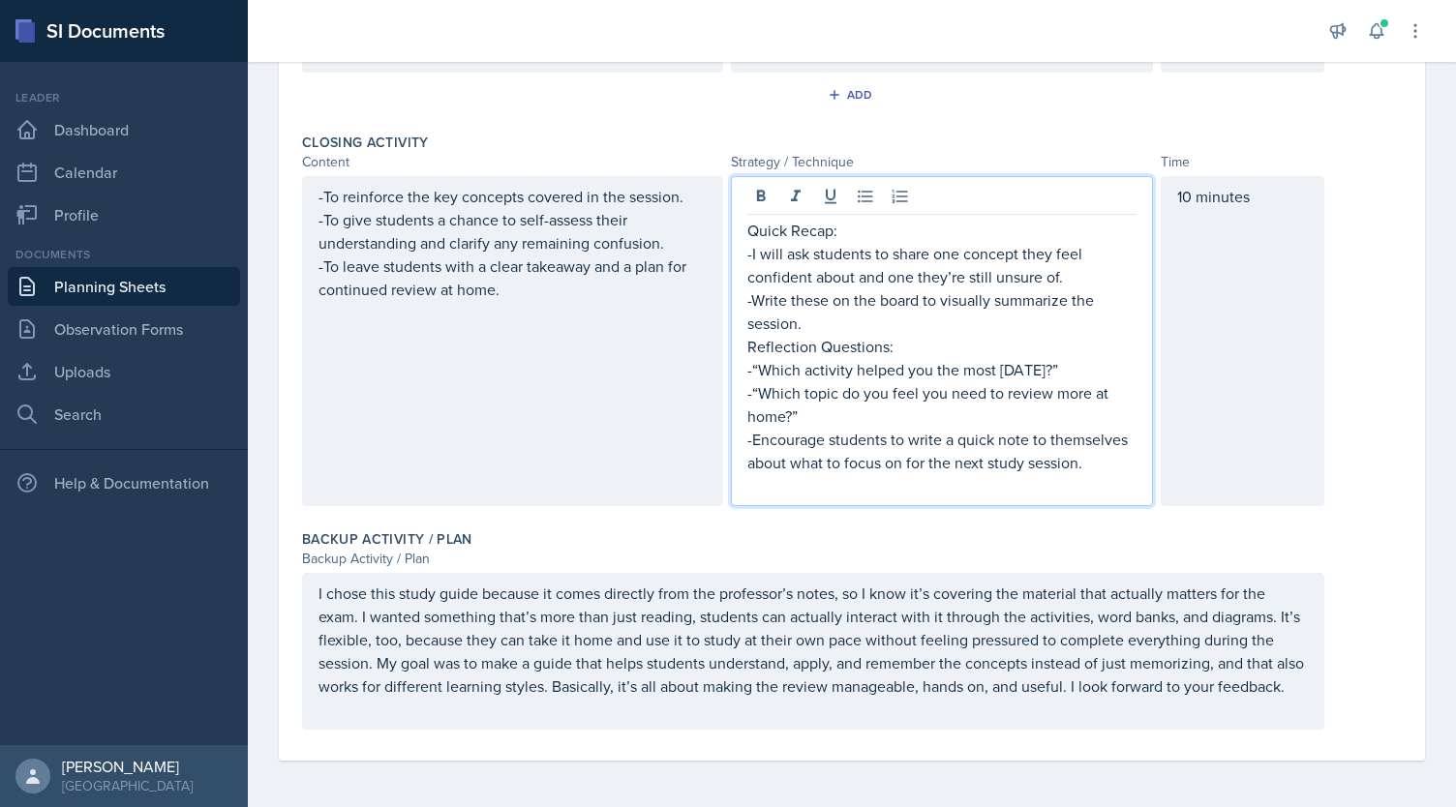
click at [758, 288] on p "-Write these on the board to visually summarize the session." at bounding box center [941, 311] width 388 height 46
click at [912, 335] on p "Reflection Questions:" at bounding box center [941, 346] width 388 height 23
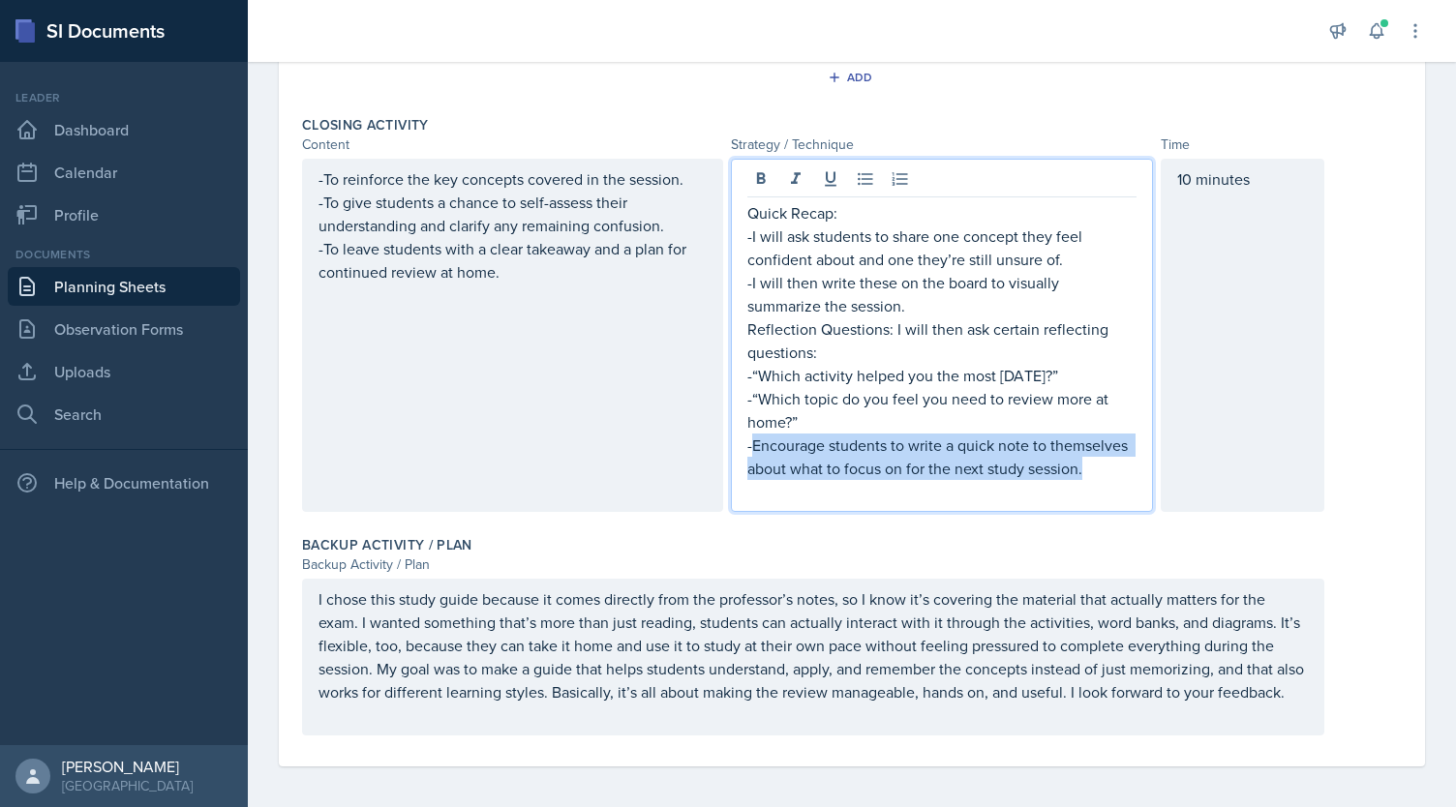
drag, startPoint x: 1080, startPoint y: 466, endPoint x: 744, endPoint y: 442, distance: 336.7
click at [747, 442] on p "-Encourage students to write a quick note to themselves about what to focus on …" at bounding box center [941, 457] width 388 height 46
click at [749, 442] on p "-Encourage students to write a quick note to themselves about what to focus on …" at bounding box center [941, 457] width 388 height 46
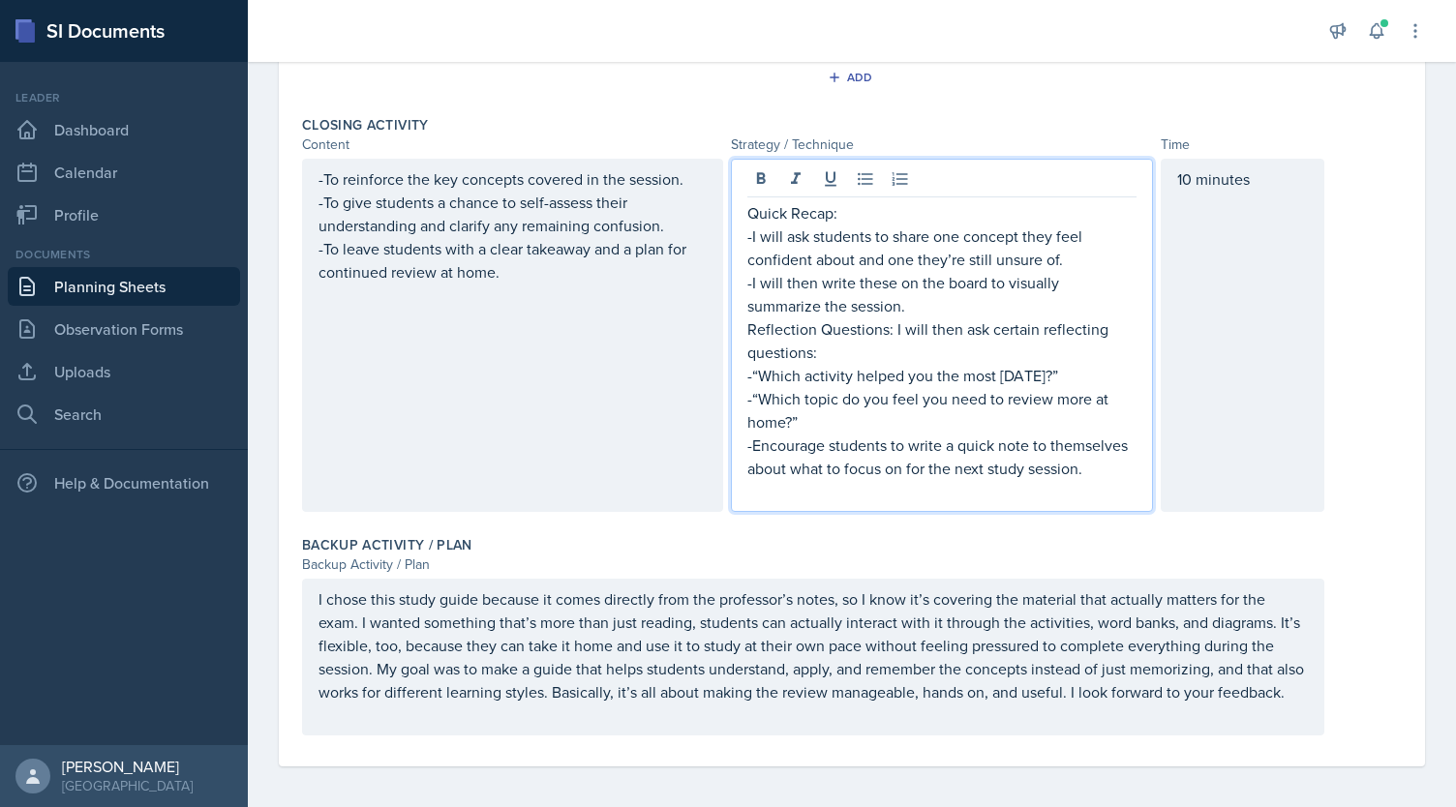
click at [751, 442] on p "-Encourage students to write a quick note to themselves about what to focus on …" at bounding box center [941, 457] width 388 height 46
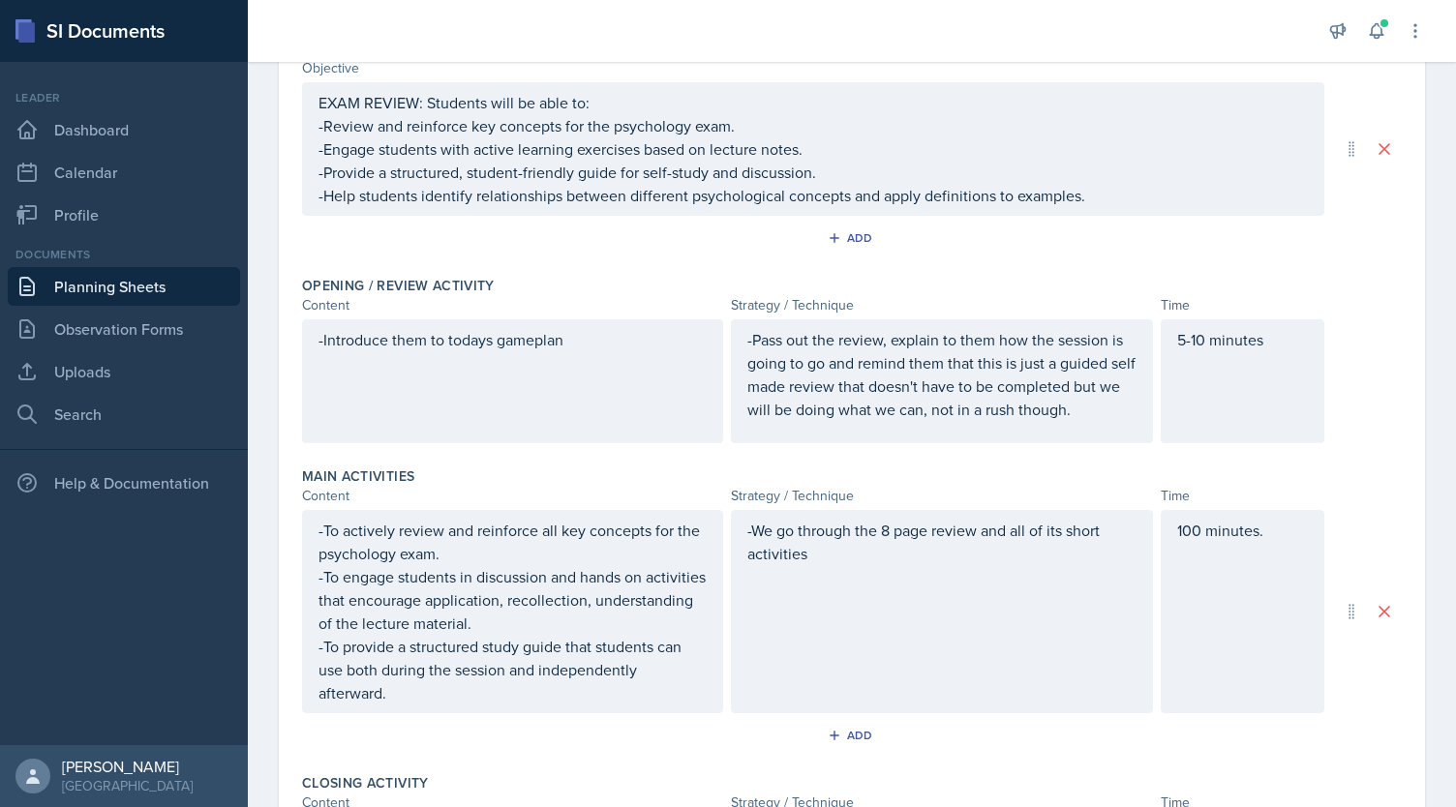
scroll to position [95, 0]
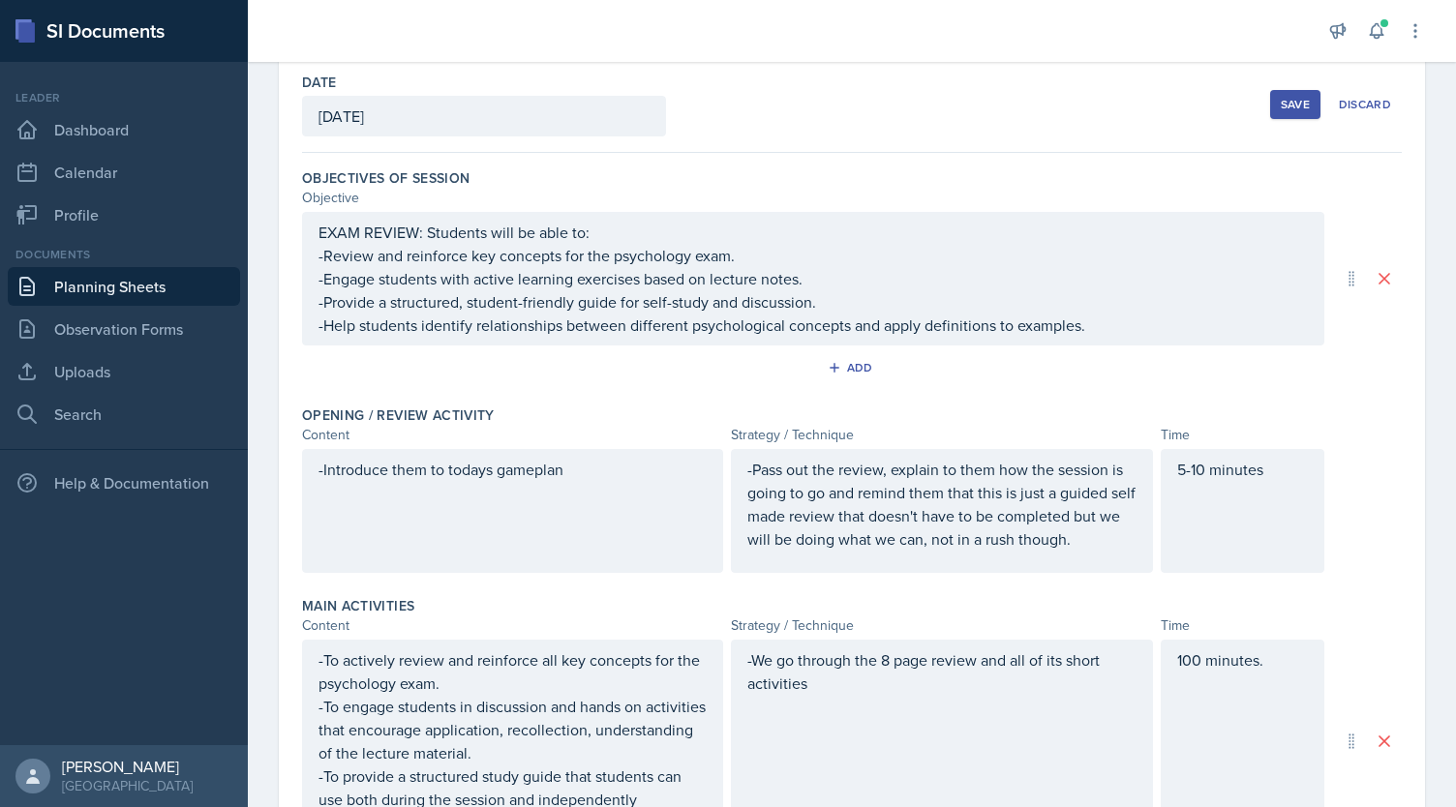
click at [1278, 94] on button "Save" at bounding box center [1295, 104] width 50 height 29
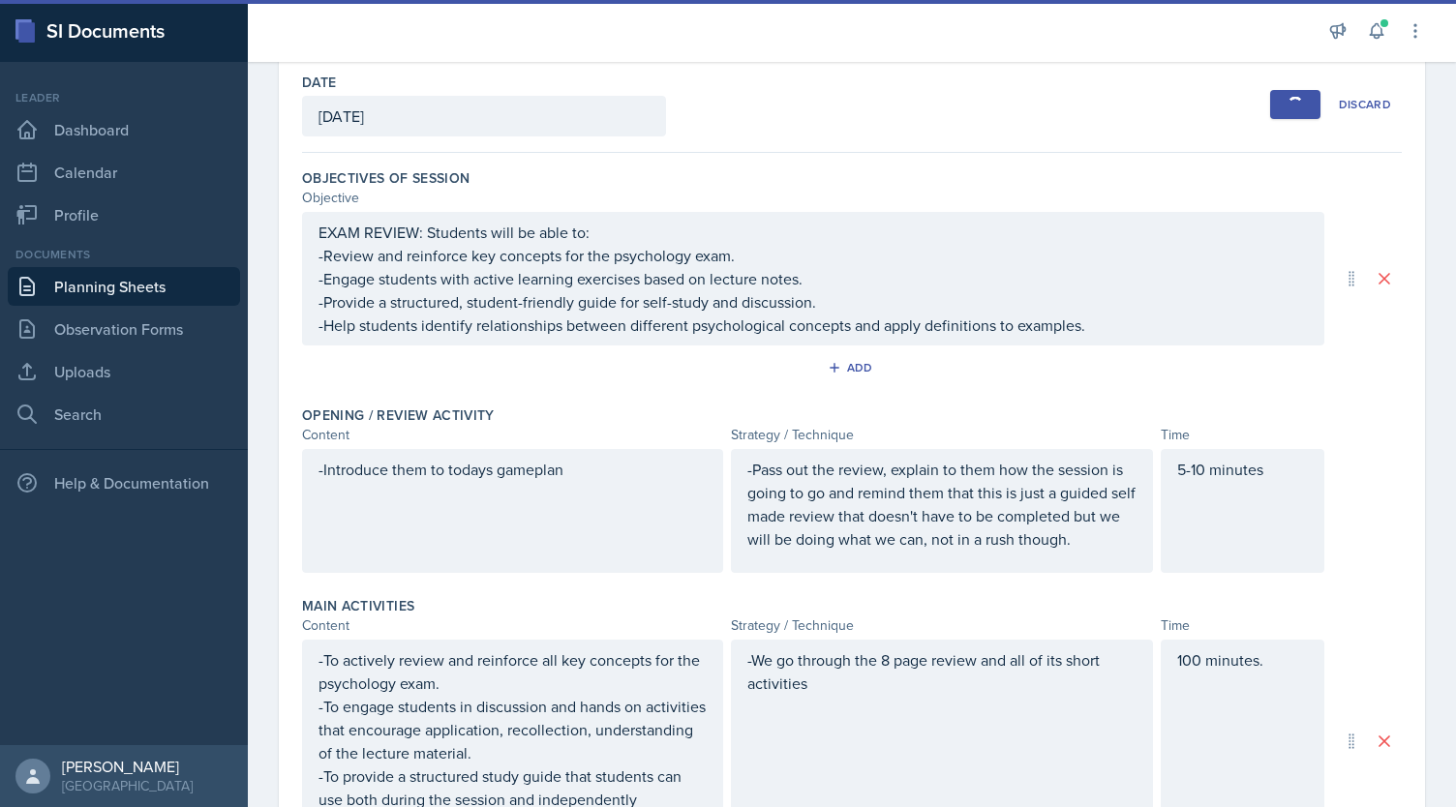
scroll to position [0, 0]
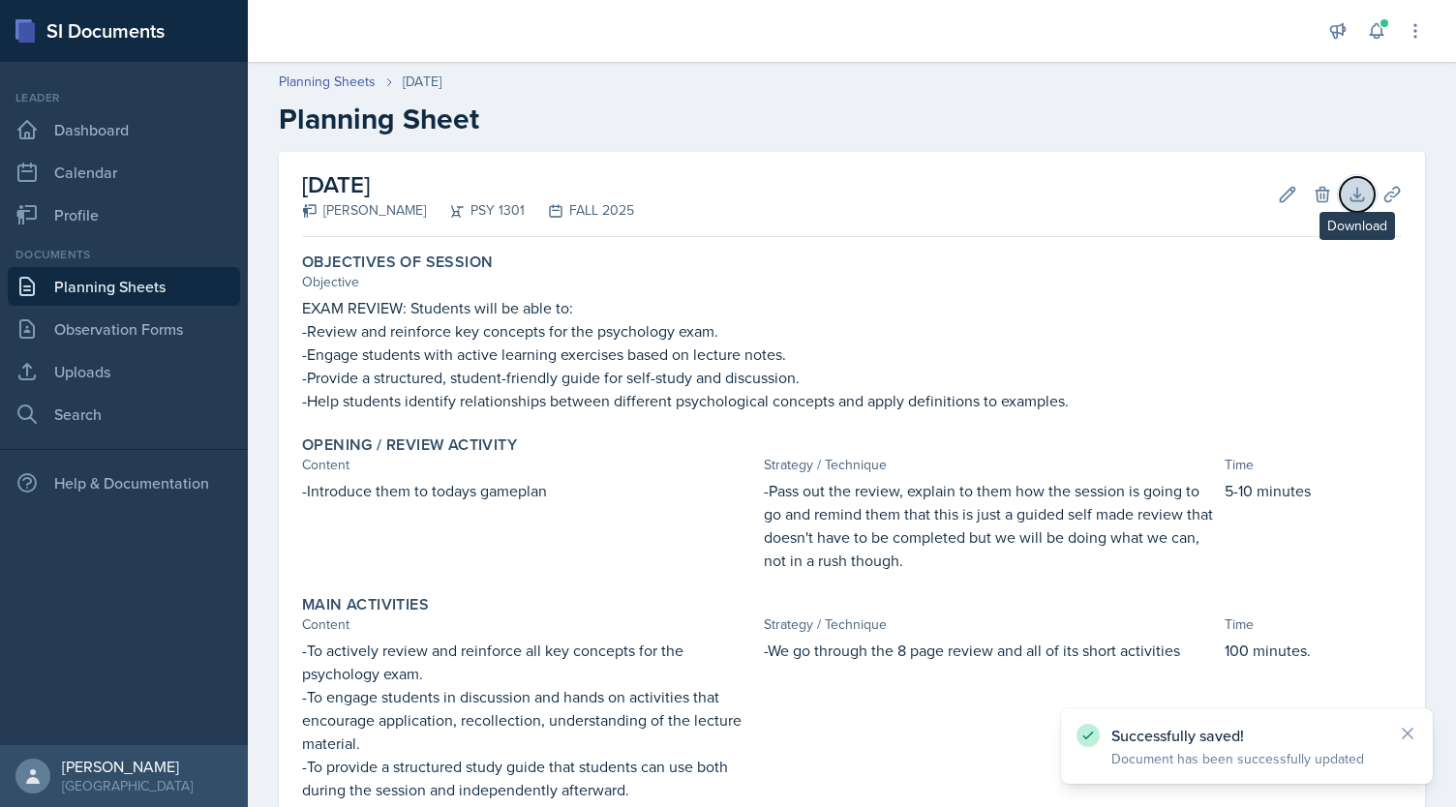
click at [1340, 182] on button "Download" at bounding box center [1357, 194] width 35 height 35
click at [1384, 188] on icon at bounding box center [1391, 194] width 15 height 15
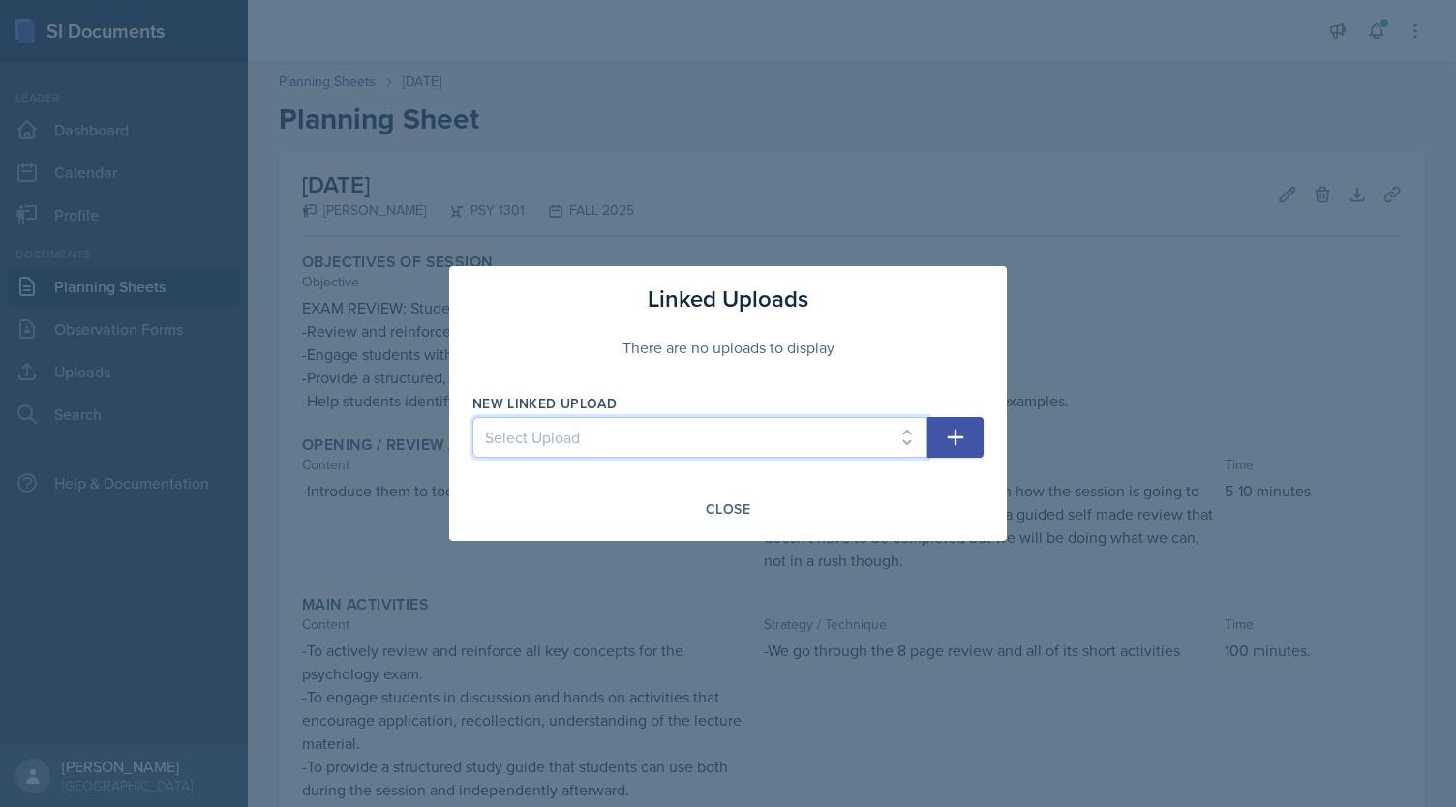
click at [838, 431] on select "Select Upload Exam 1 Review psych 1303" at bounding box center [699, 437] width 455 height 41
select select "1aa1517e-51cb-4927-aaf8-d1ed1a9d45f4"
click at [472, 417] on select "Select Upload Exam 1 Review psych 1303" at bounding box center [699, 437] width 455 height 41
click at [963, 435] on icon "button" at bounding box center [955, 437] width 23 height 23
select select
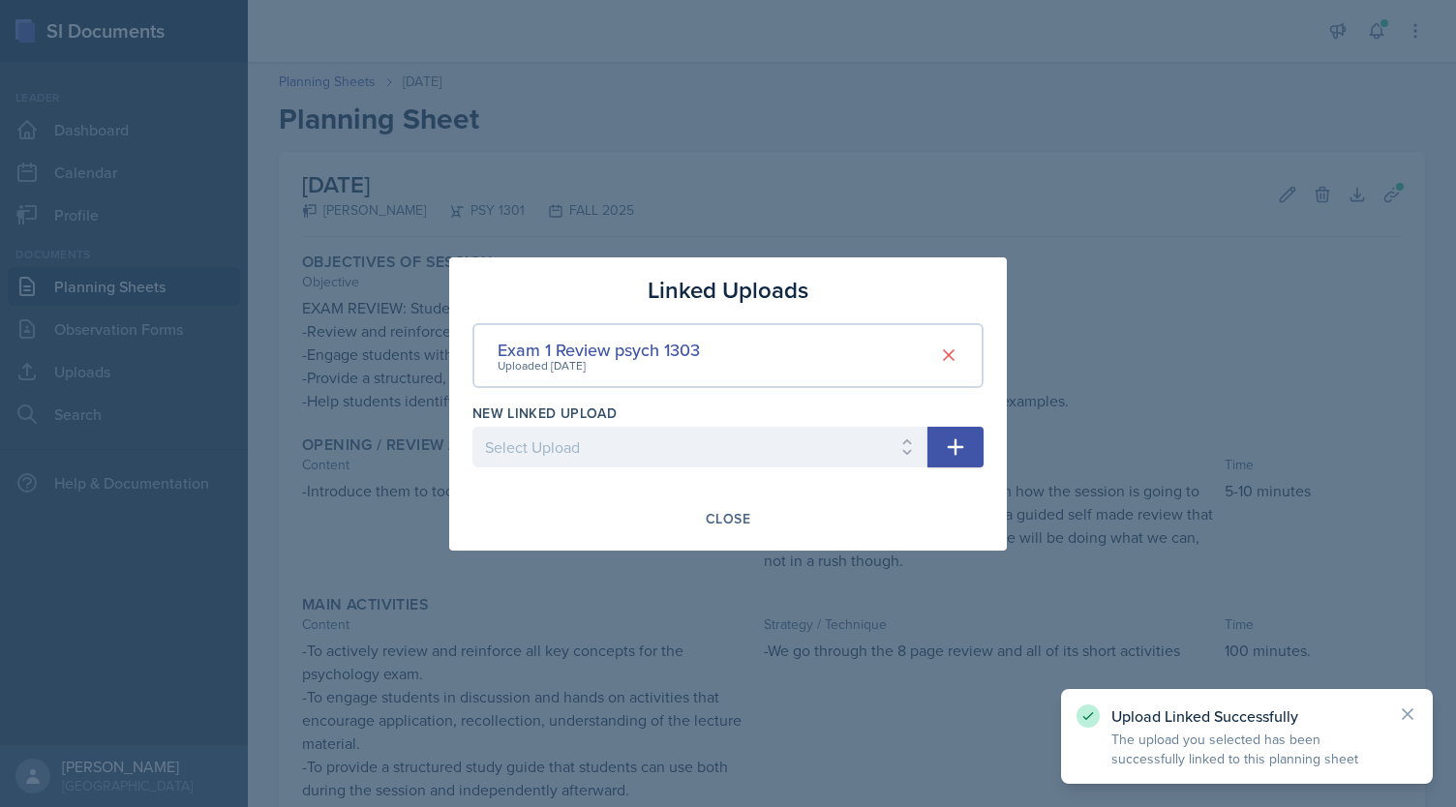
click at [1059, 413] on div at bounding box center [728, 403] width 1456 height 807
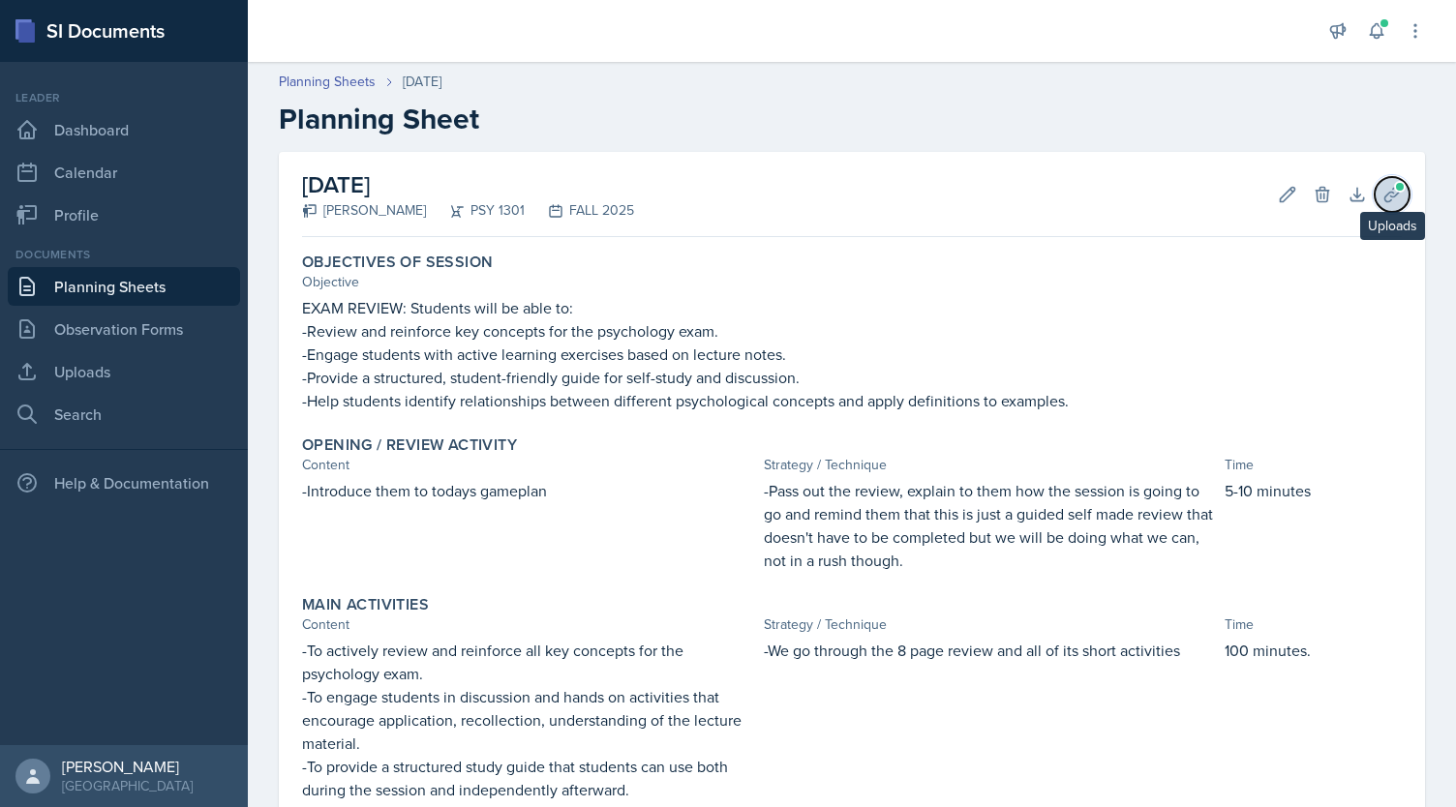
click at [1382, 197] on icon at bounding box center [1391, 194] width 19 height 19
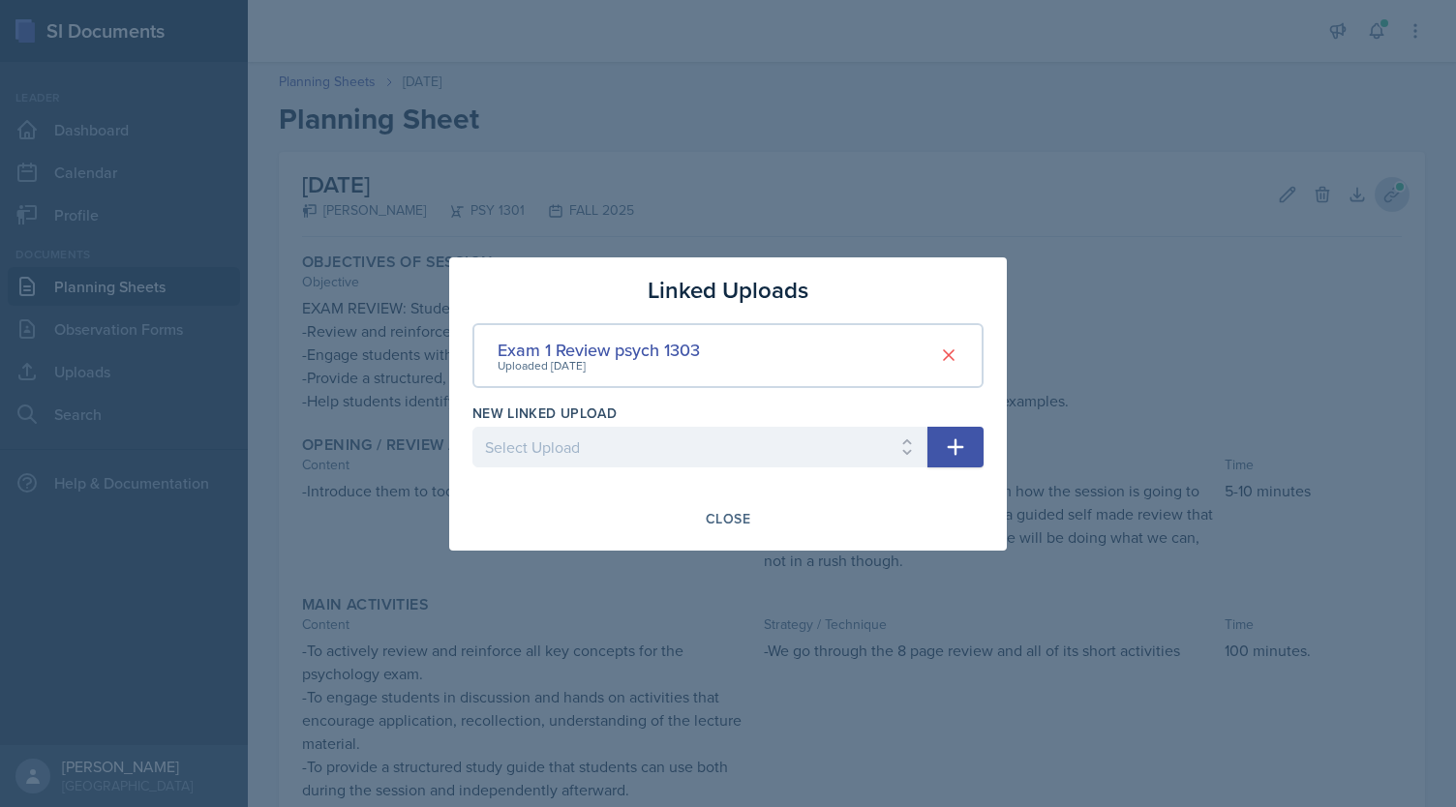
click at [1380, 197] on div at bounding box center [728, 403] width 1456 height 807
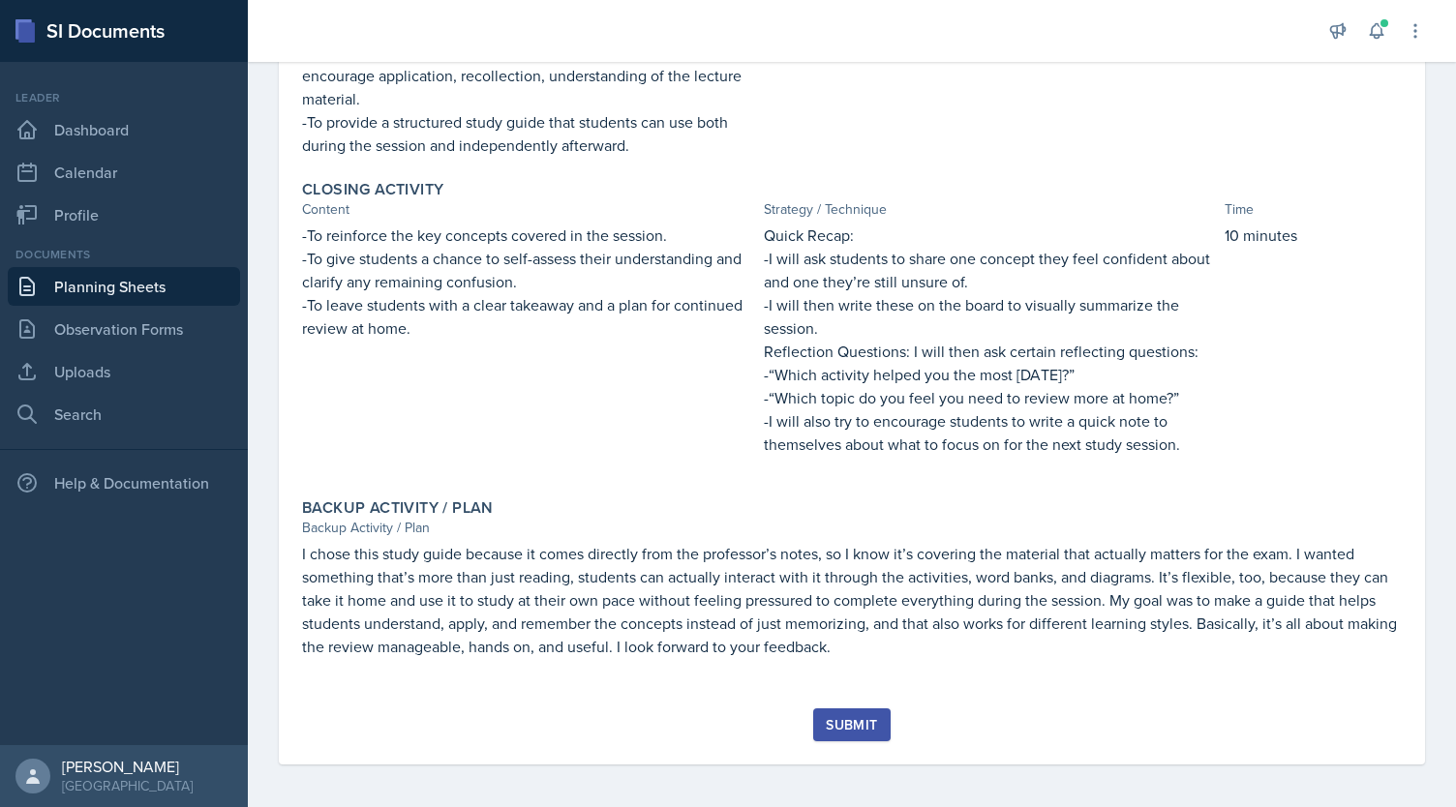
scroll to position [648, 0]
click at [836, 724] on div "Submit" at bounding box center [851, 721] width 51 height 15
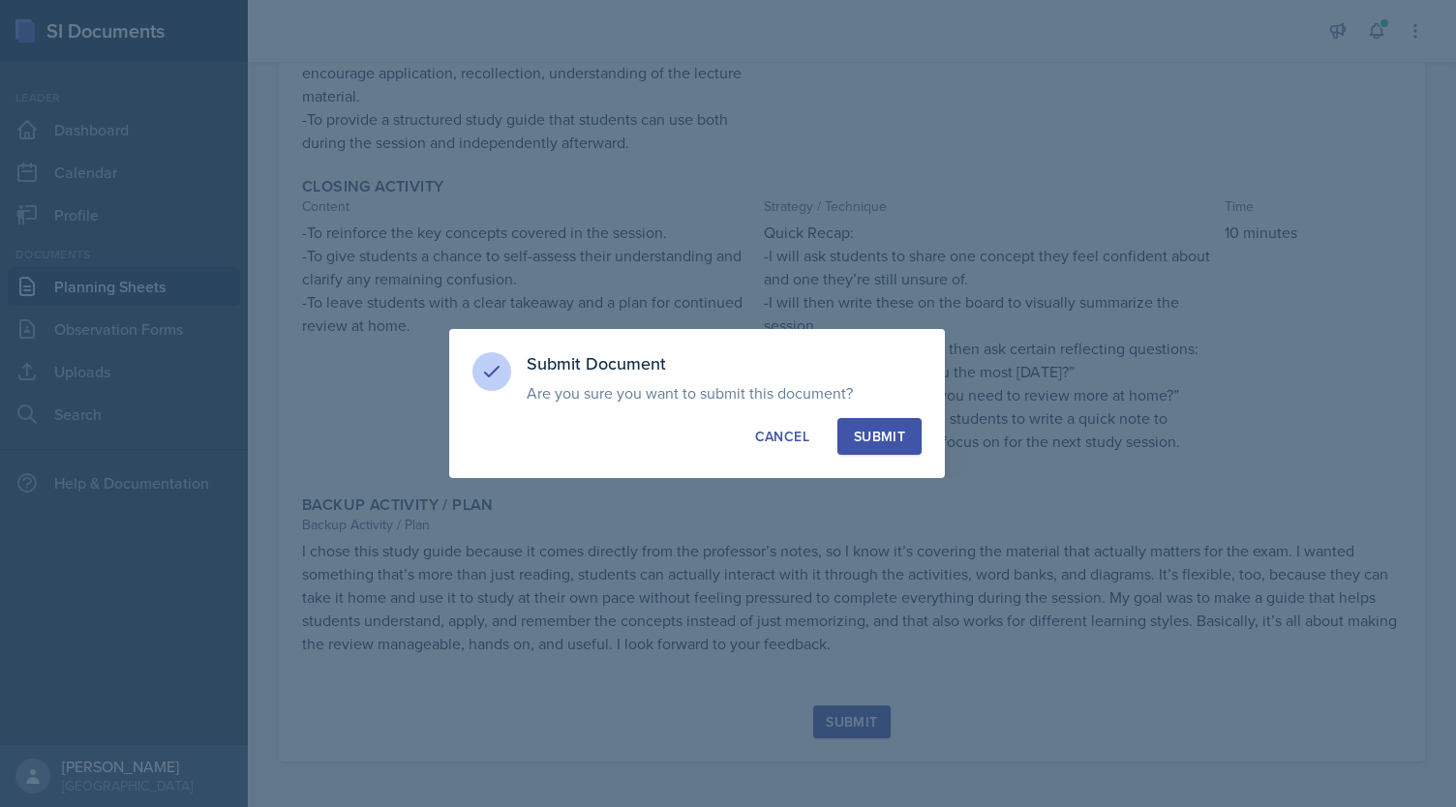
click at [869, 436] on div "Submit" at bounding box center [879, 436] width 51 height 19
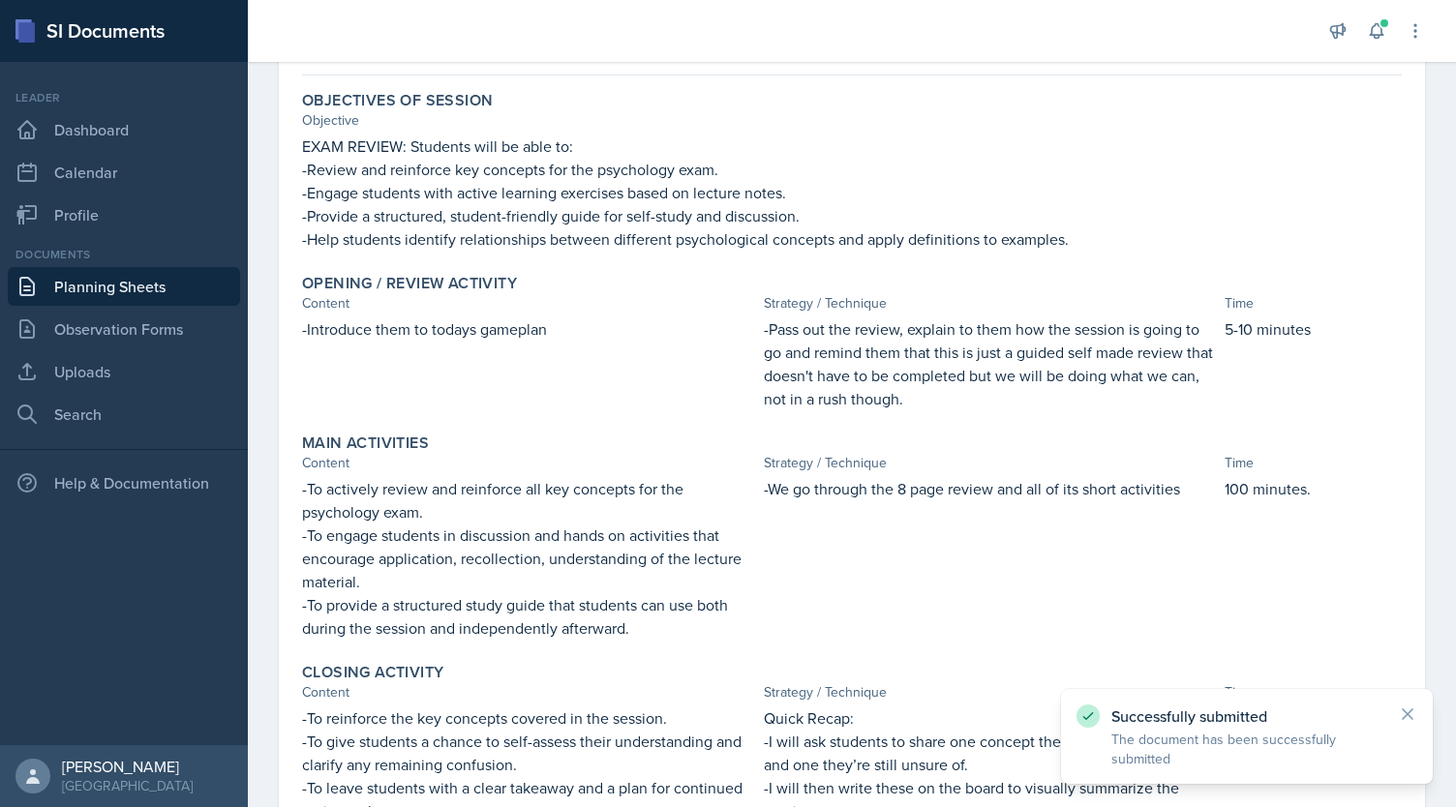
scroll to position [0, 0]
